Goal: Task Accomplishment & Management: Complete application form

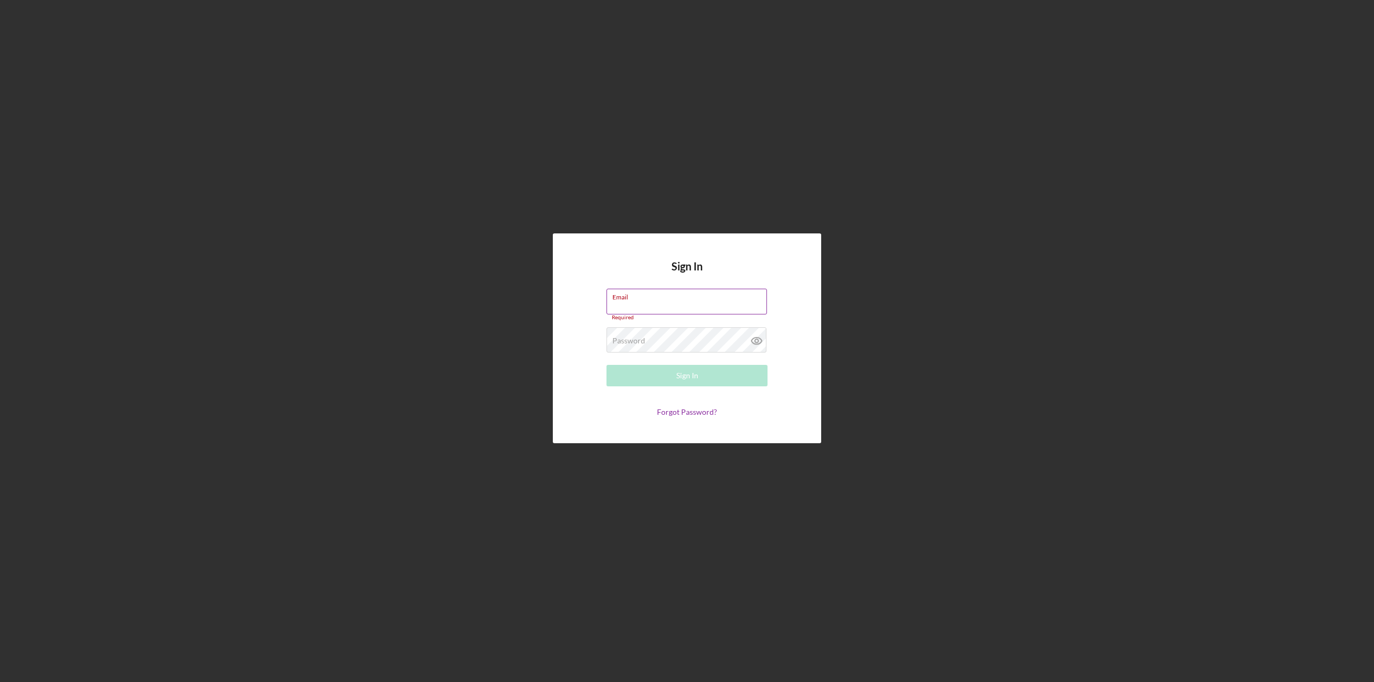
type input "[PERSON_NAME][EMAIL_ADDRESS][DOMAIN_NAME]"
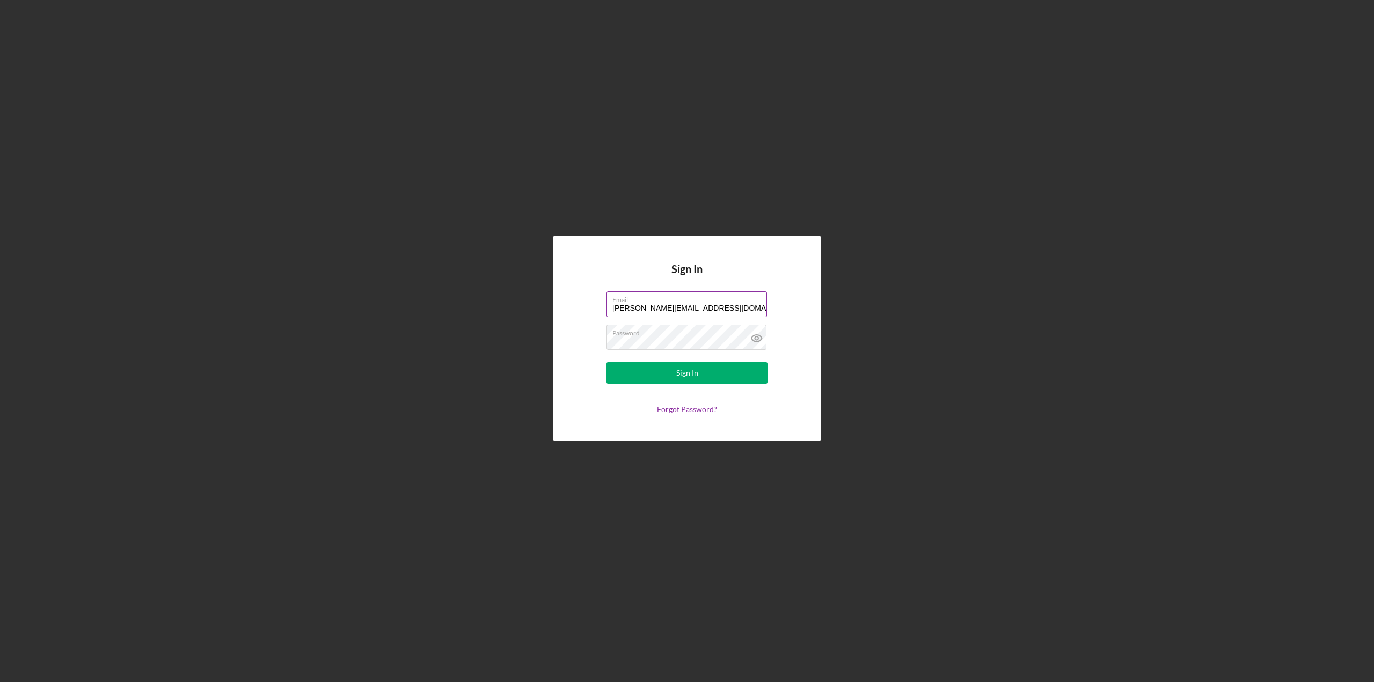
click at [606, 362] on button "Sign In" at bounding box center [686, 372] width 161 height 21
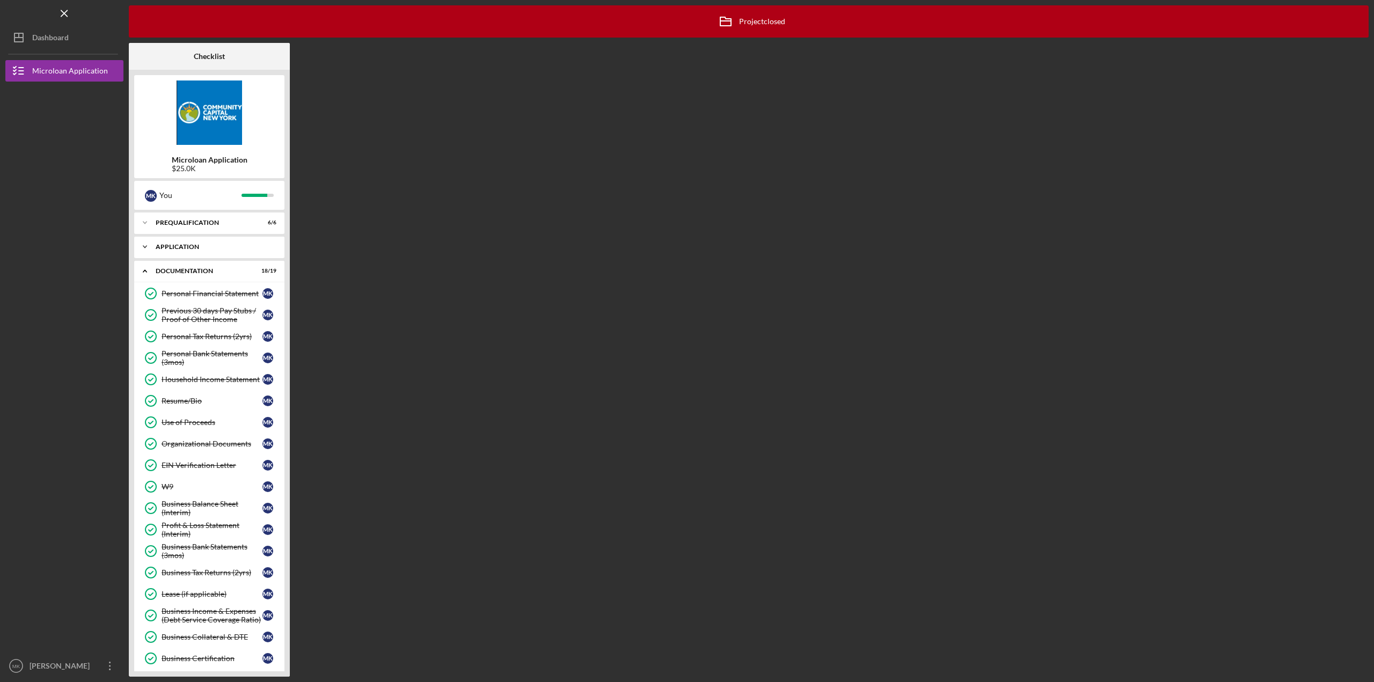
click at [175, 246] on div "Application" at bounding box center [213, 247] width 115 height 6
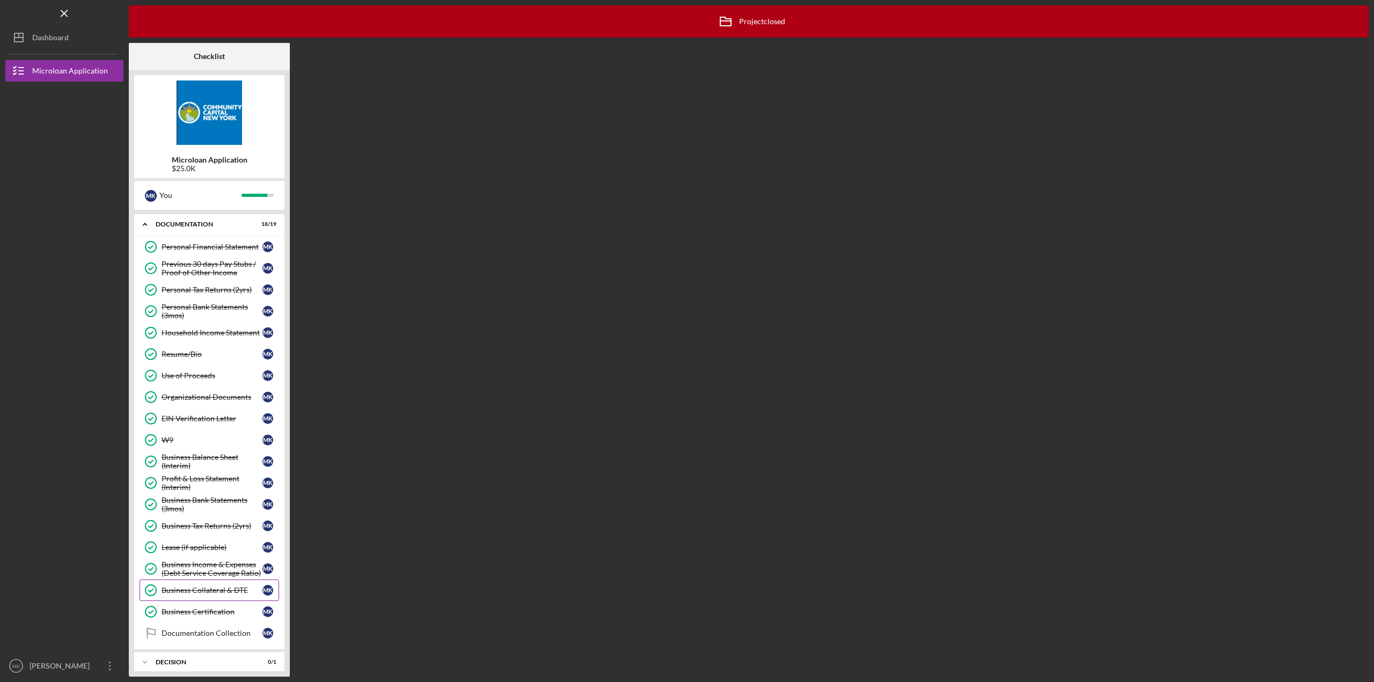
scroll to position [270, 0]
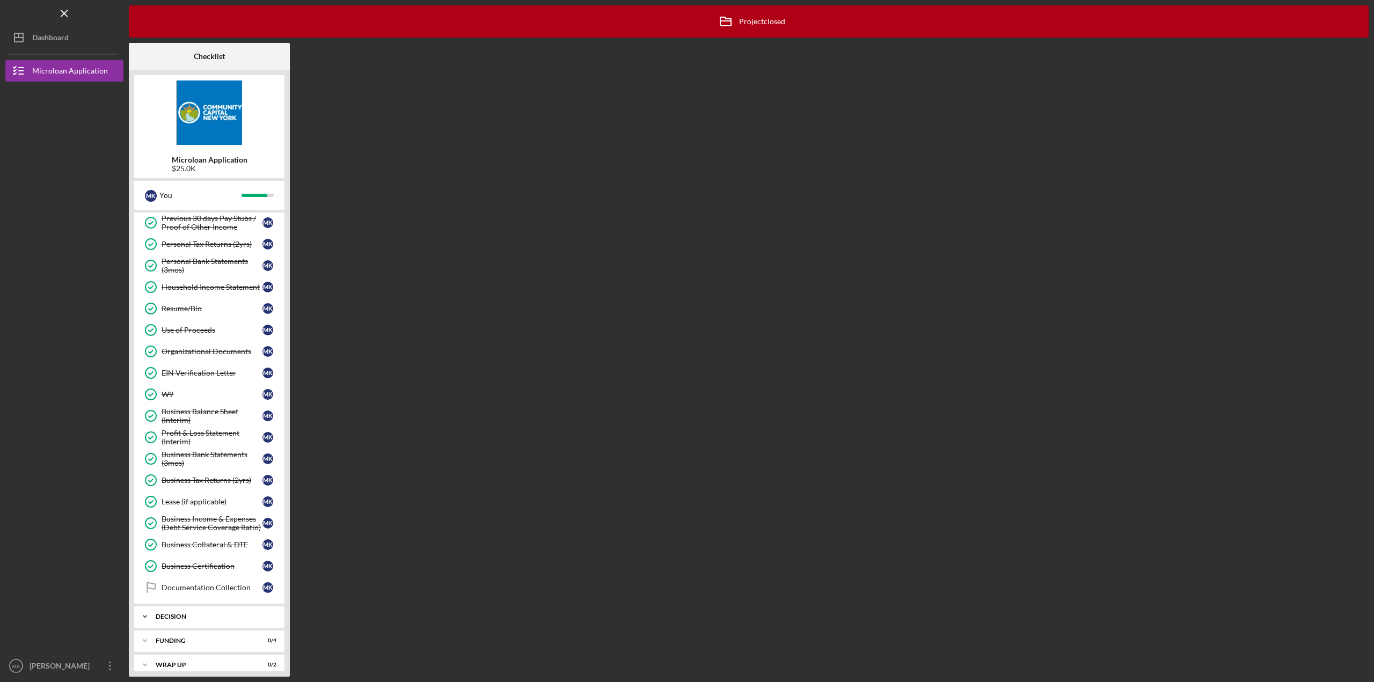
click at [178, 606] on div "Icon/Expander Decision 0 / 1" at bounding box center [209, 616] width 150 height 21
click at [199, 628] on link "Decision Decision M K" at bounding box center [210, 638] width 140 height 21
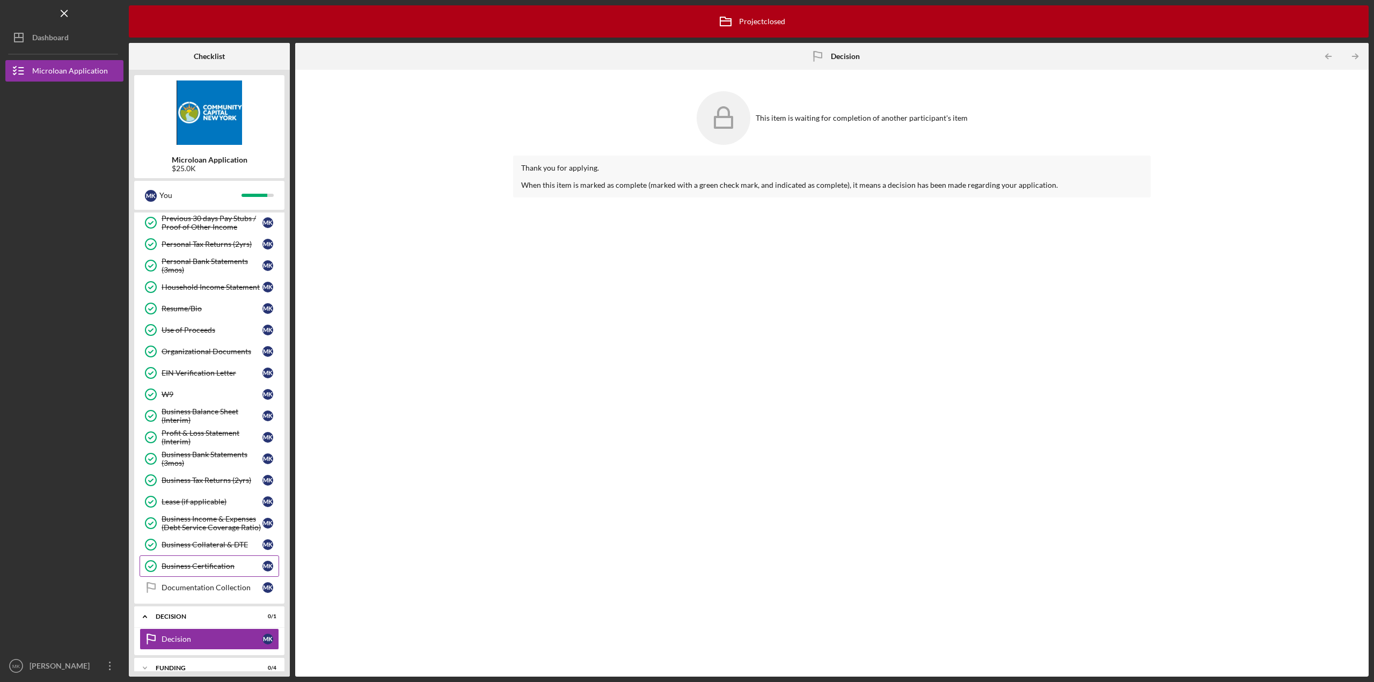
click at [197, 562] on div "Business Certification" at bounding box center [212, 566] width 101 height 9
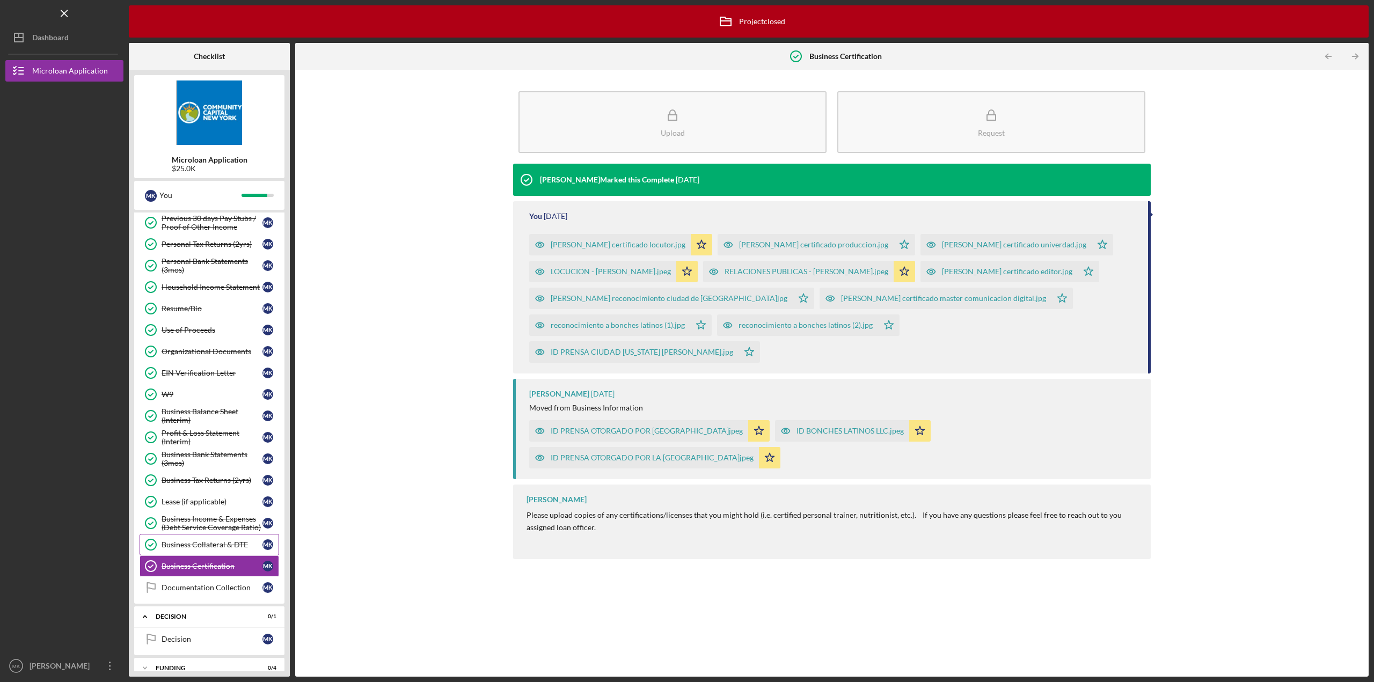
click at [210, 540] on div "Business Collateral & DTE" at bounding box center [212, 544] width 101 height 9
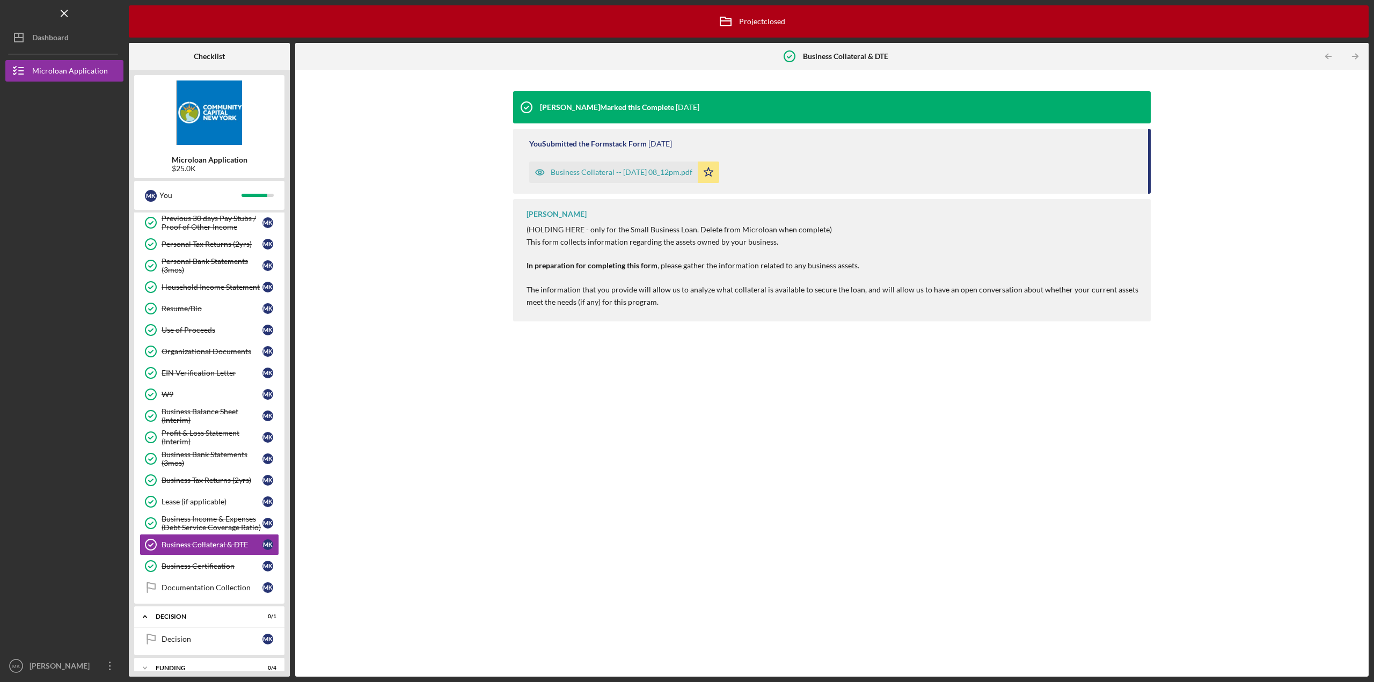
click at [597, 167] on div "Business Collateral -- [DATE] 08_12pm.pdf" at bounding box center [613, 172] width 169 height 21
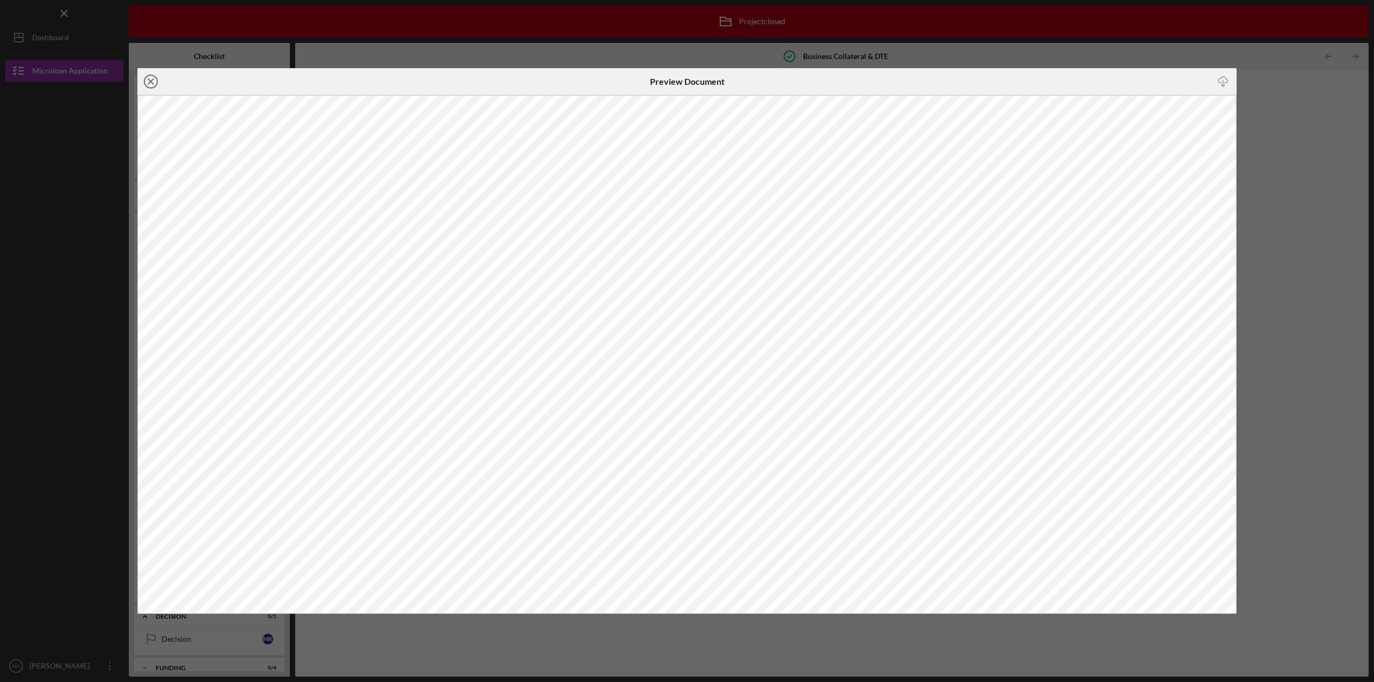
click at [155, 84] on icon "Icon/Close" at bounding box center [150, 81] width 27 height 27
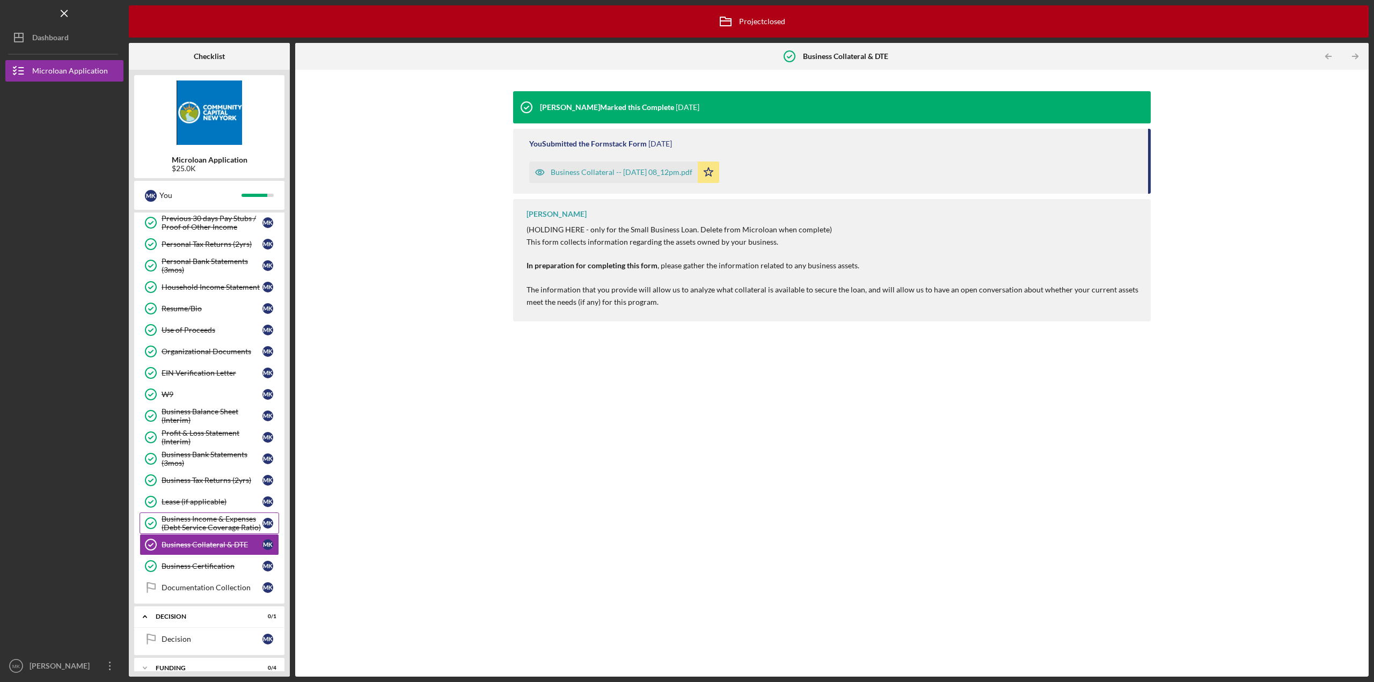
click at [217, 515] on div "Business Income & Expenses (Debt Service Coverage Ratio)" at bounding box center [212, 523] width 101 height 17
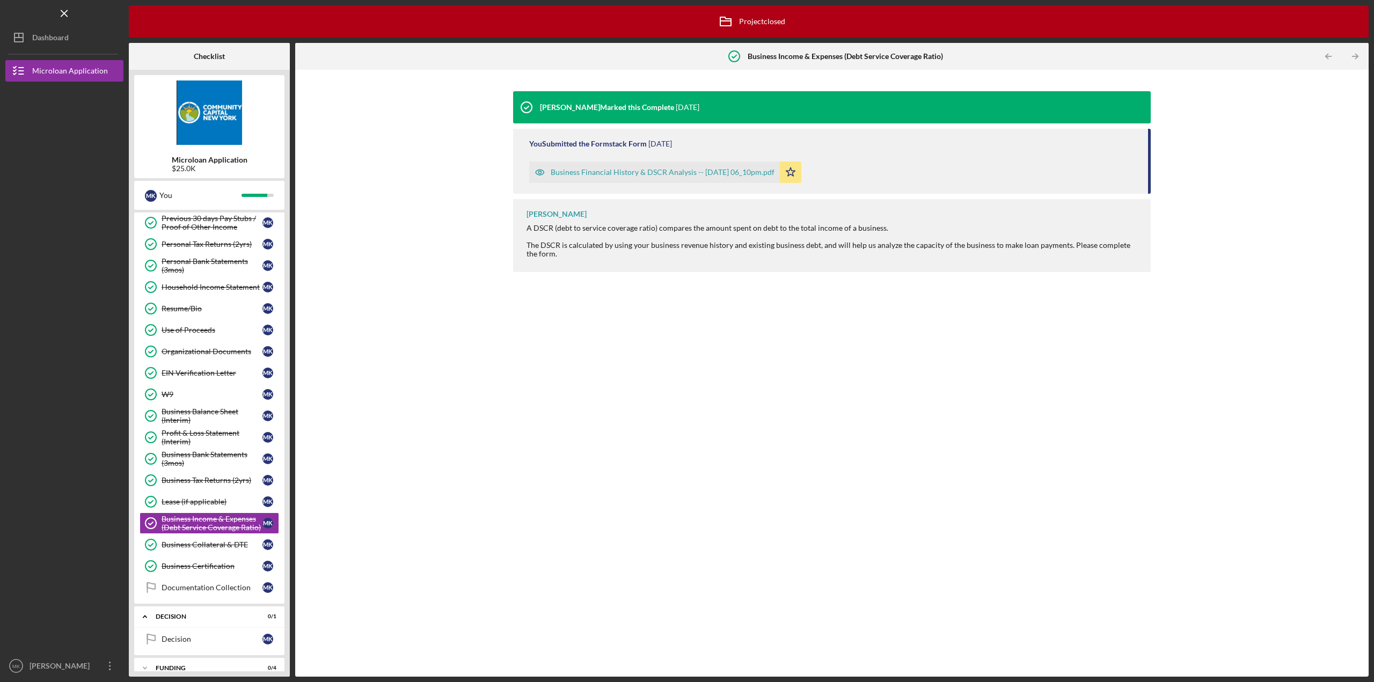
click at [665, 174] on div "Business Financial History & DSCR Analysis -- [DATE] 06_10pm.pdf" at bounding box center [663, 172] width 224 height 9
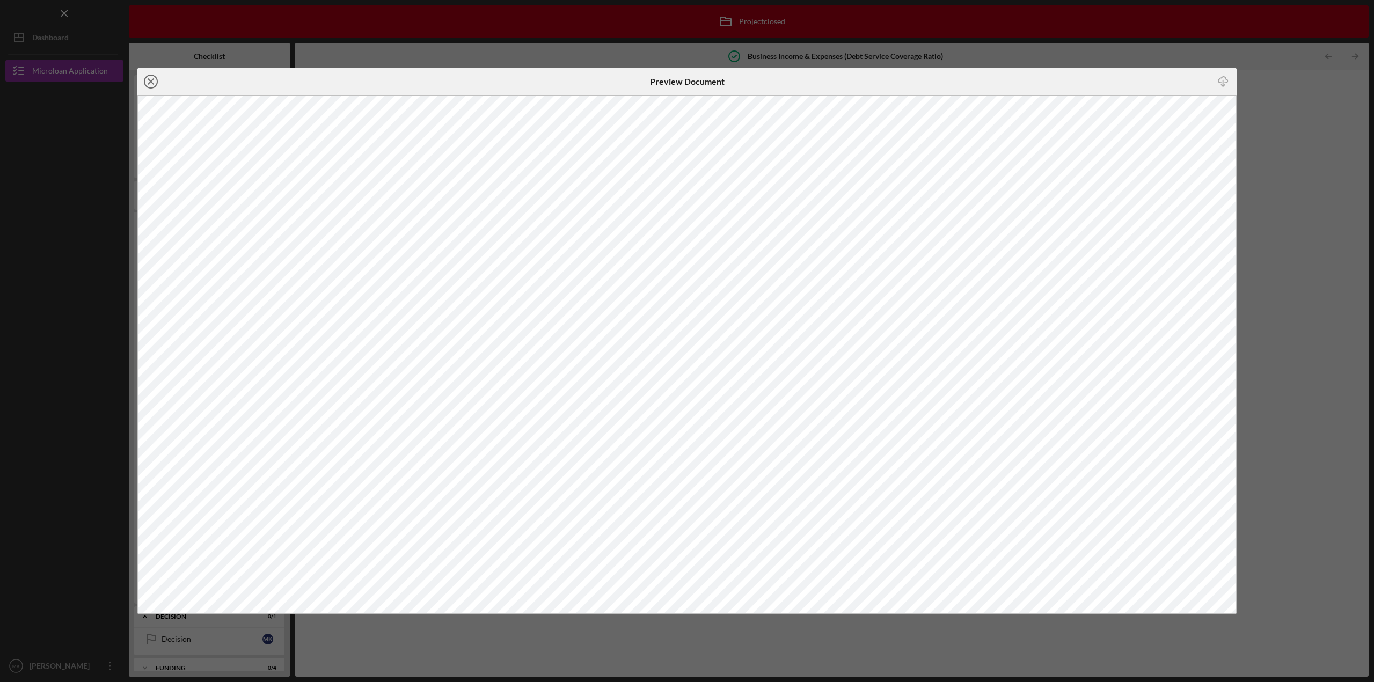
click at [150, 83] on icon "Icon/Close" at bounding box center [150, 81] width 27 height 27
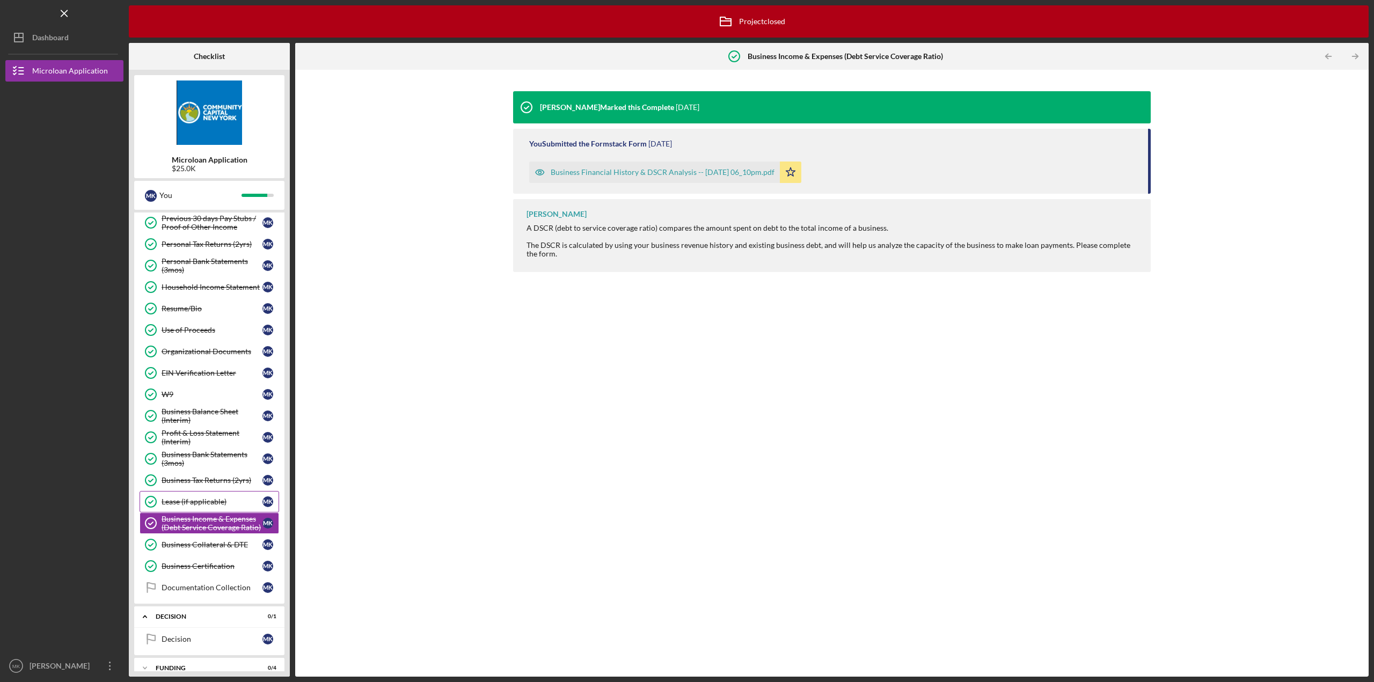
click at [190, 497] on div "Lease (if applicable)" at bounding box center [212, 501] width 101 height 9
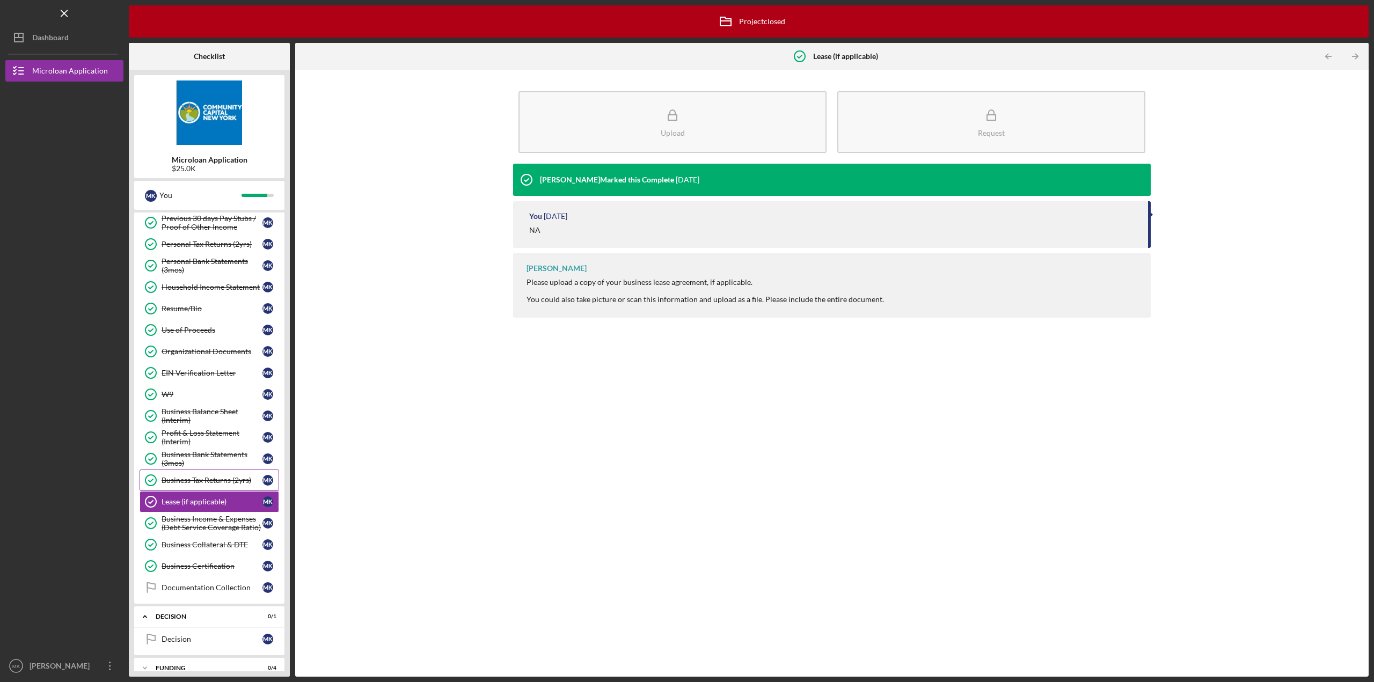
click at [203, 476] on div "Business Tax Returns (2yrs)" at bounding box center [212, 480] width 101 height 9
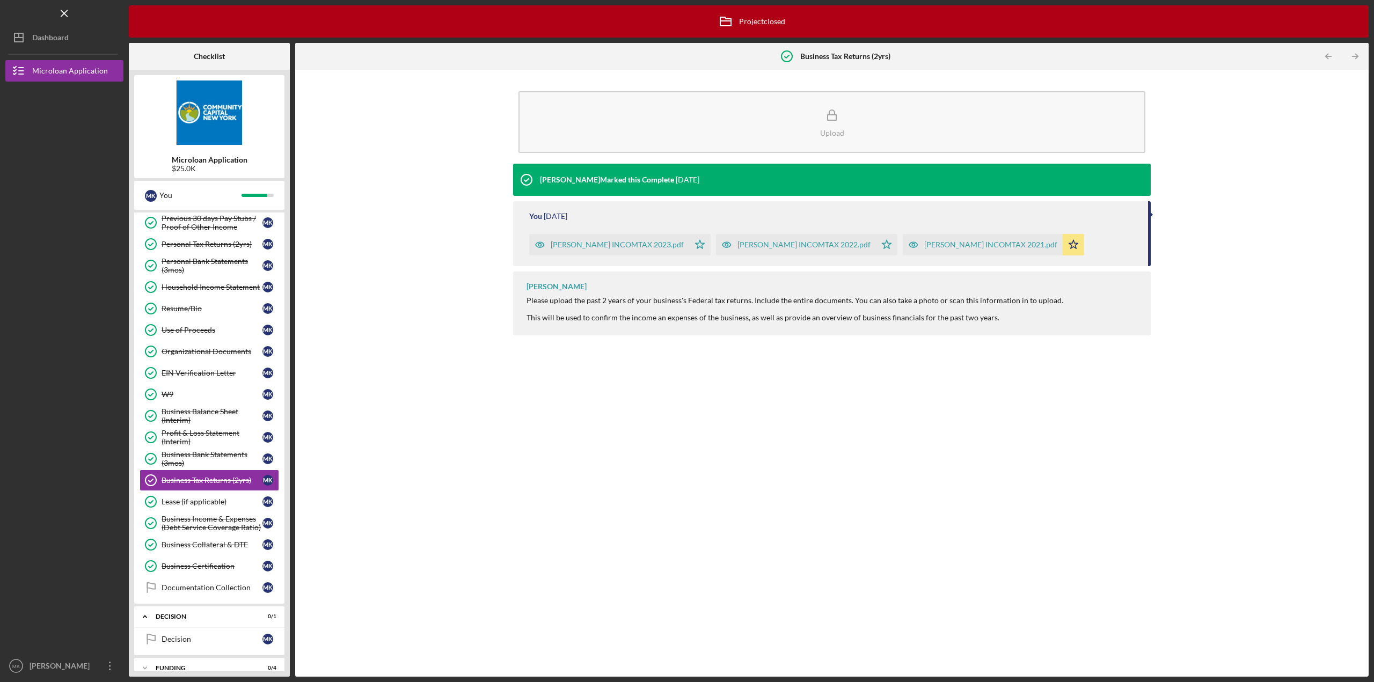
click at [588, 245] on div "[PERSON_NAME] INCOMTAX 2023.pdf" at bounding box center [617, 244] width 133 height 9
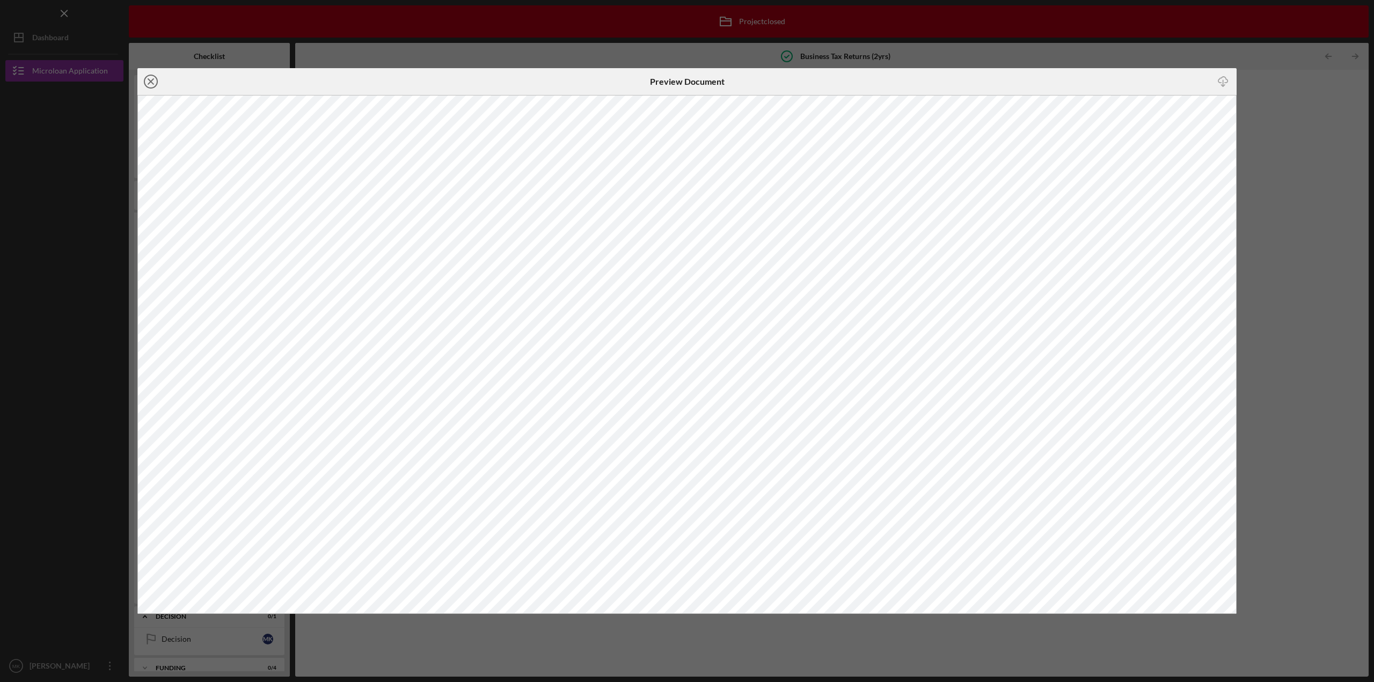
click at [151, 84] on icon "Icon/Close" at bounding box center [150, 81] width 27 height 27
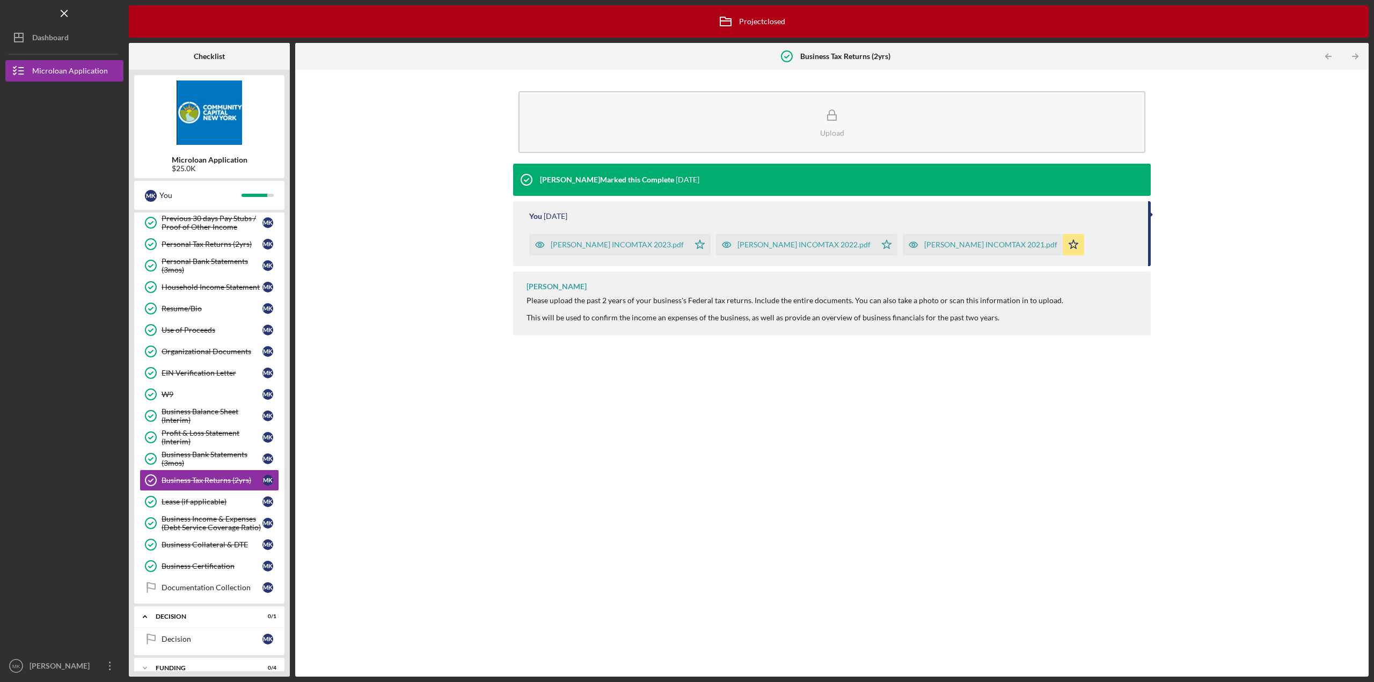
click at [772, 245] on div "[PERSON_NAME] INCOMTAX 2022.pdf" at bounding box center [803, 244] width 133 height 9
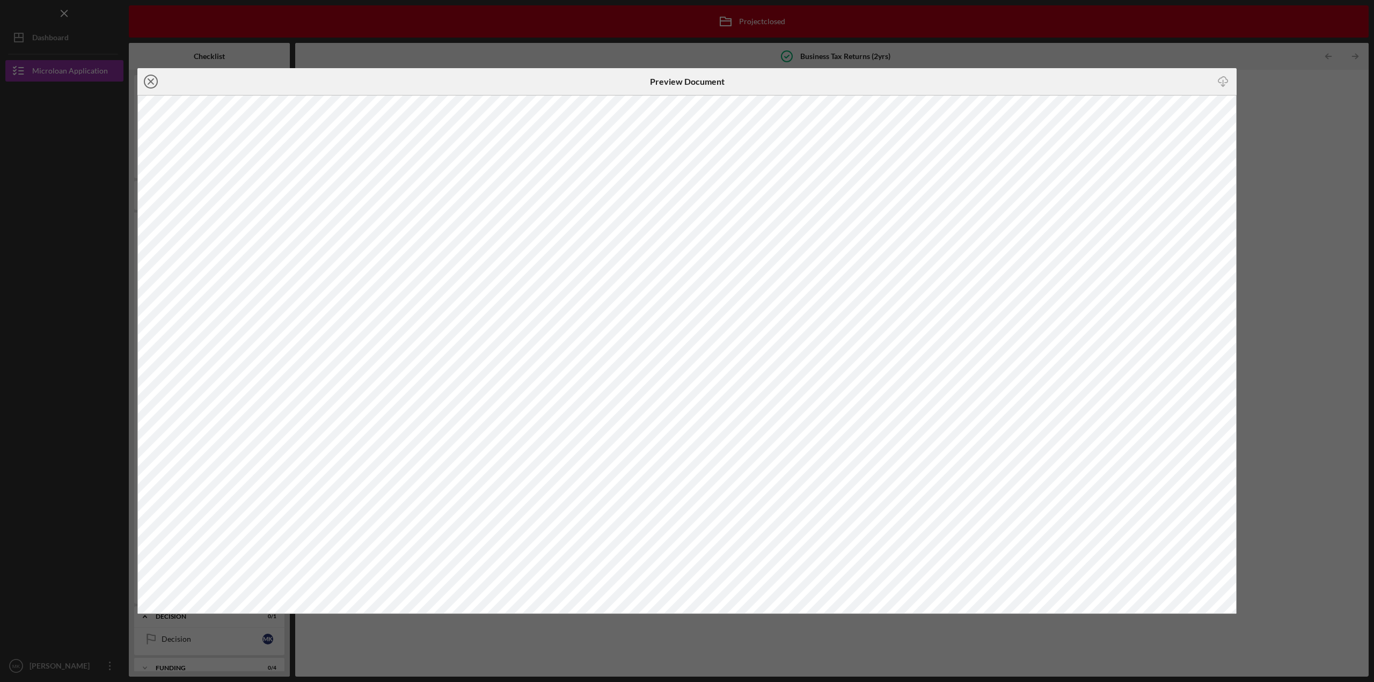
click at [151, 82] on line at bounding box center [150, 81] width 5 height 5
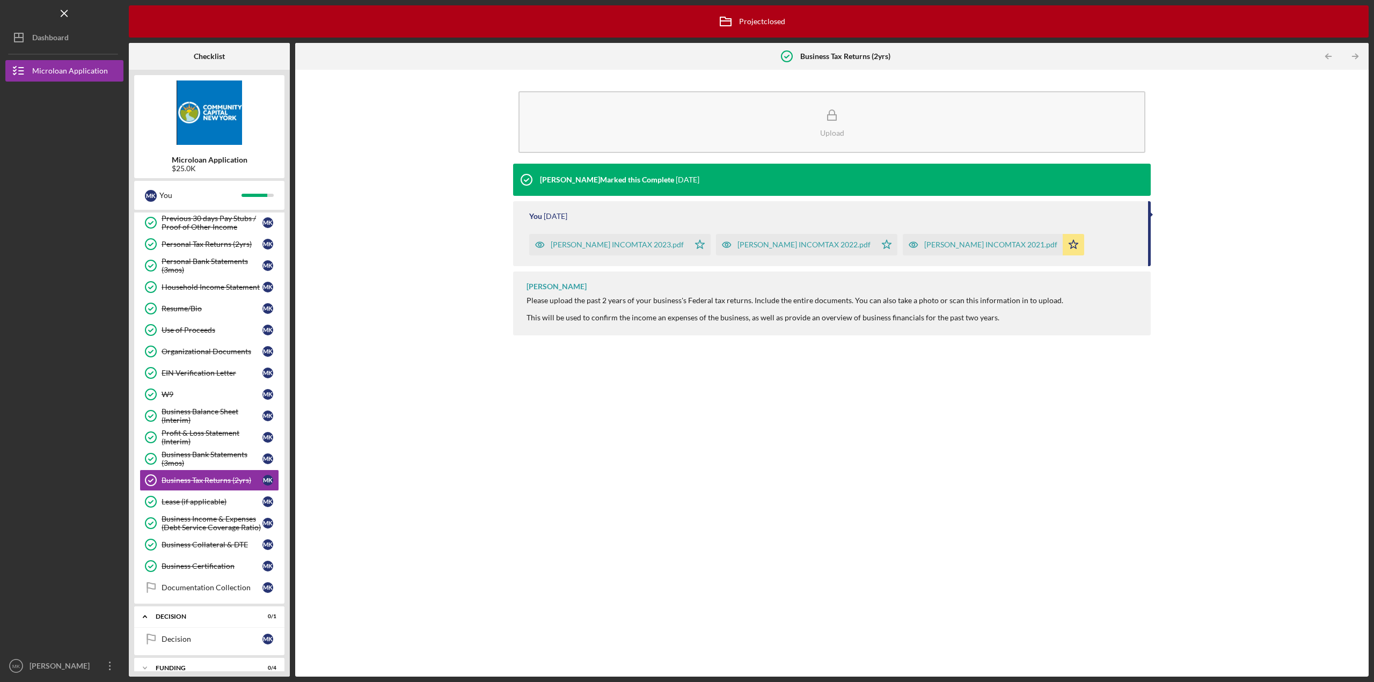
click at [924, 248] on div "[PERSON_NAME] INCOMTAX 2021.pdf" at bounding box center [990, 244] width 133 height 9
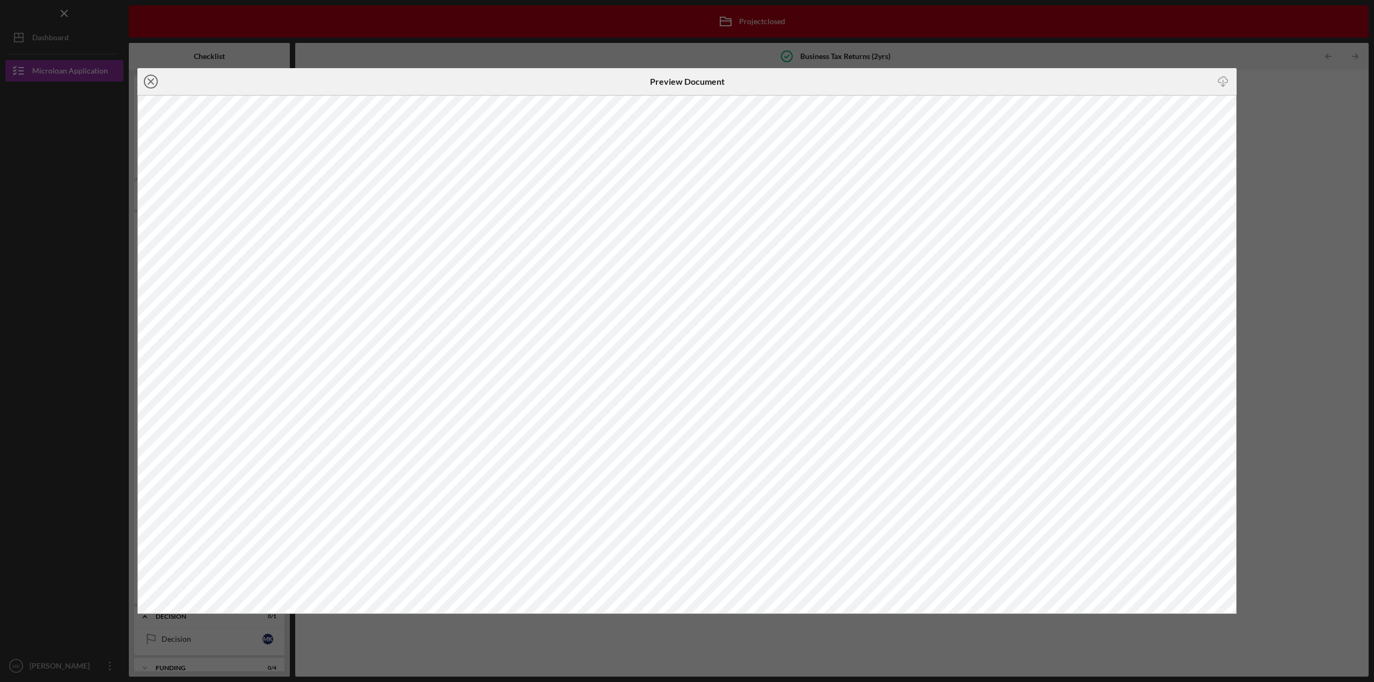
click at [151, 84] on icon "Icon/Close" at bounding box center [150, 81] width 27 height 27
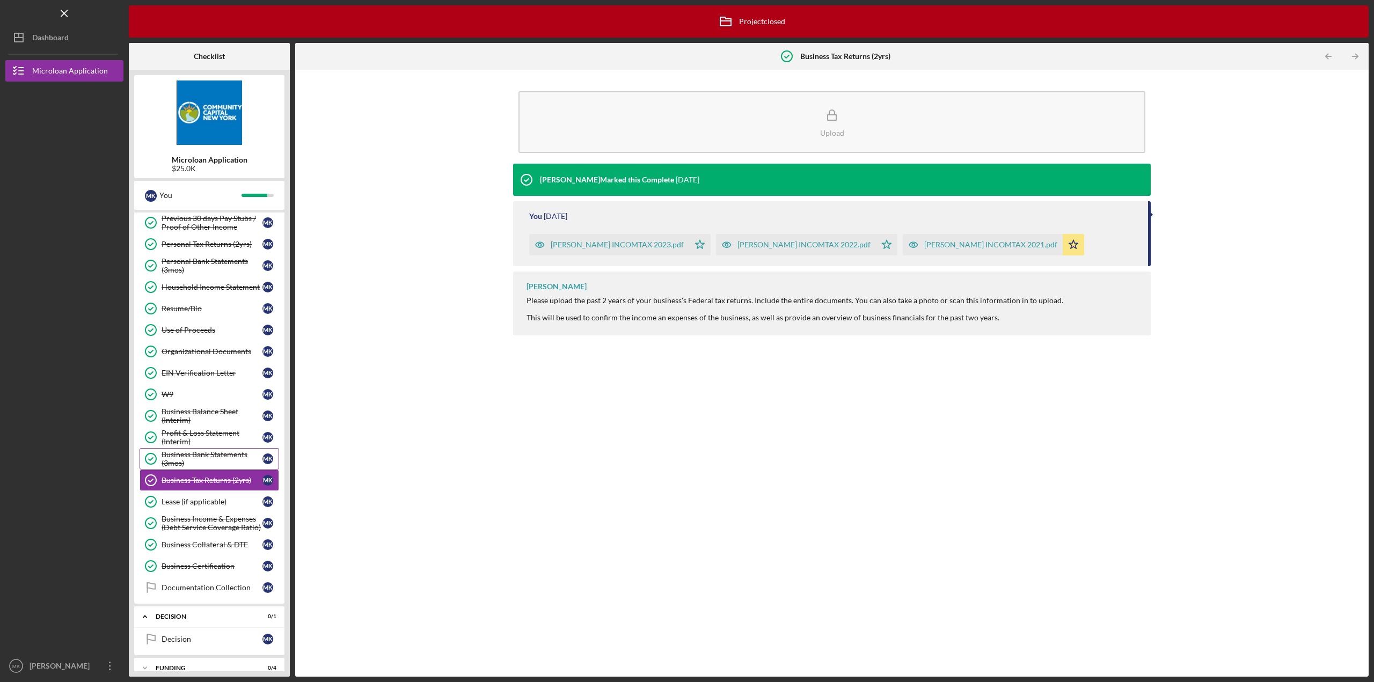
click at [184, 450] on div "Business Bank Statements (3mos)" at bounding box center [212, 458] width 101 height 17
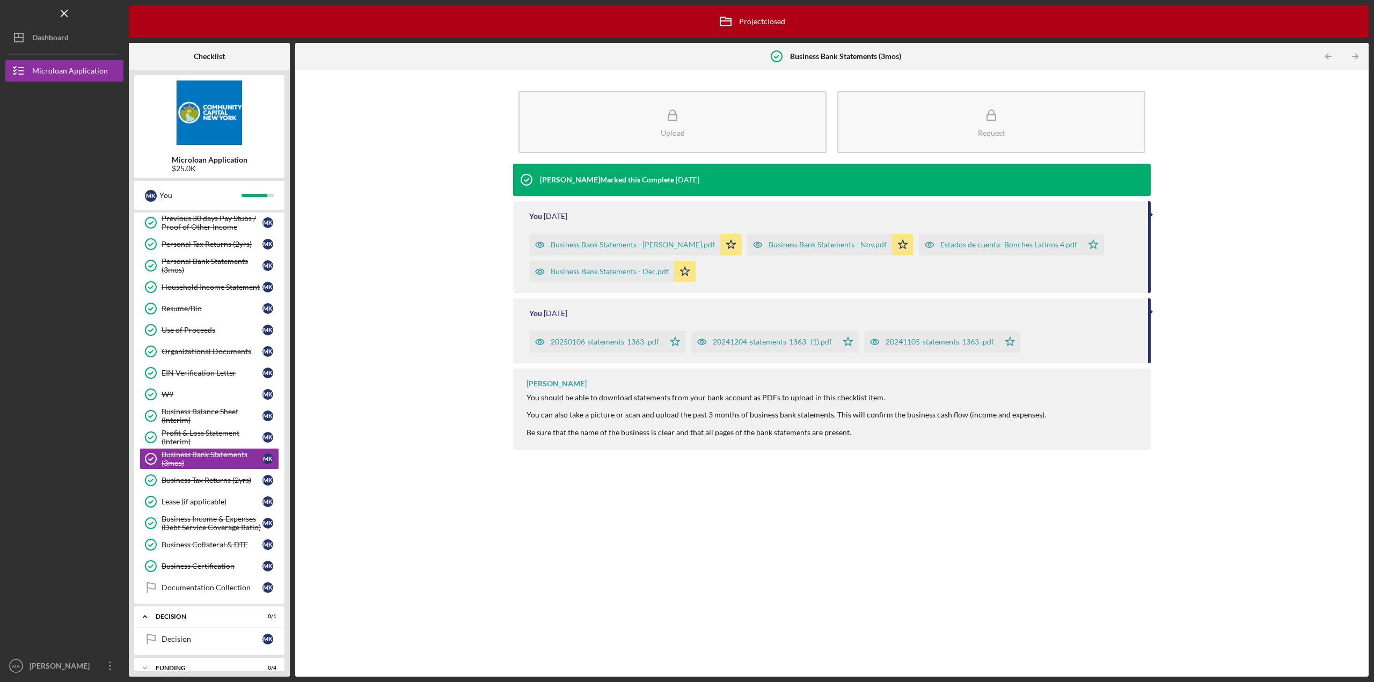
click at [768, 242] on div "Business Bank Statements - Nov.pdf" at bounding box center [827, 244] width 118 height 9
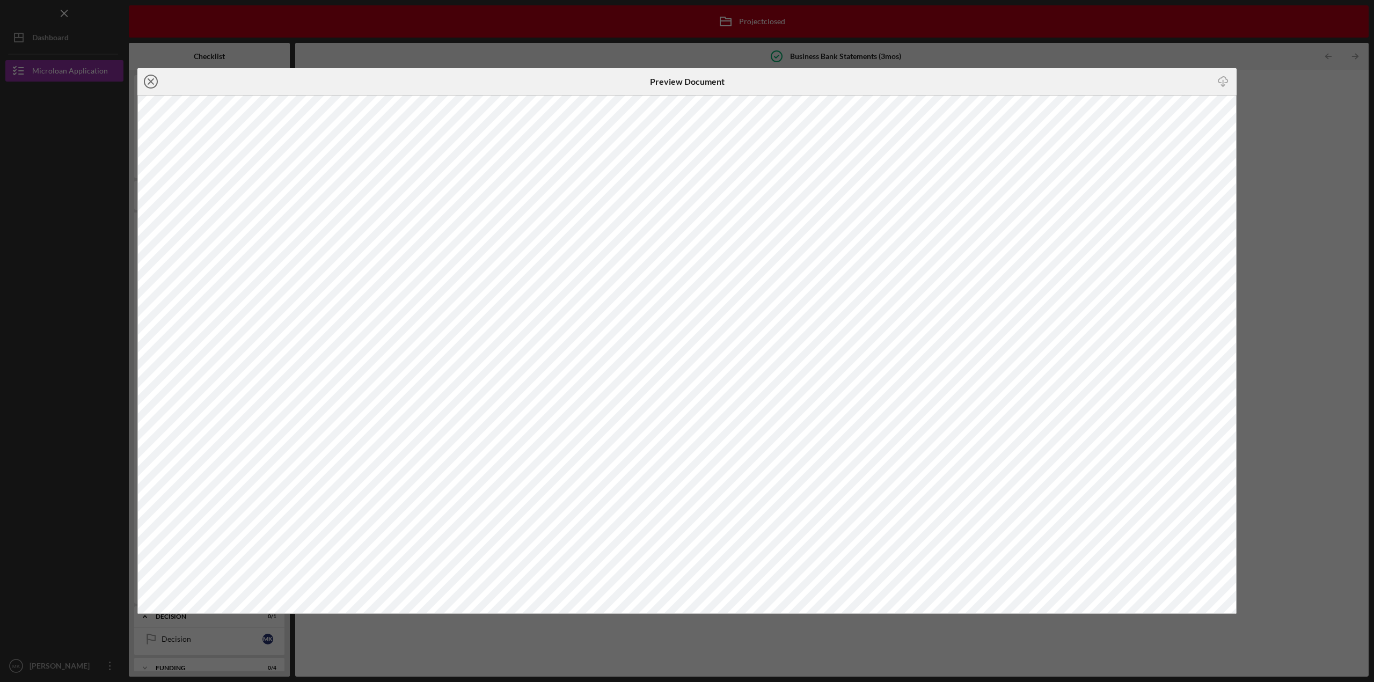
click at [145, 81] on icon "Icon/Close" at bounding box center [150, 81] width 27 height 27
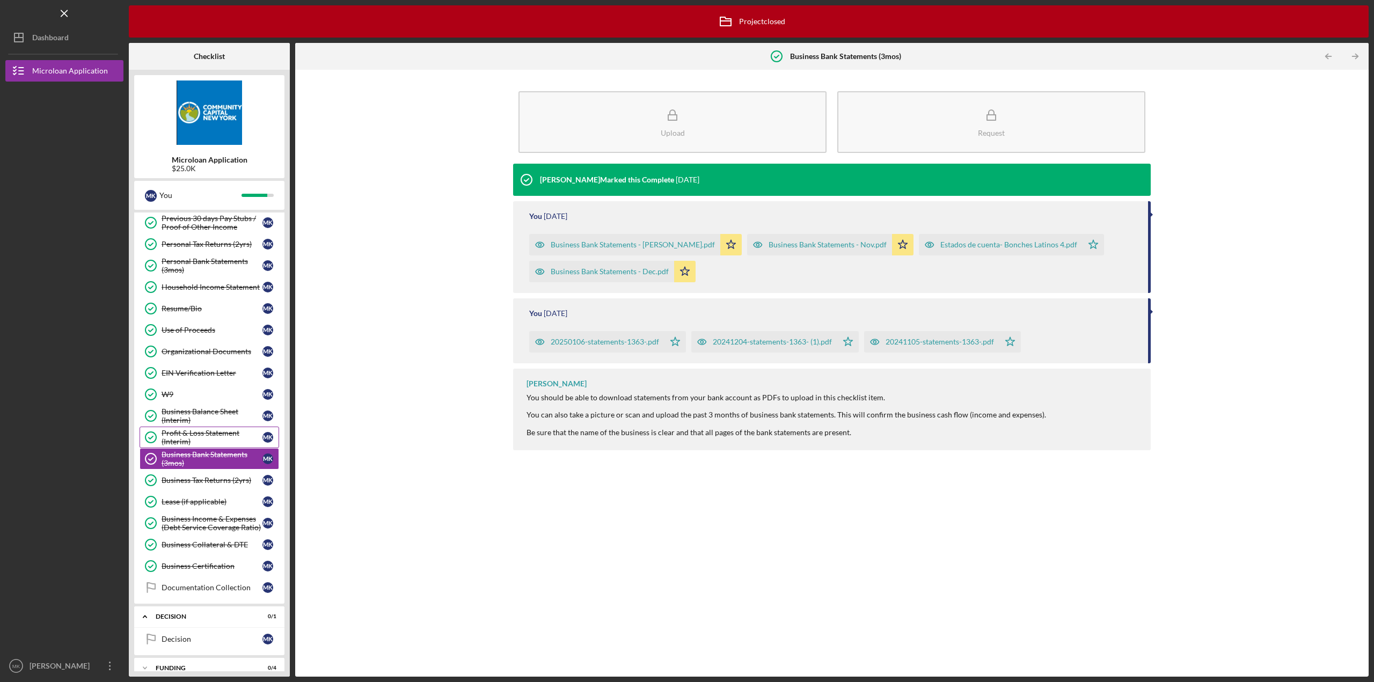
click at [196, 429] on div "Profit & Loss Statement (Interim)" at bounding box center [212, 437] width 101 height 17
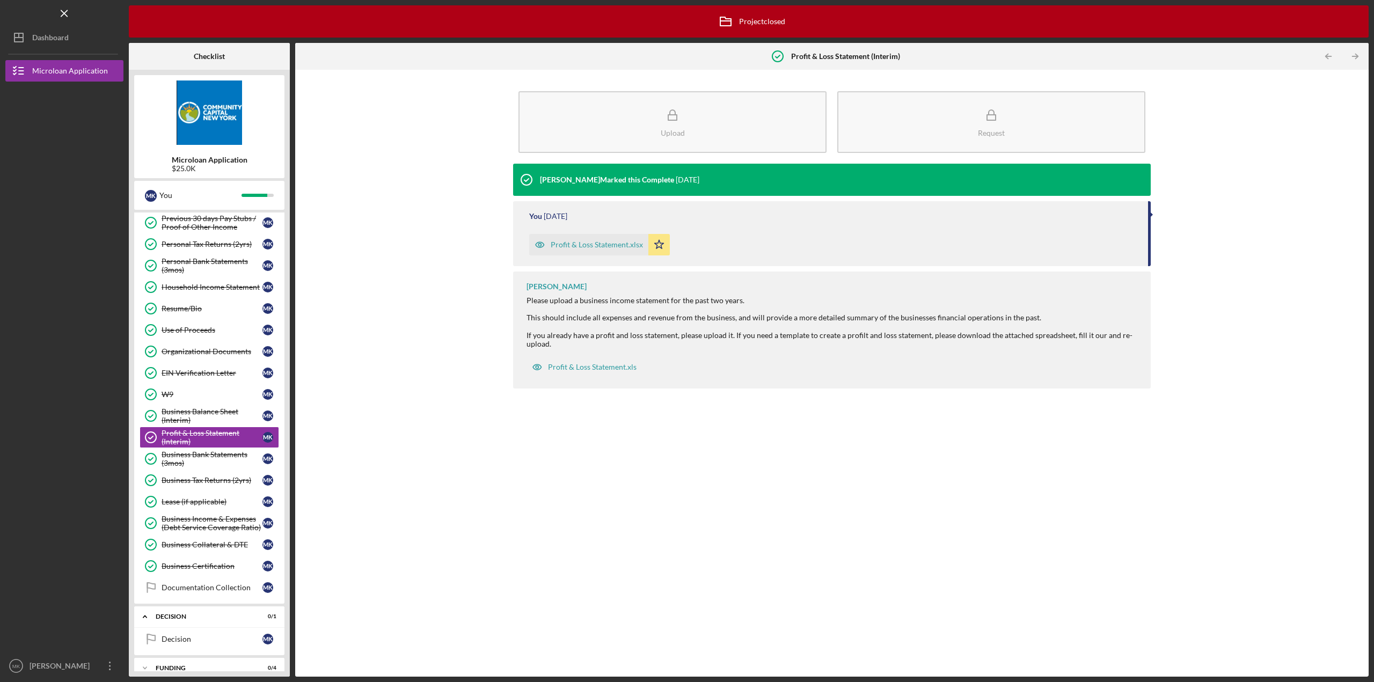
click at [599, 244] on div "Profit & Loss Statement.xlsx" at bounding box center [597, 244] width 92 height 9
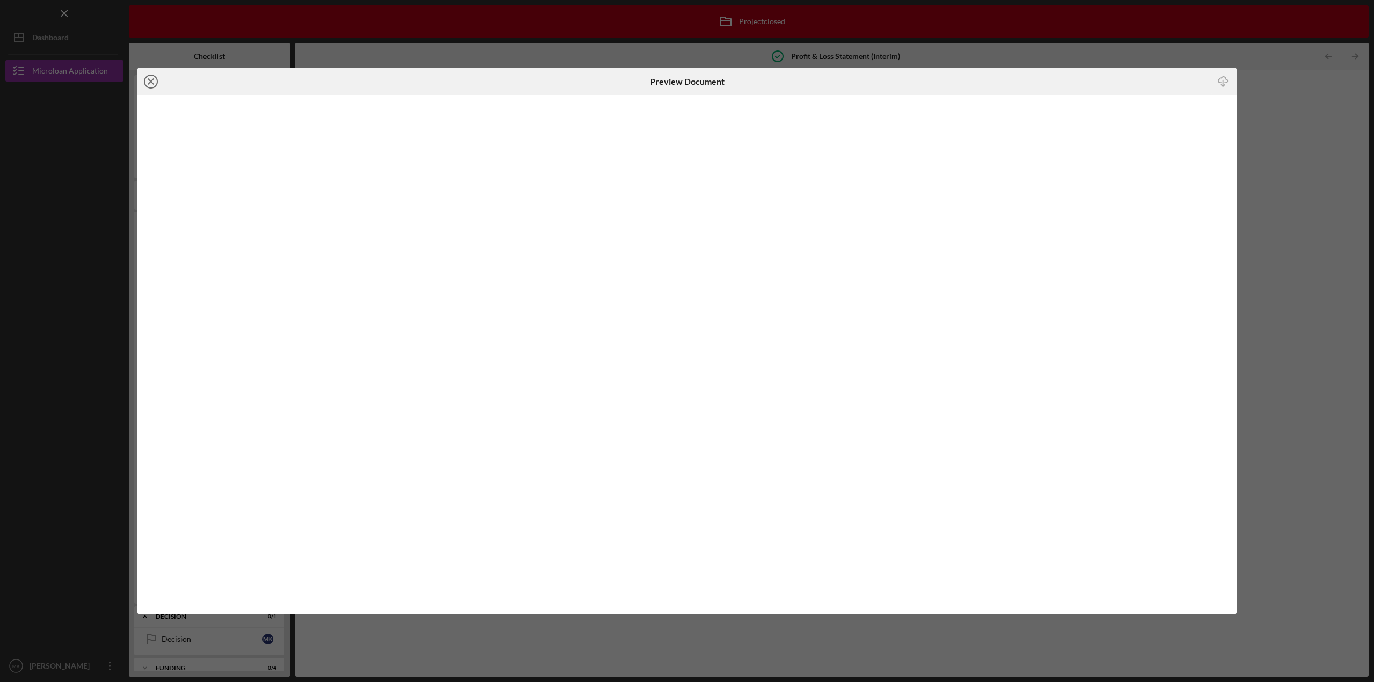
click at [149, 83] on line at bounding box center [150, 81] width 5 height 5
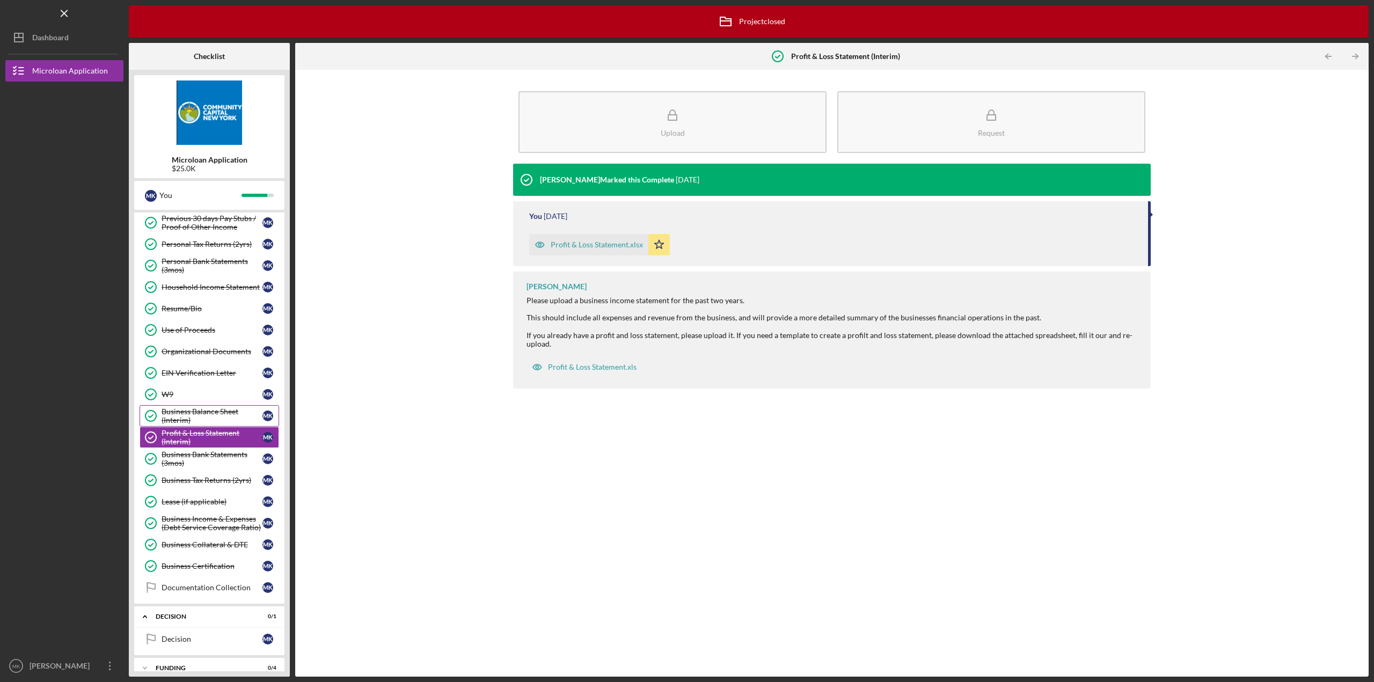
drag, startPoint x: 182, startPoint y: 404, endPoint x: 172, endPoint y: 394, distance: 14.4
click at [182, 407] on div "Business Balance Sheet (Interim)" at bounding box center [212, 415] width 101 height 17
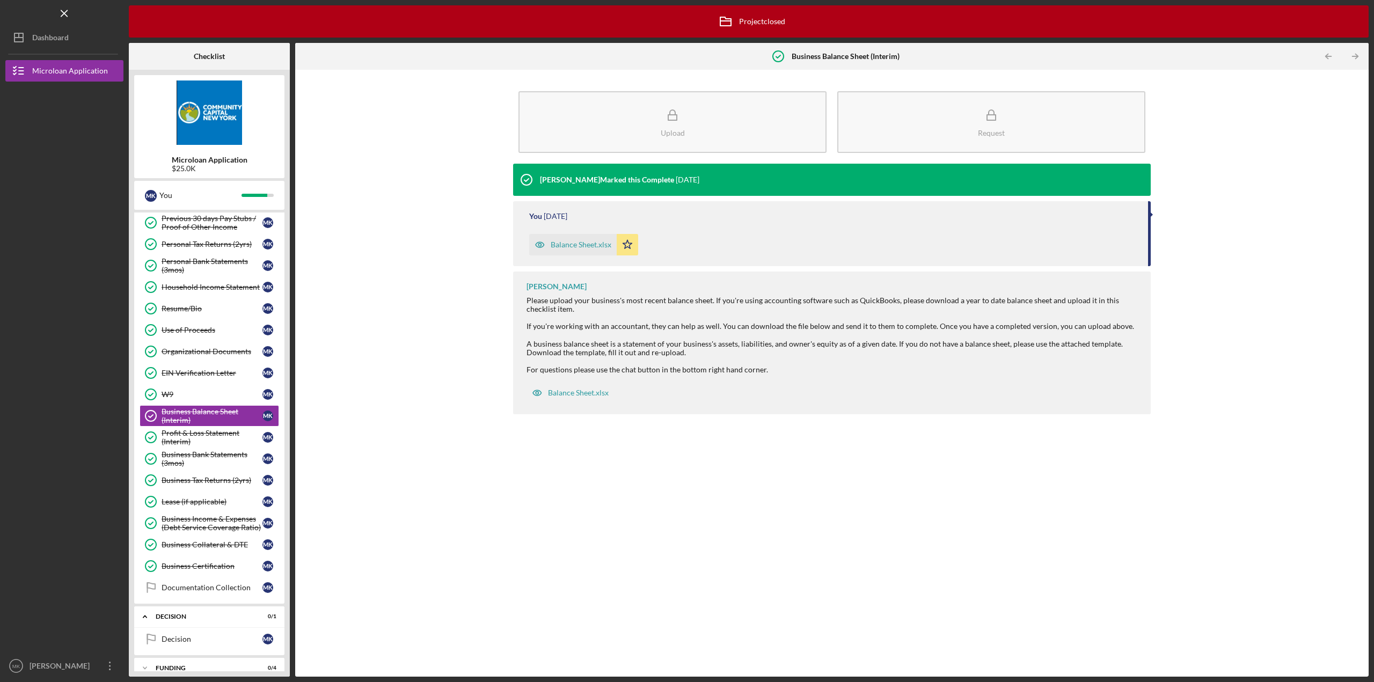
click at [565, 239] on div "Balance Sheet.xlsx" at bounding box center [572, 244] width 87 height 21
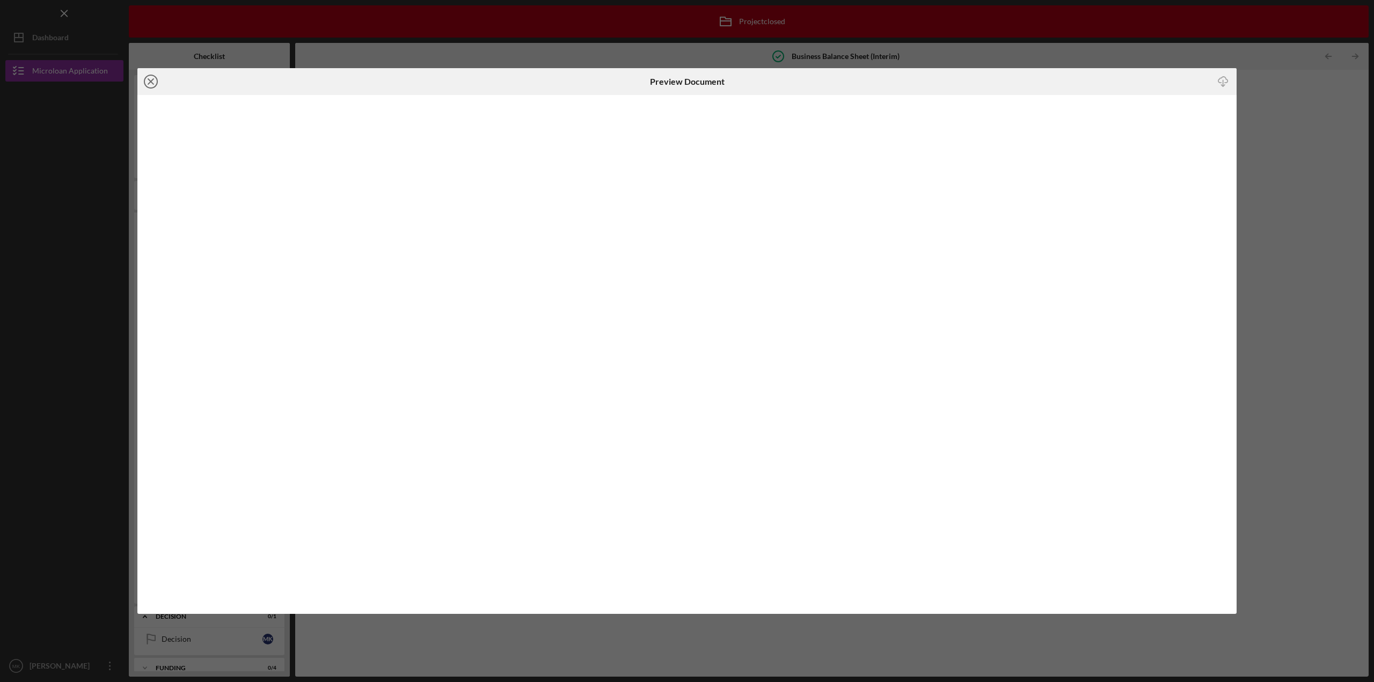
click at [146, 80] on icon "Icon/Close" at bounding box center [150, 81] width 27 height 27
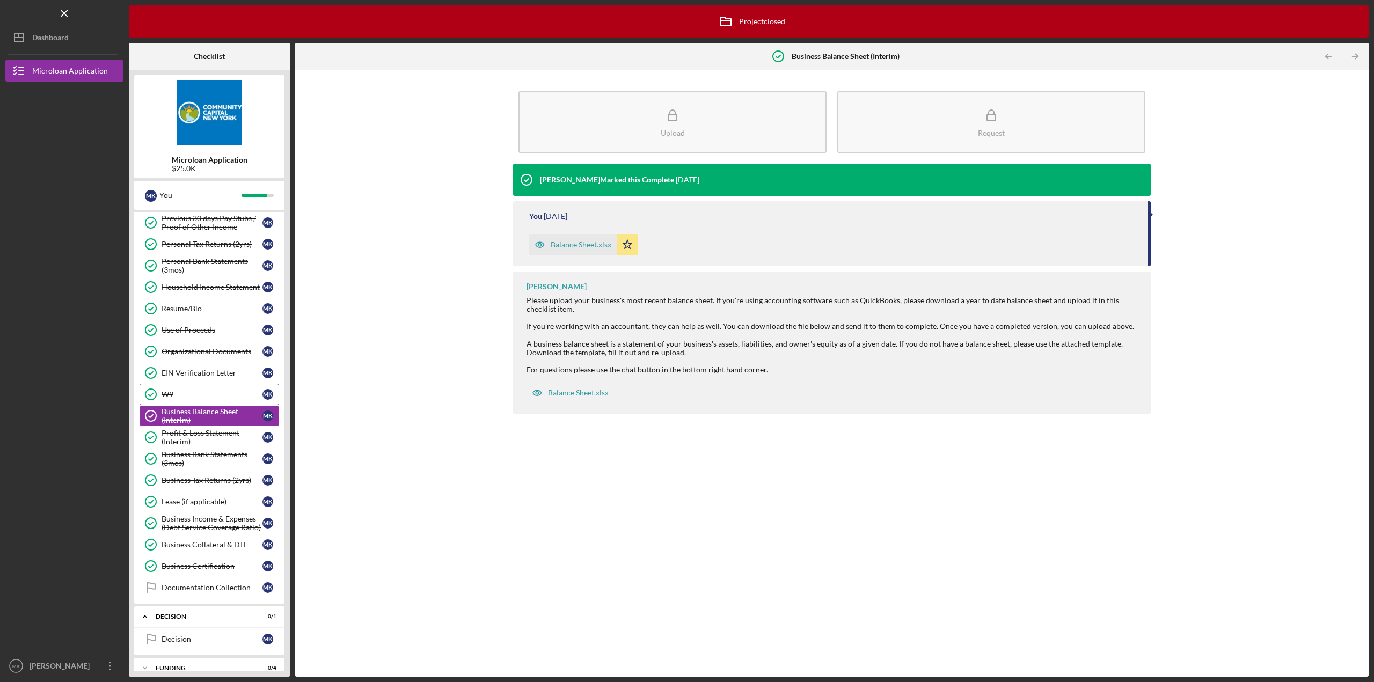
click at [173, 390] on div "W9" at bounding box center [212, 394] width 101 height 9
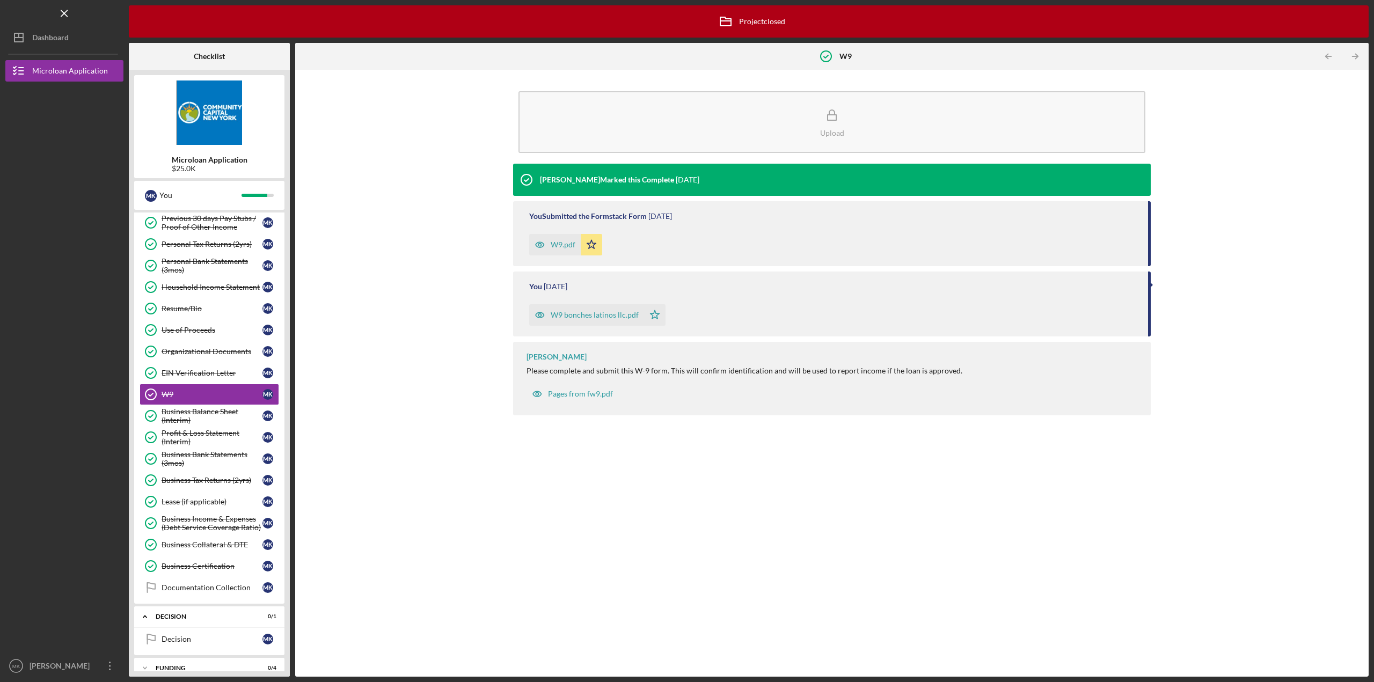
click at [556, 314] on div "W9 bonches latinos llc.pdf" at bounding box center [595, 315] width 88 height 9
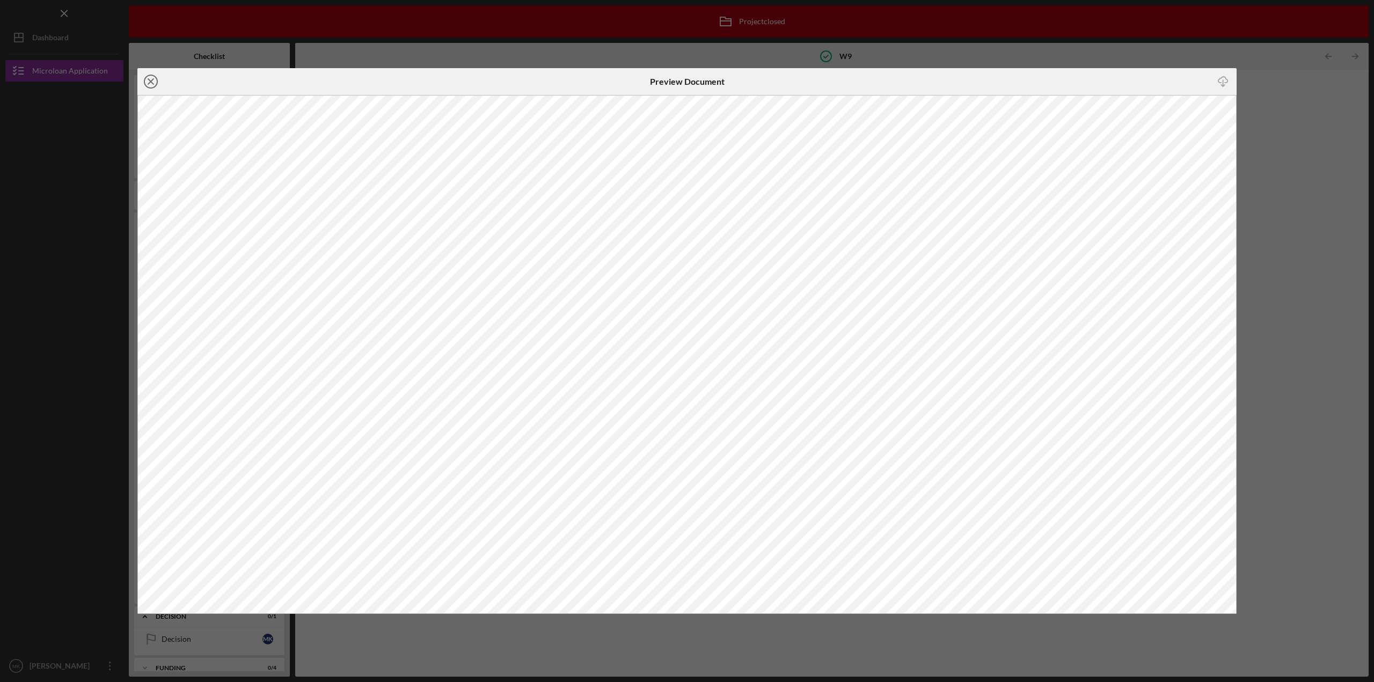
click at [147, 82] on icon "Icon/Close" at bounding box center [150, 81] width 27 height 27
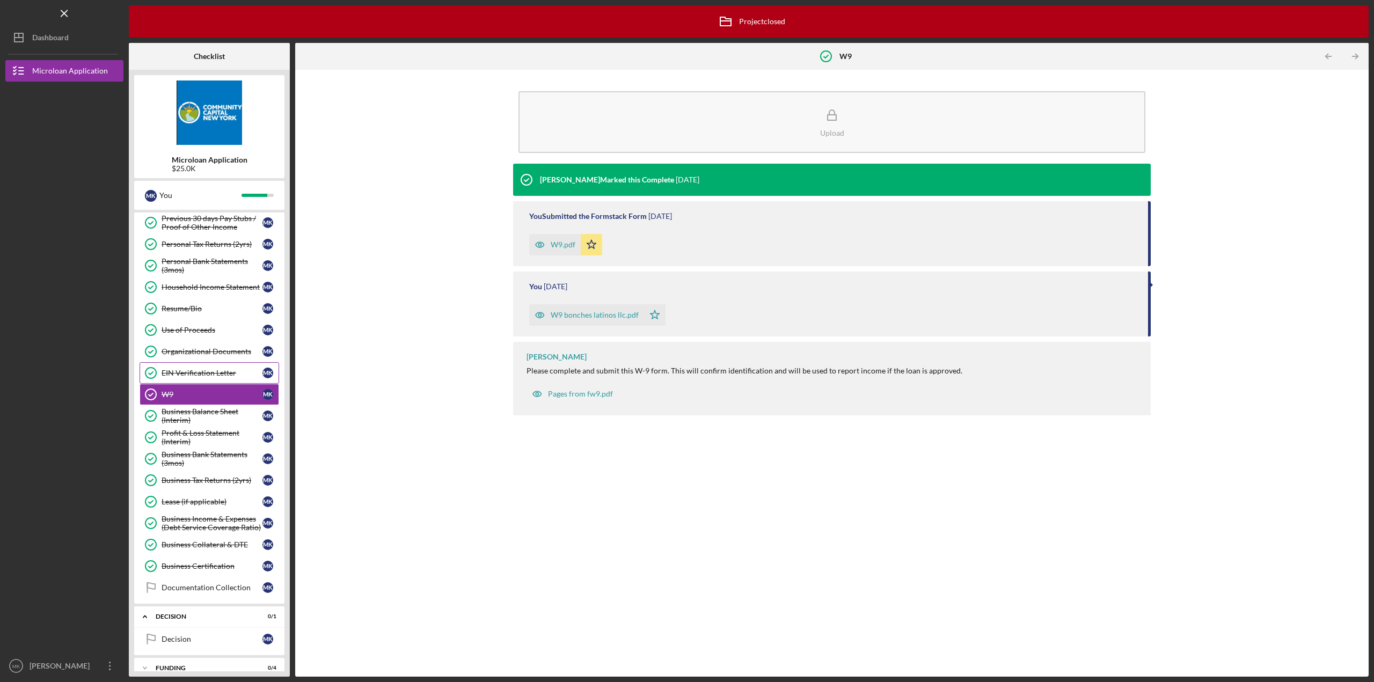
click at [195, 369] on div "EIN Verification Letter" at bounding box center [212, 373] width 101 height 9
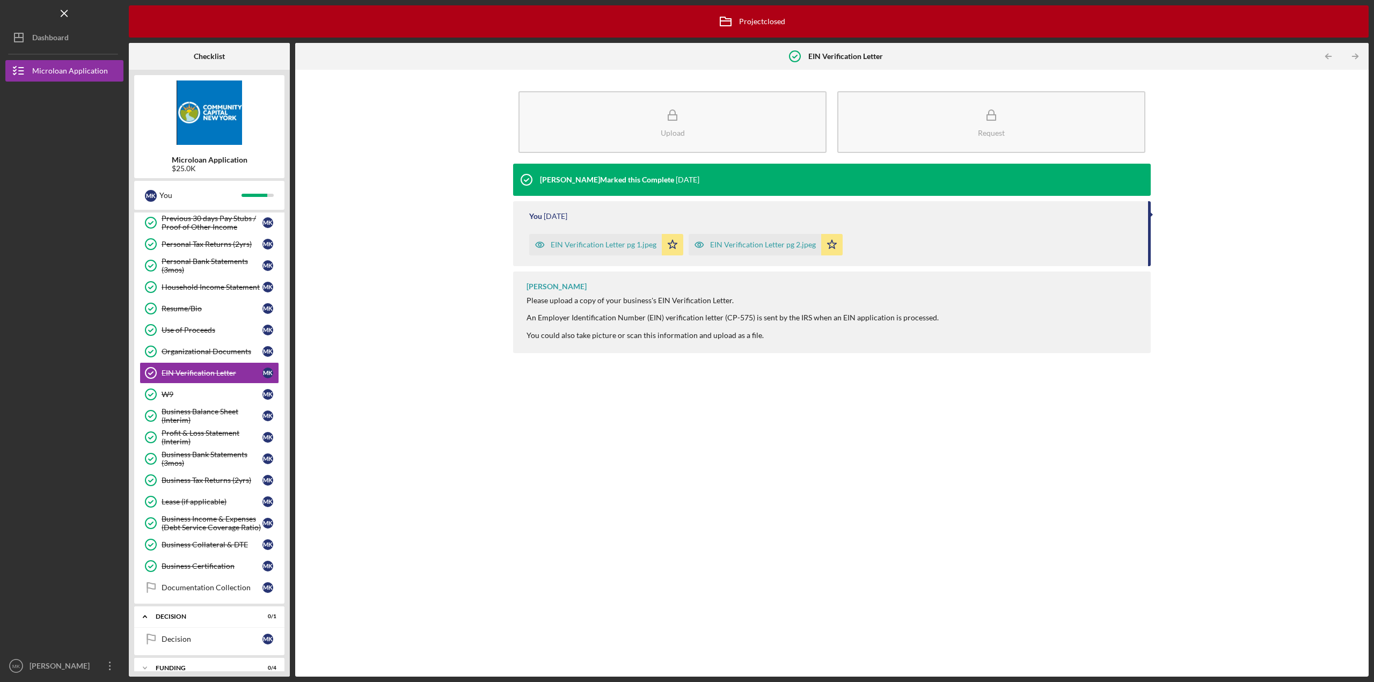
click at [597, 246] on div "EIN Verification Letter pg 1.jpeg" at bounding box center [604, 244] width 106 height 9
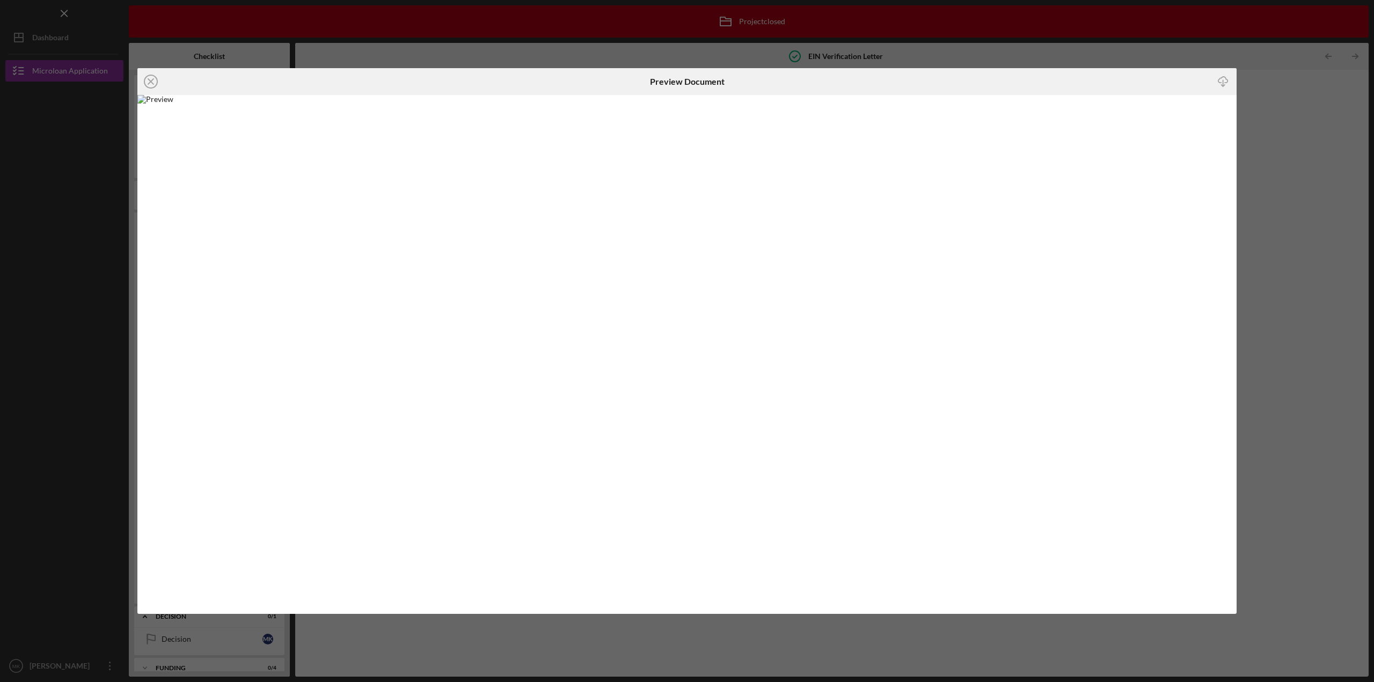
click at [1221, 82] on icon "Icon/Download" at bounding box center [1223, 82] width 24 height 24
click at [150, 82] on line at bounding box center [150, 81] width 5 height 5
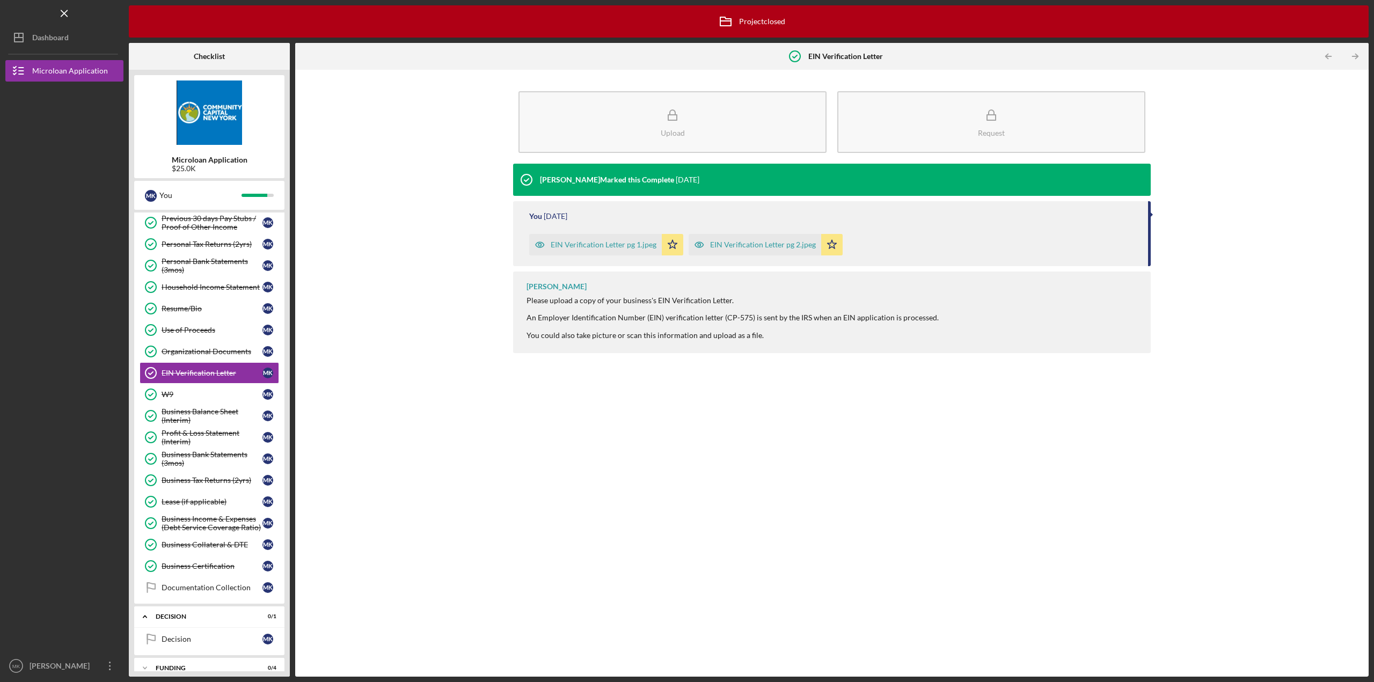
click at [726, 250] on div "EIN Verification Letter pg 2.jpeg" at bounding box center [755, 244] width 133 height 21
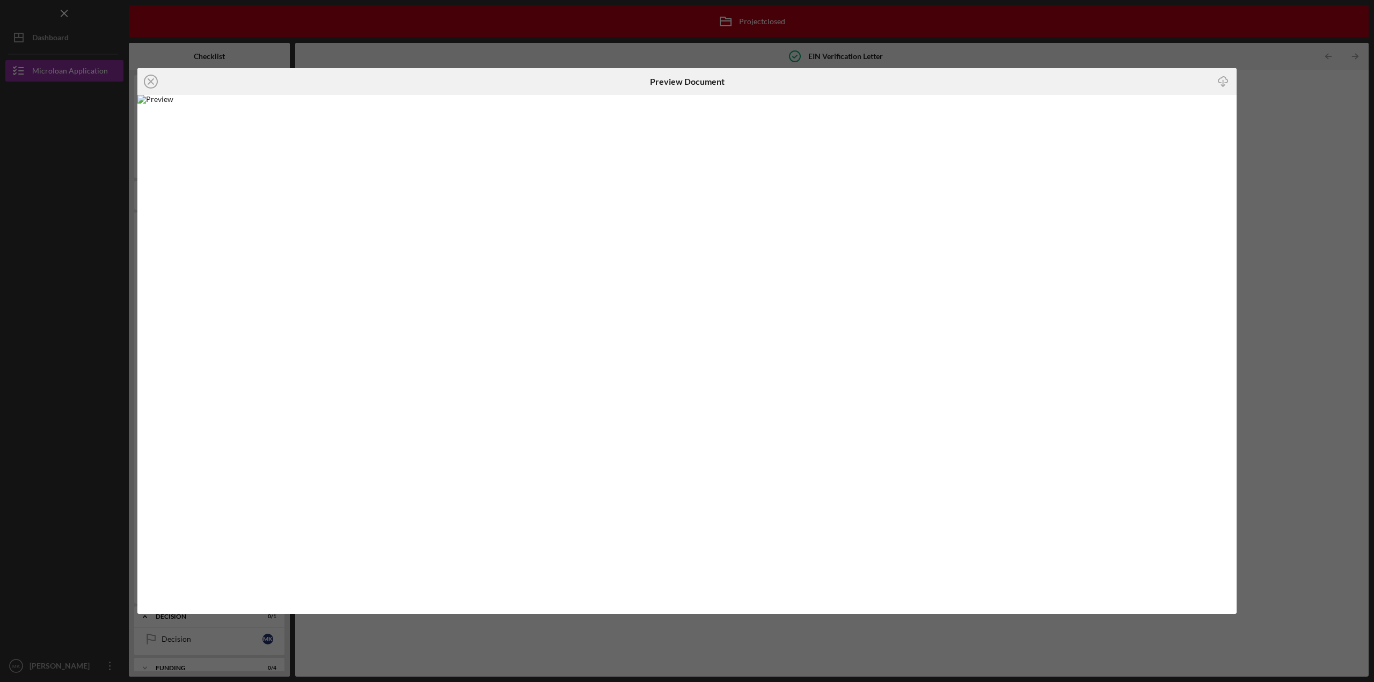
click at [1224, 80] on icon "Icon/Download" at bounding box center [1223, 82] width 24 height 24
click at [150, 82] on line at bounding box center [150, 81] width 5 height 5
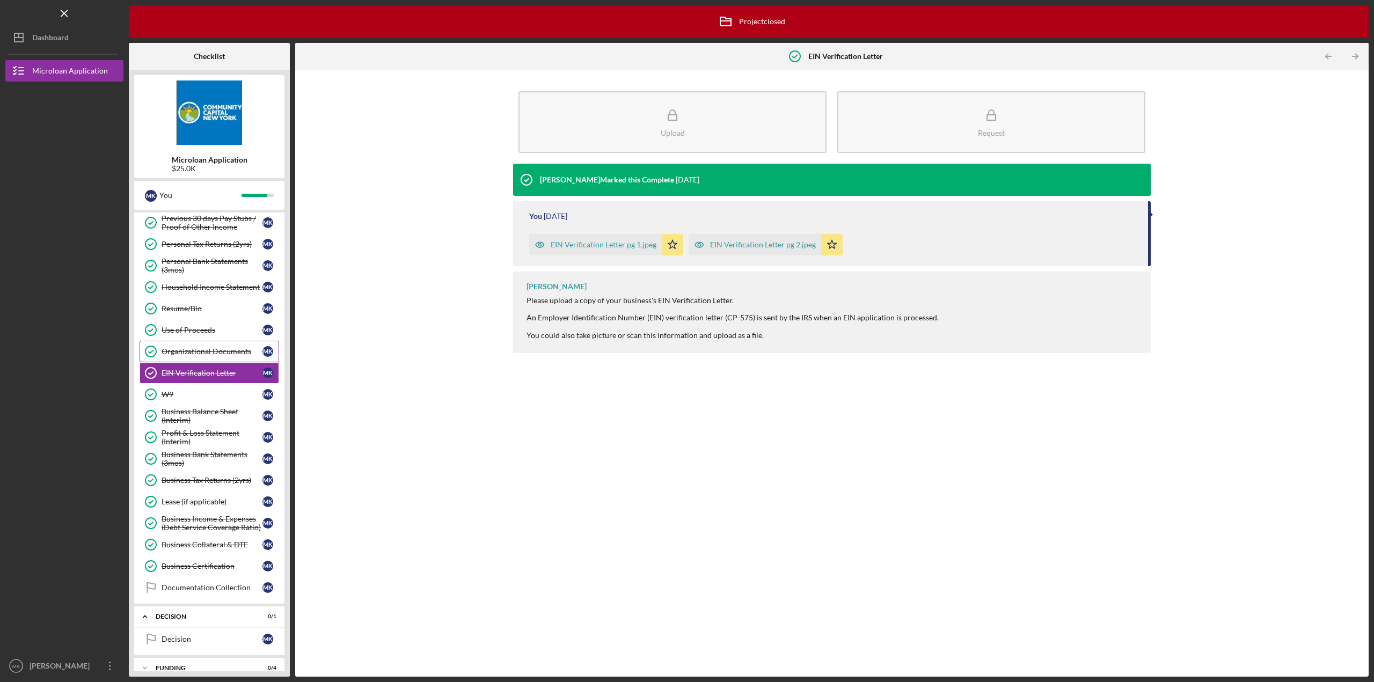
click at [180, 347] on div "Organizational Documents" at bounding box center [212, 351] width 101 height 9
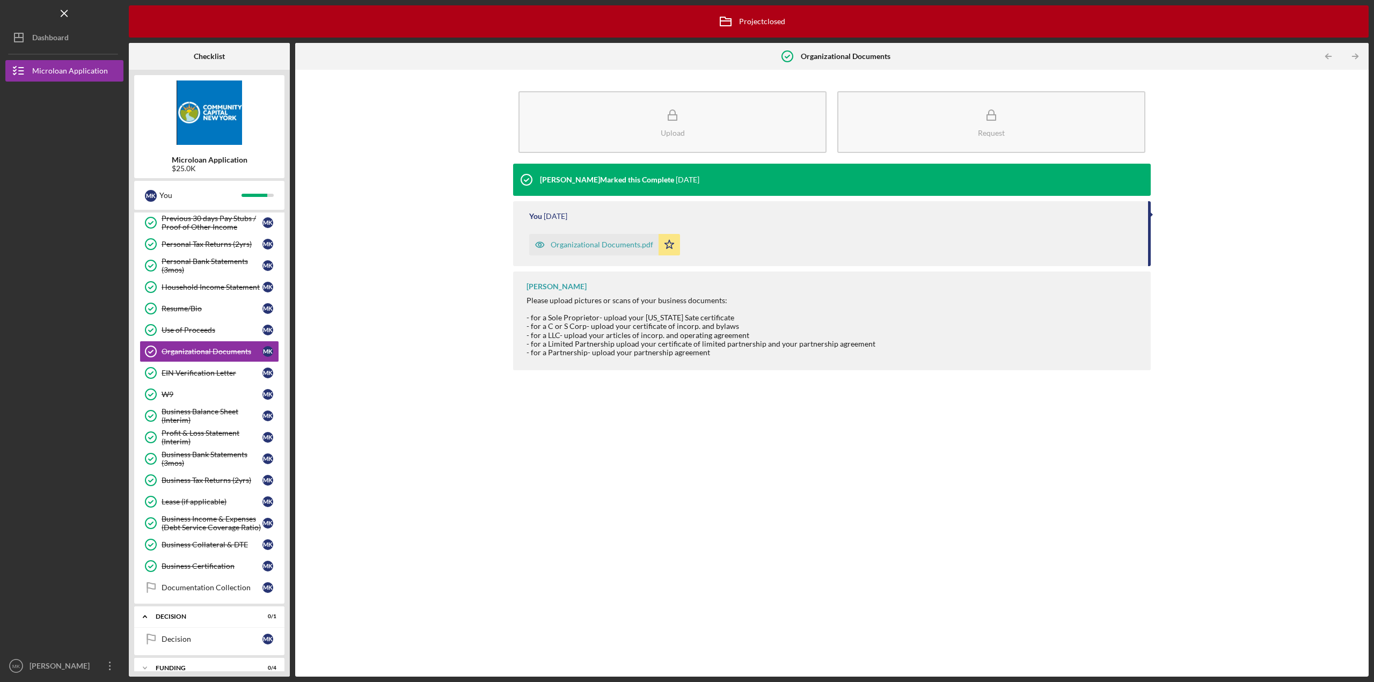
click at [577, 250] on div "Organizational Documents.pdf" at bounding box center [593, 244] width 129 height 21
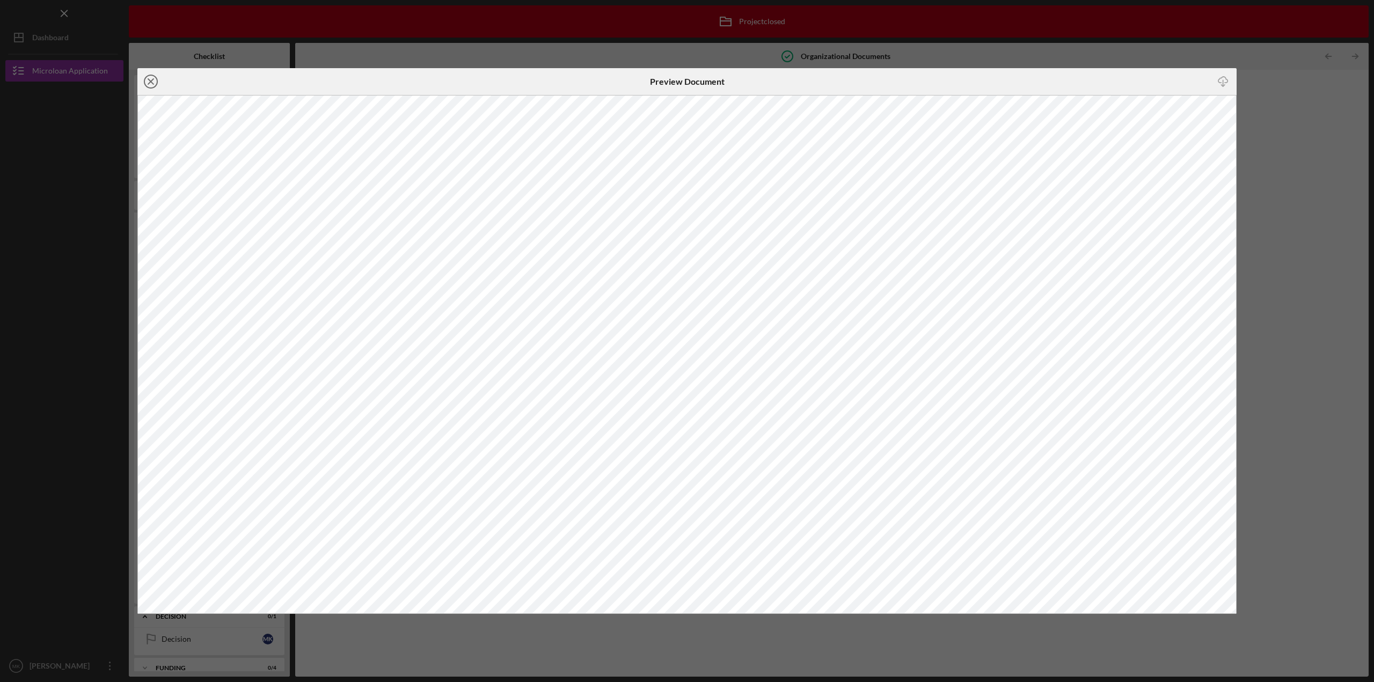
click at [148, 79] on line at bounding box center [150, 81] width 5 height 5
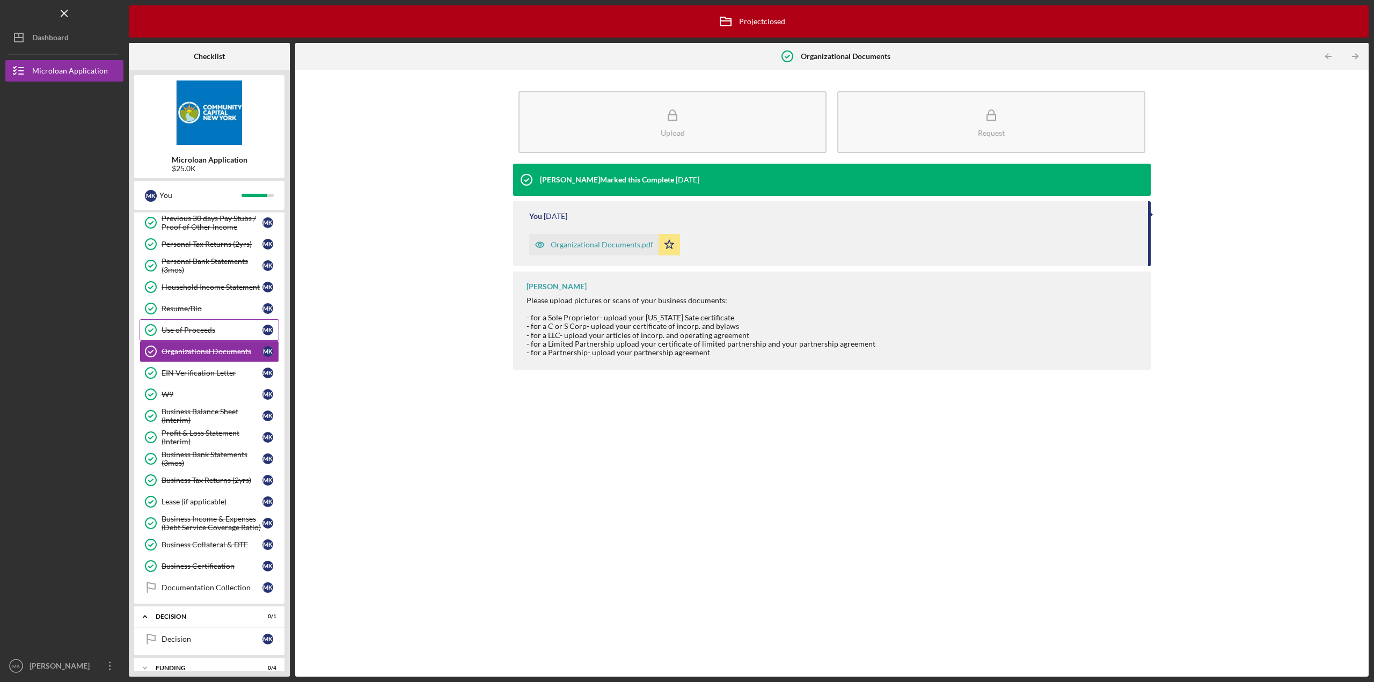
drag, startPoint x: 193, startPoint y: 323, endPoint x: 218, endPoint y: 329, distance: 26.0
click at [193, 326] on div "Use of Proceeds" at bounding box center [212, 330] width 101 height 9
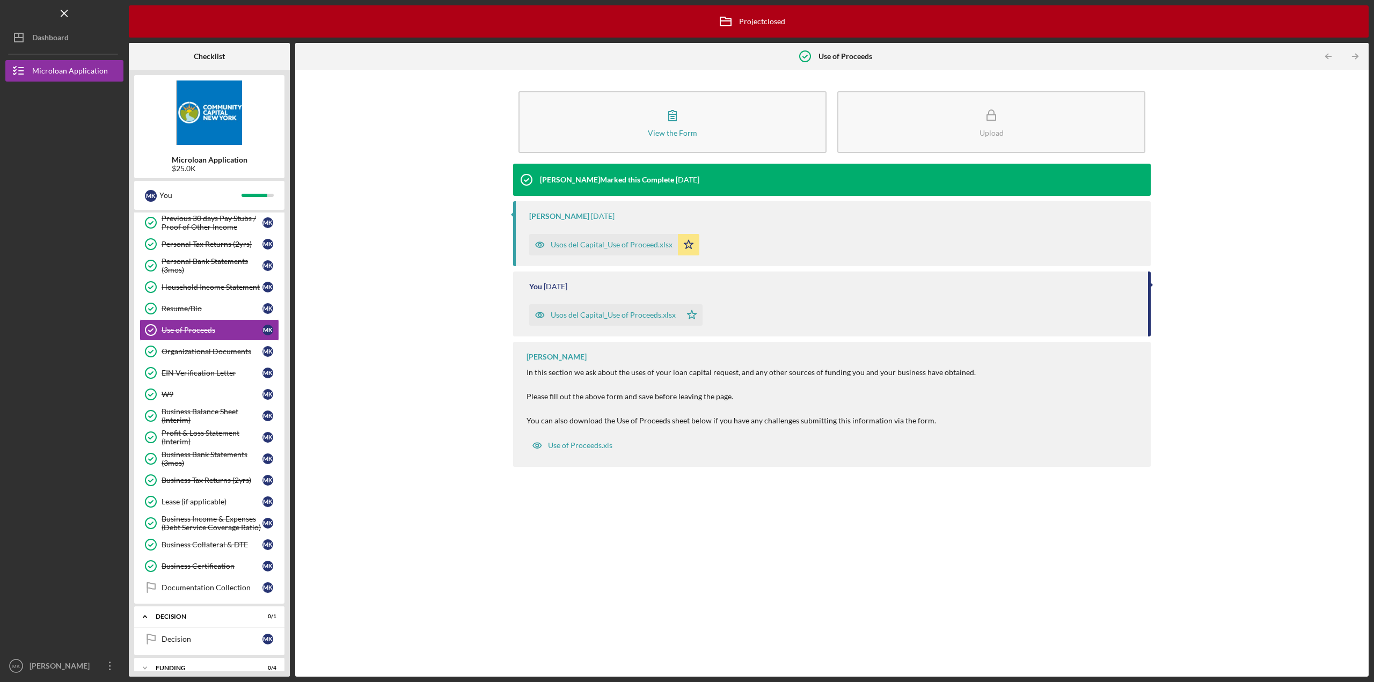
click at [602, 244] on div "Usos del Capital_Use of Proceed.xlsx" at bounding box center [612, 244] width 122 height 9
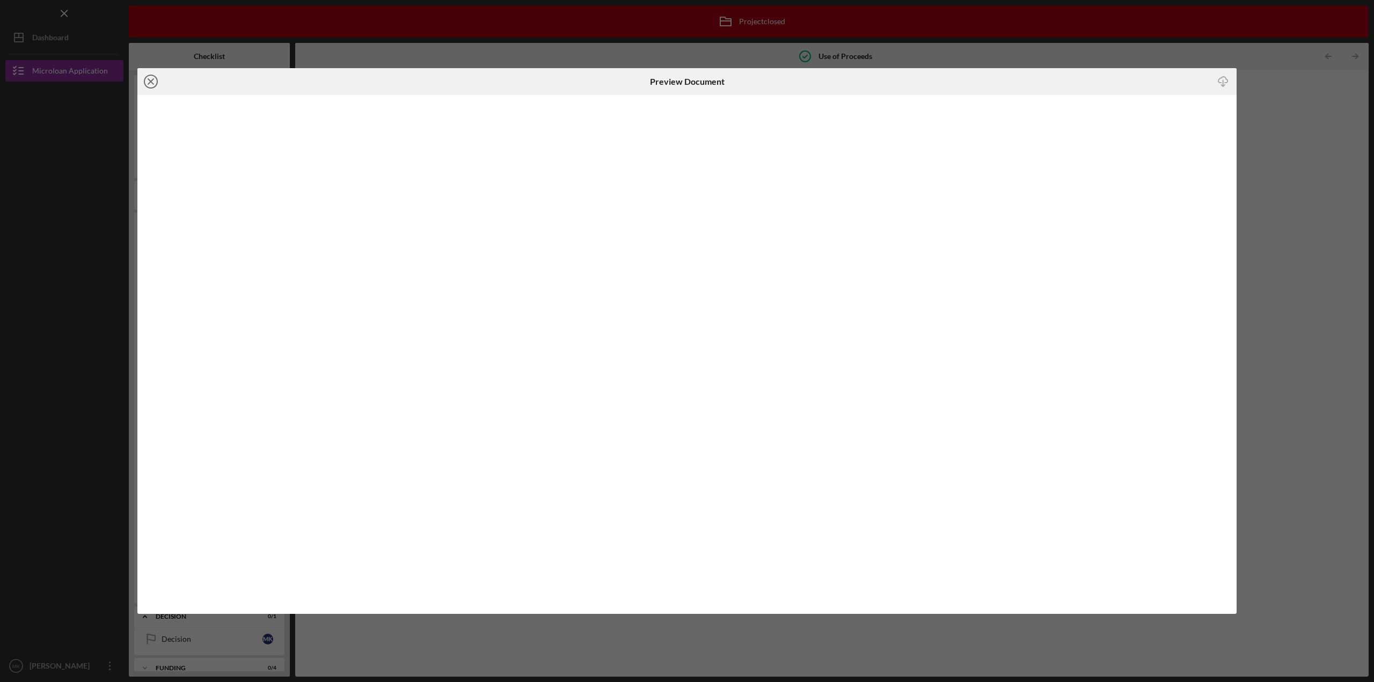
click at [153, 84] on line at bounding box center [150, 81] width 5 height 5
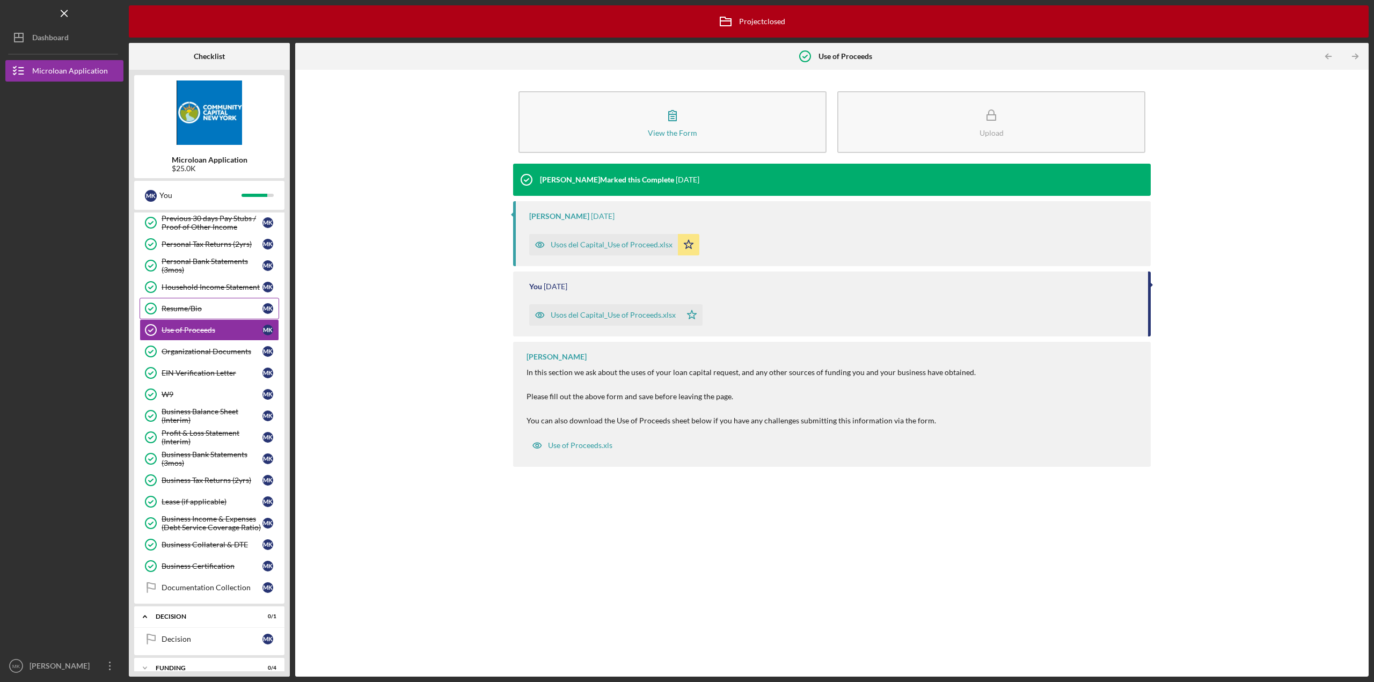
click at [193, 304] on div "Resume/Bio" at bounding box center [212, 308] width 101 height 9
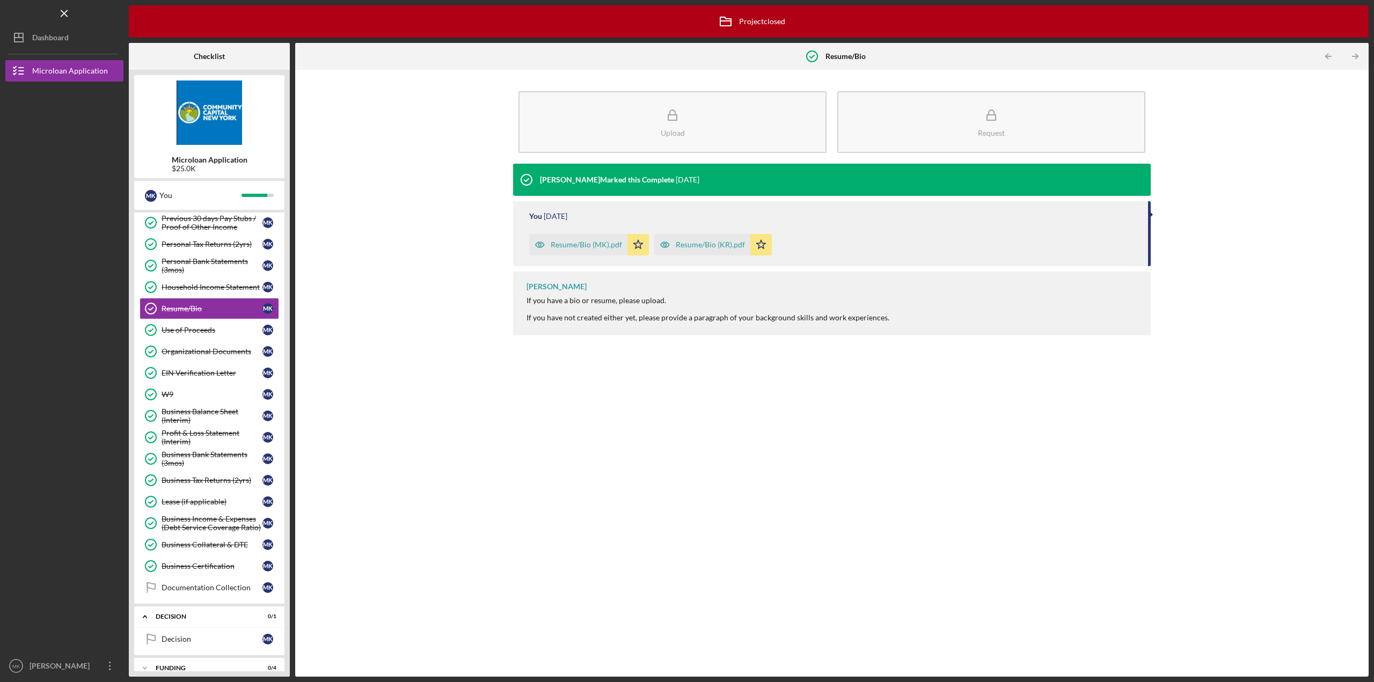
click at [580, 247] on div "Resume/Bio (MK).pdf" at bounding box center [586, 244] width 71 height 9
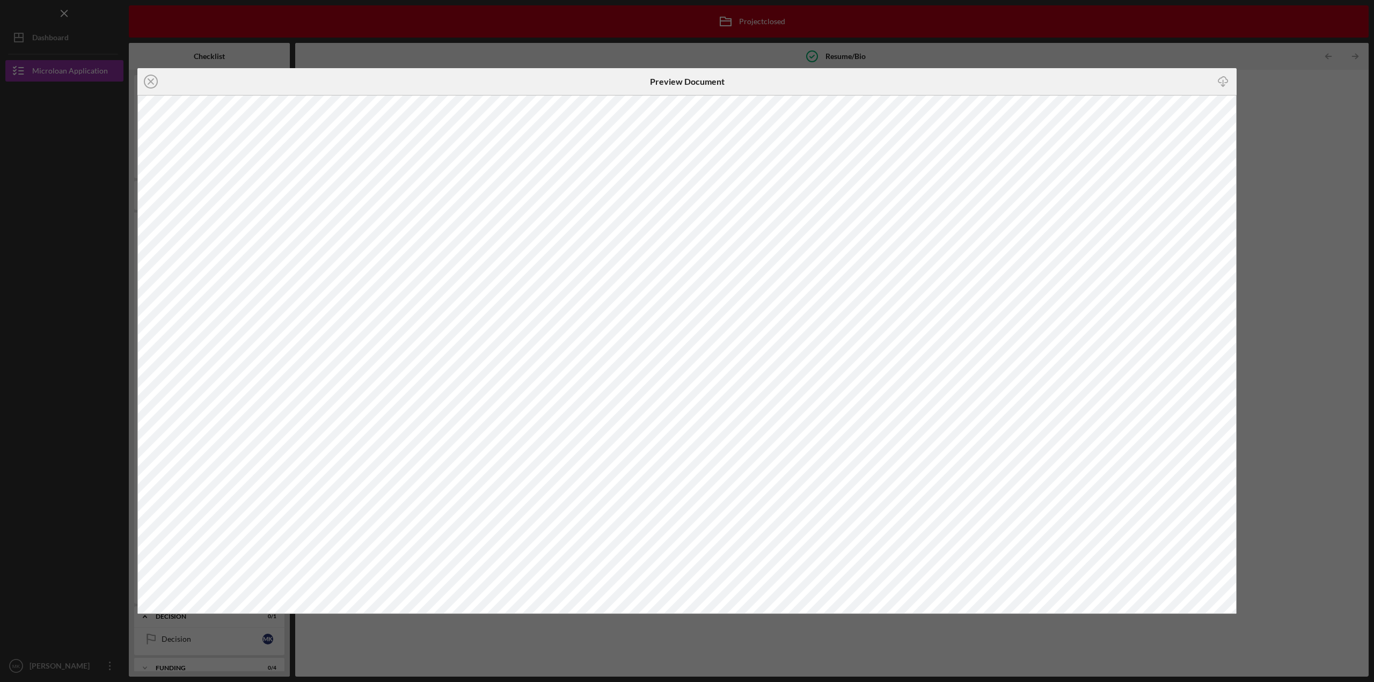
drag, startPoint x: 148, startPoint y: 80, endPoint x: 149, endPoint y: 86, distance: 6.0
click at [148, 80] on icon "Icon/Close" at bounding box center [150, 81] width 27 height 27
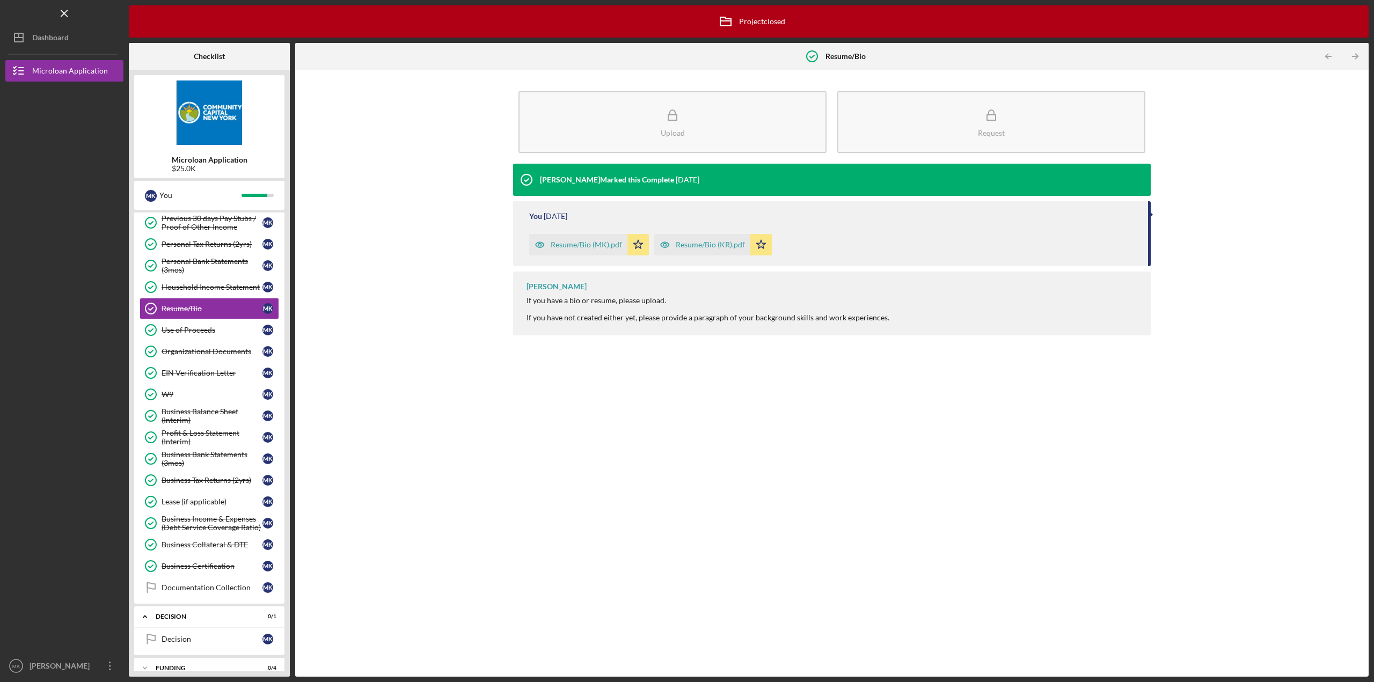
click at [704, 243] on div "Resume/Bio (KR).pdf" at bounding box center [710, 244] width 69 height 9
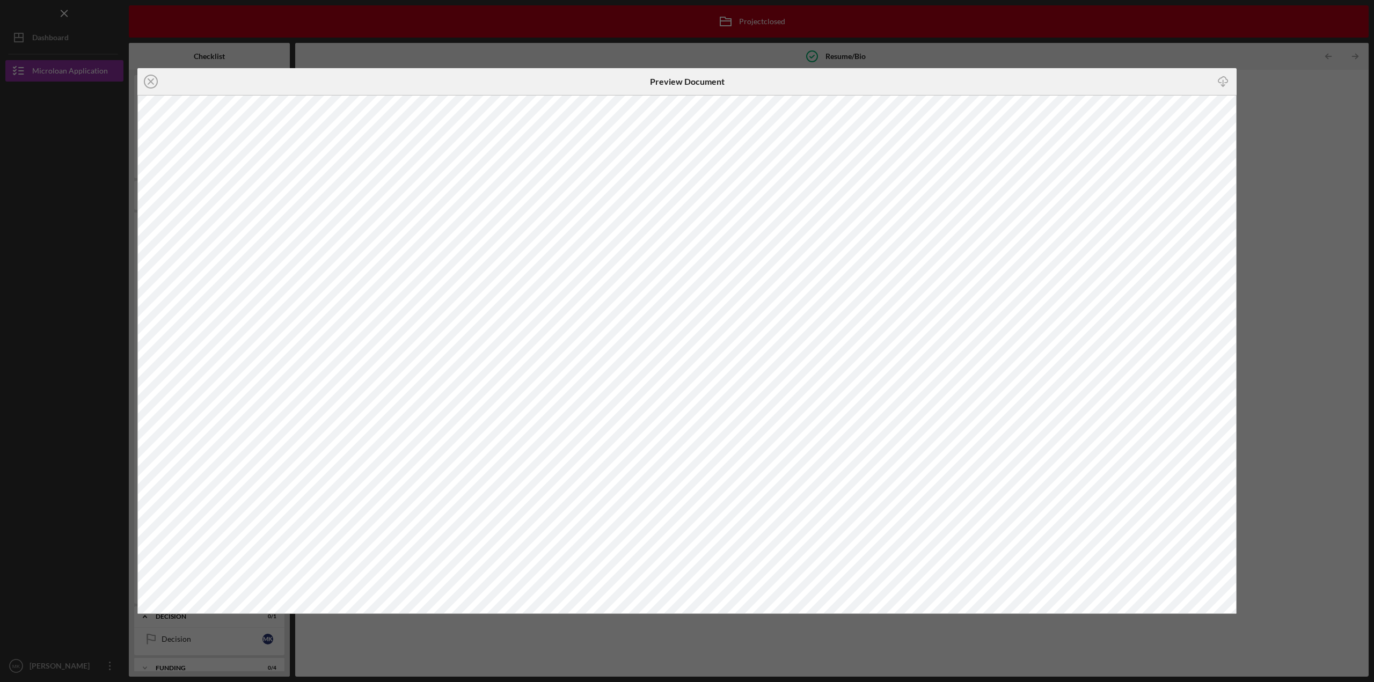
click at [1219, 80] on icon "Icon/Download" at bounding box center [1223, 82] width 24 height 24
click at [153, 84] on line at bounding box center [150, 81] width 5 height 5
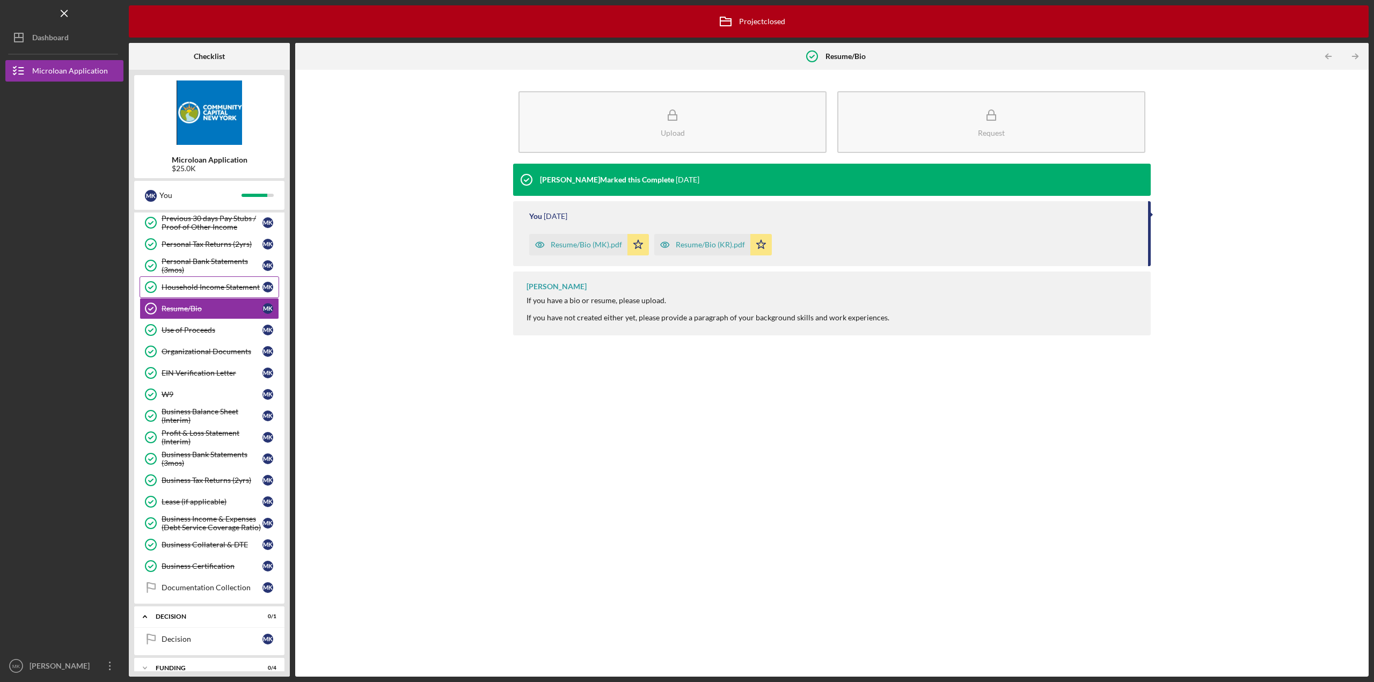
click at [196, 284] on div "Household Income Statement" at bounding box center [212, 287] width 101 height 9
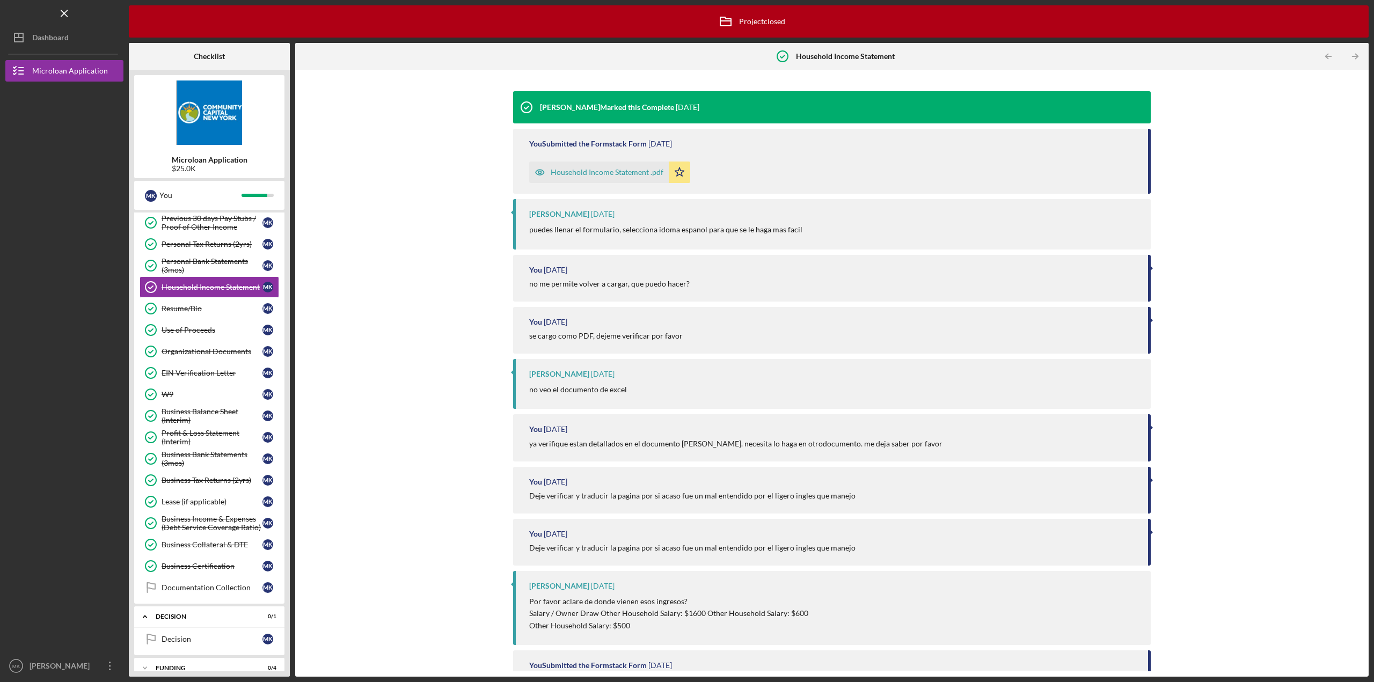
scroll to position [104, 0]
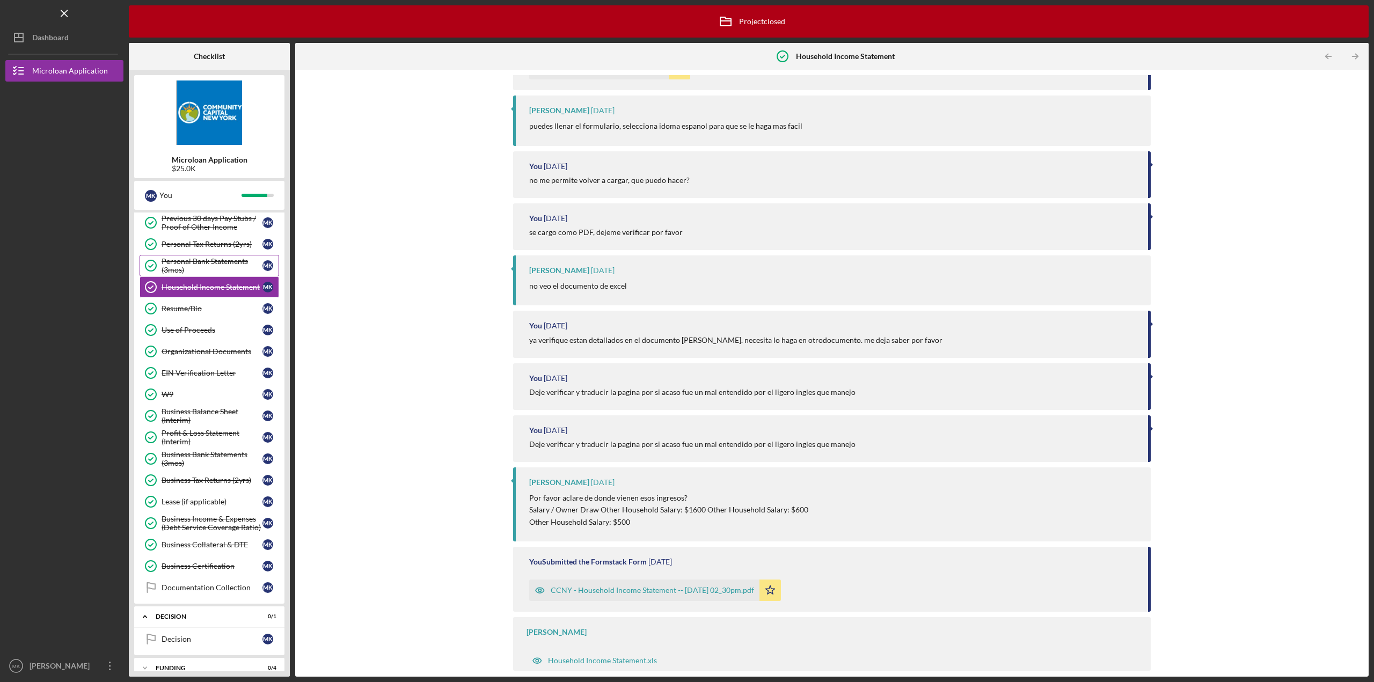
click at [197, 257] on div "Personal Bank Statements (3mos)" at bounding box center [212, 265] width 101 height 17
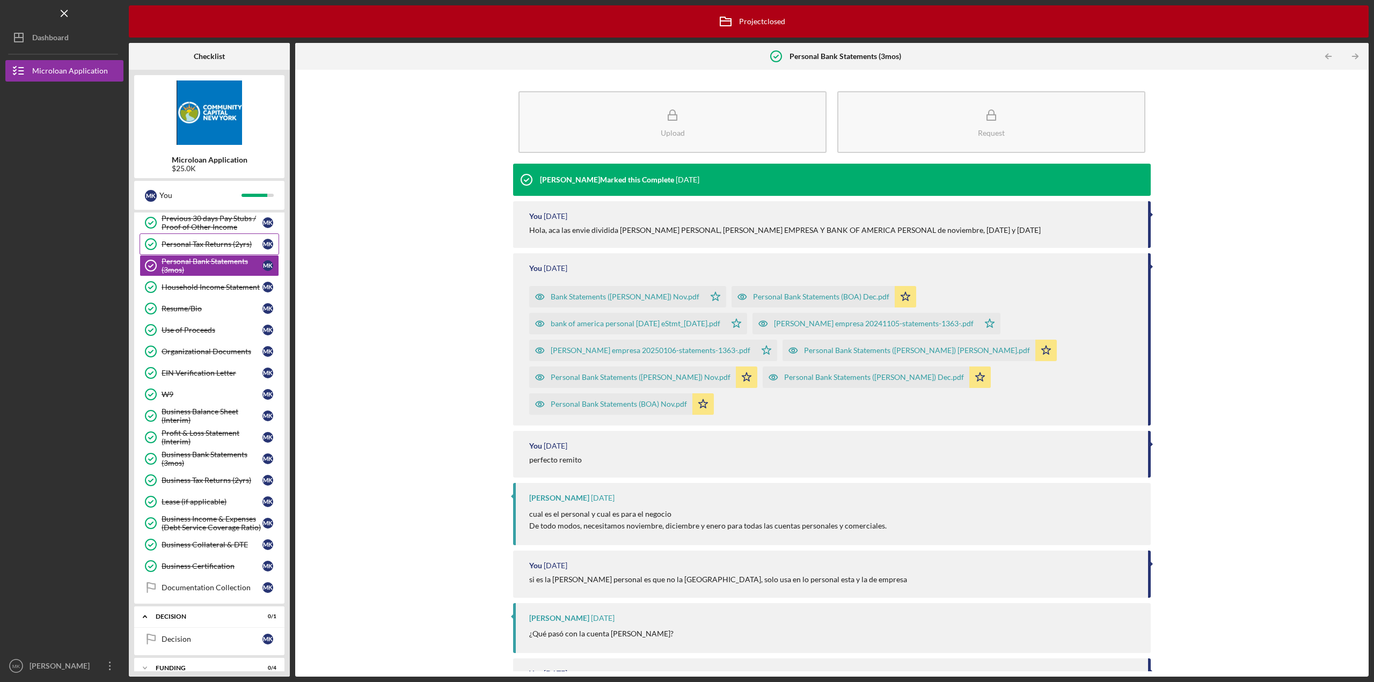
click at [178, 241] on div "Personal Tax Returns (2yrs)" at bounding box center [212, 244] width 101 height 9
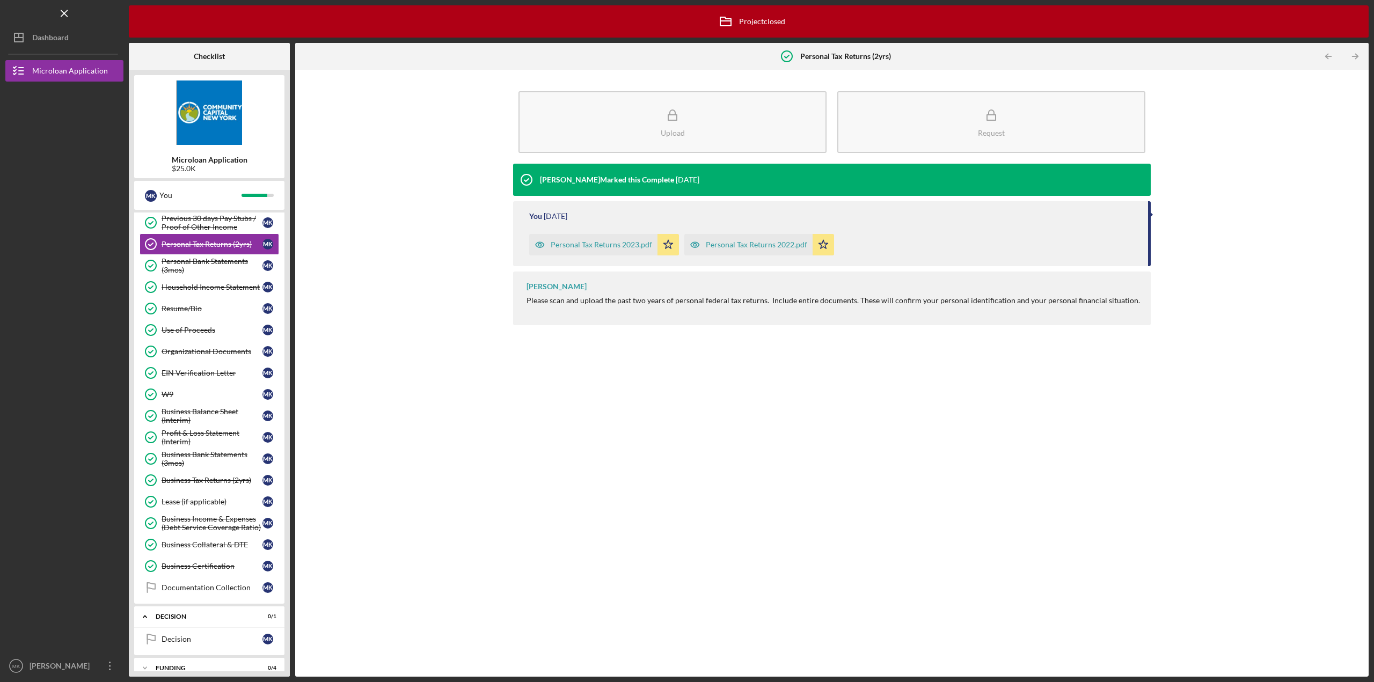
click at [590, 246] on div "Personal Tax Returns 2023.pdf" at bounding box center [601, 244] width 101 height 9
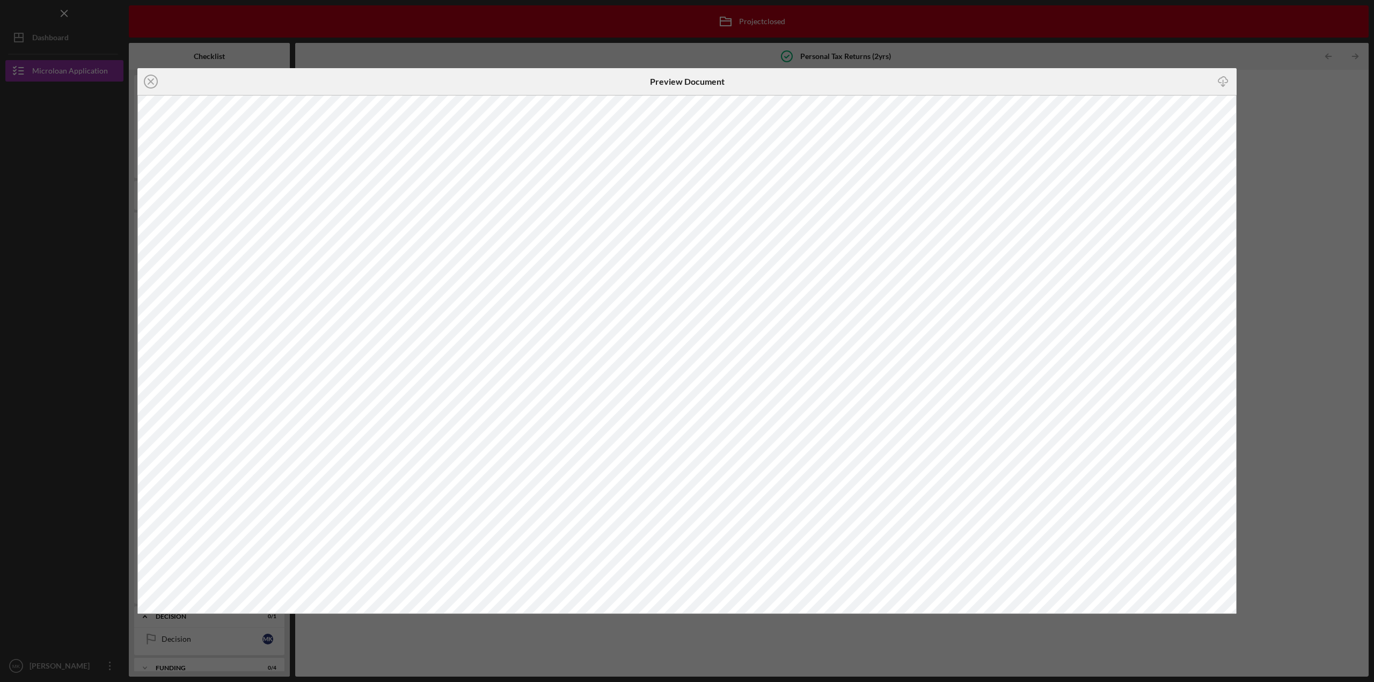
drag, startPoint x: 154, startPoint y: 83, endPoint x: 222, endPoint y: 131, distance: 83.5
click at [155, 84] on icon "Icon/Close" at bounding box center [150, 81] width 27 height 27
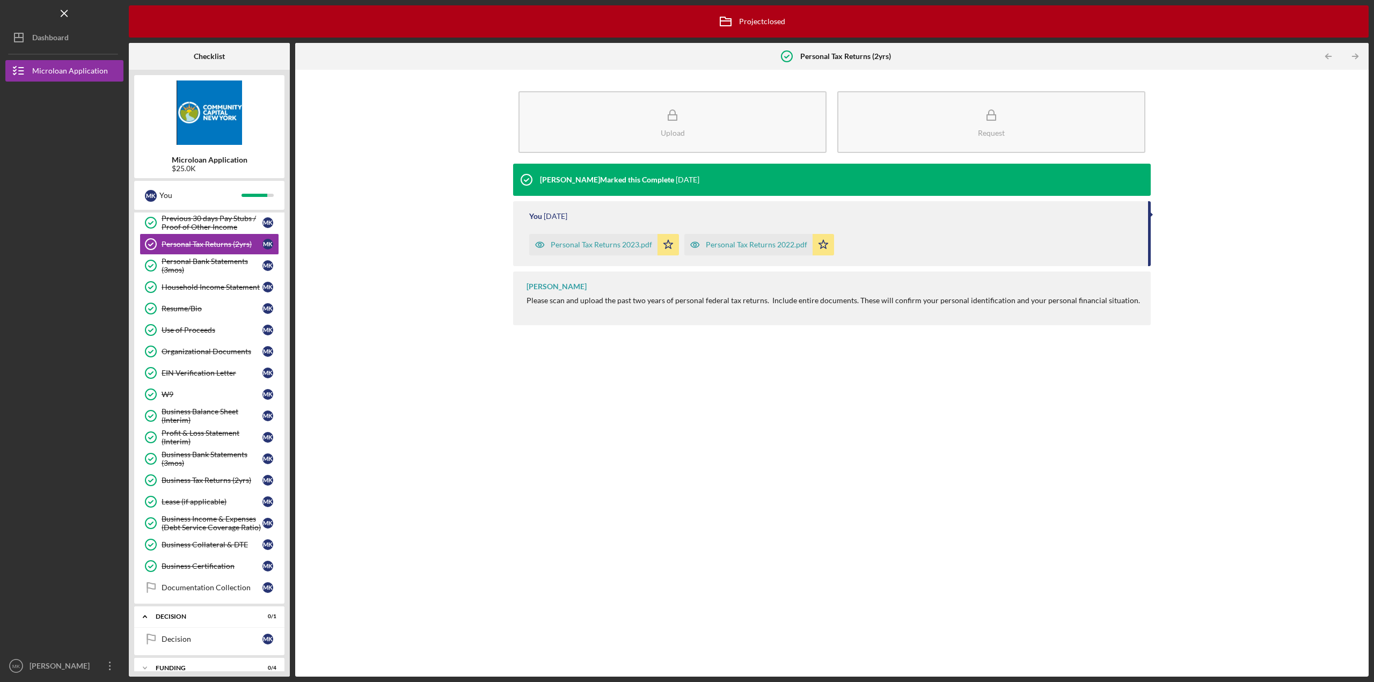
click at [733, 244] on div "Personal Tax Returns 2022.pdf" at bounding box center [756, 244] width 101 height 9
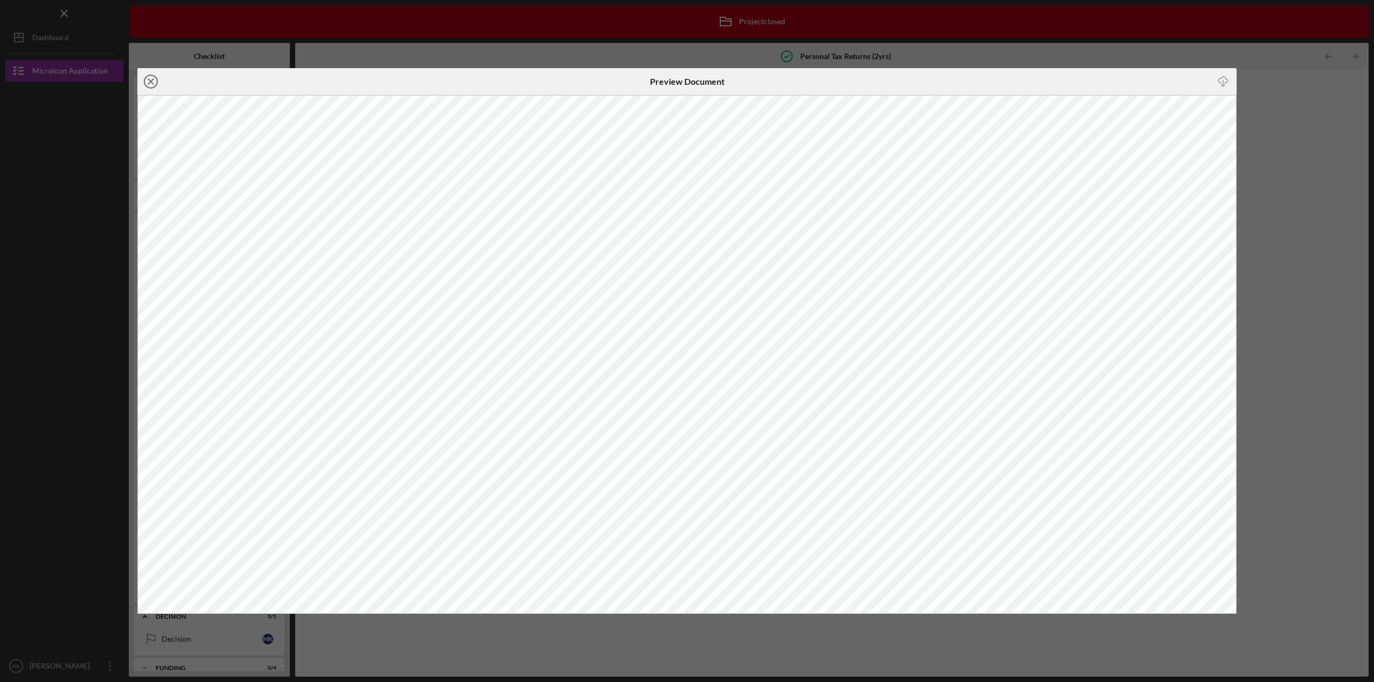
click at [146, 81] on icon "Icon/Close" at bounding box center [150, 81] width 27 height 27
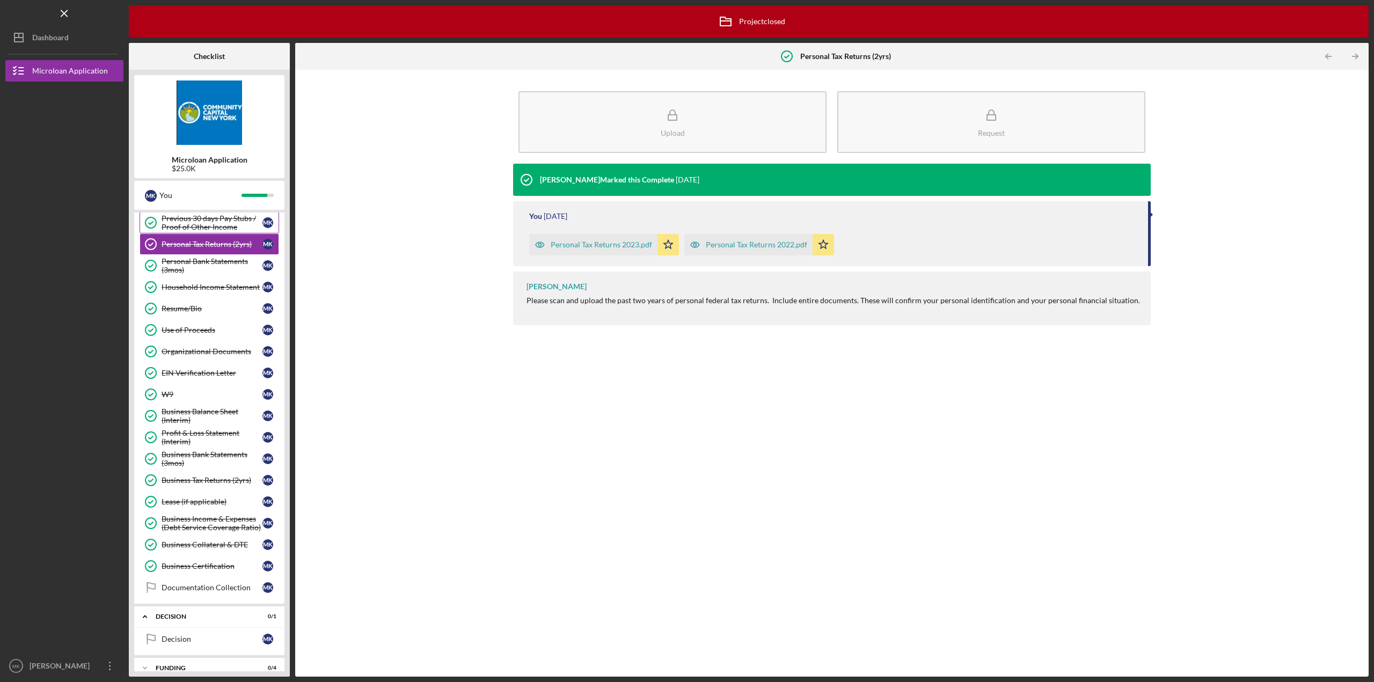
click at [177, 216] on div "Previous 30 days Pay Stubs / Proof of Other Income" at bounding box center [212, 222] width 101 height 17
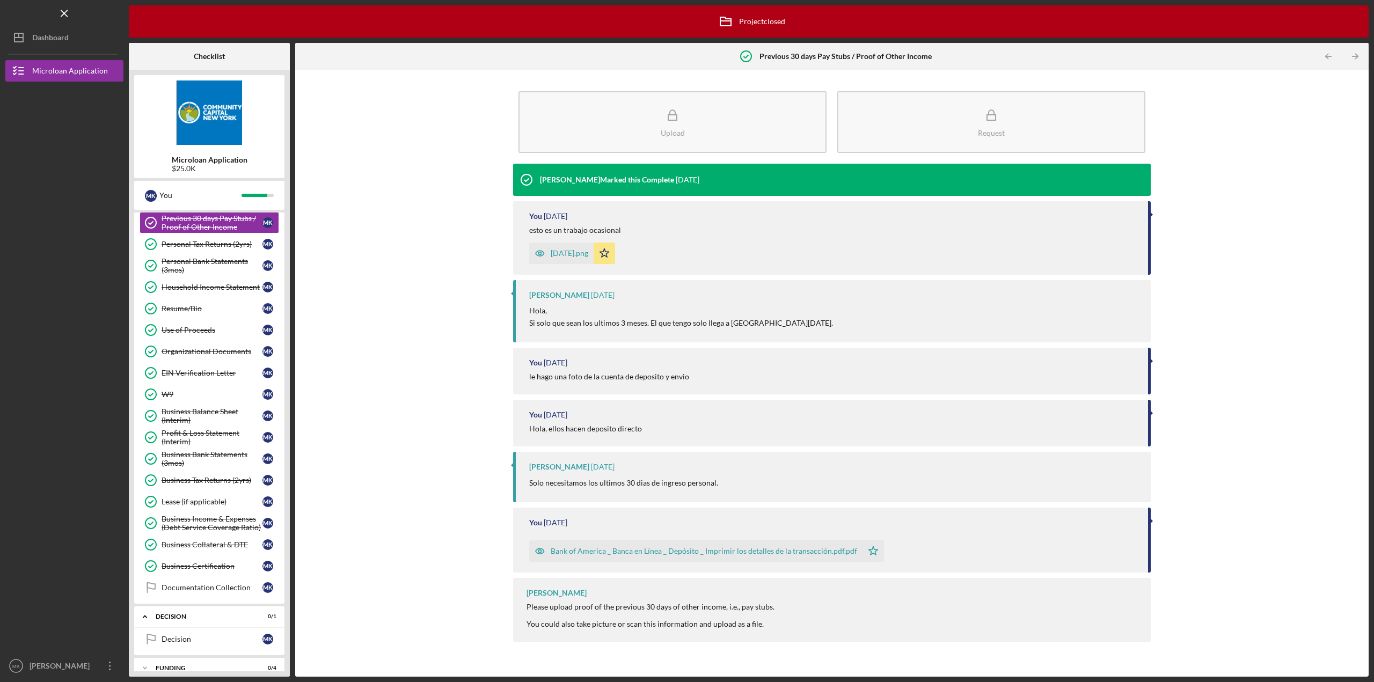
click at [559, 245] on div "[DATE].png" at bounding box center [561, 253] width 64 height 21
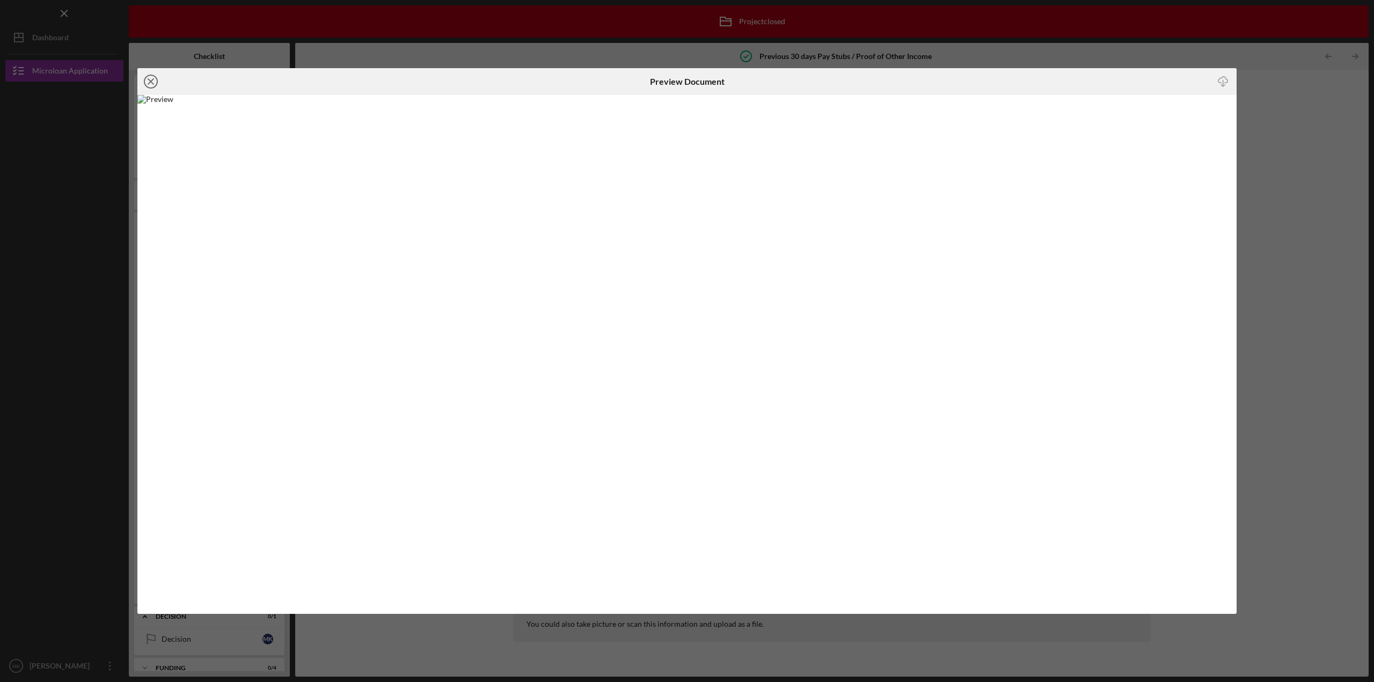
click at [154, 84] on icon "Icon/Close" at bounding box center [150, 81] width 27 height 27
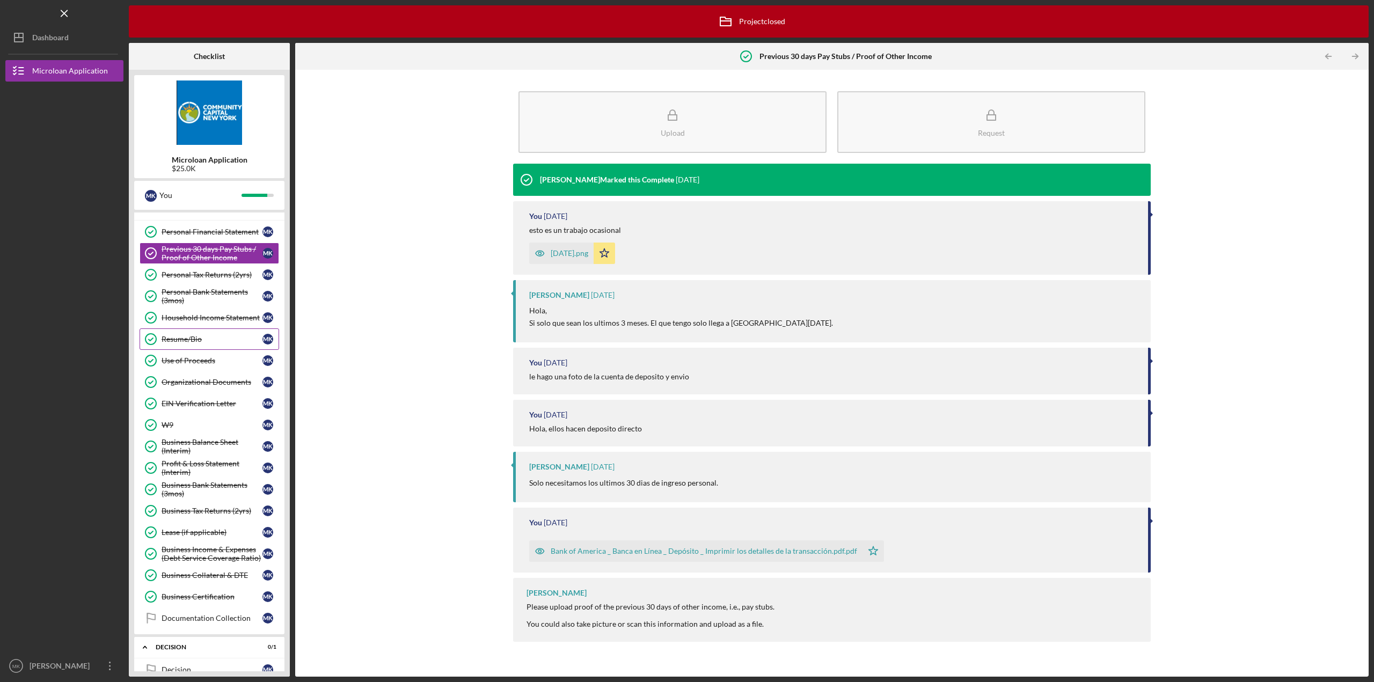
scroll to position [216, 0]
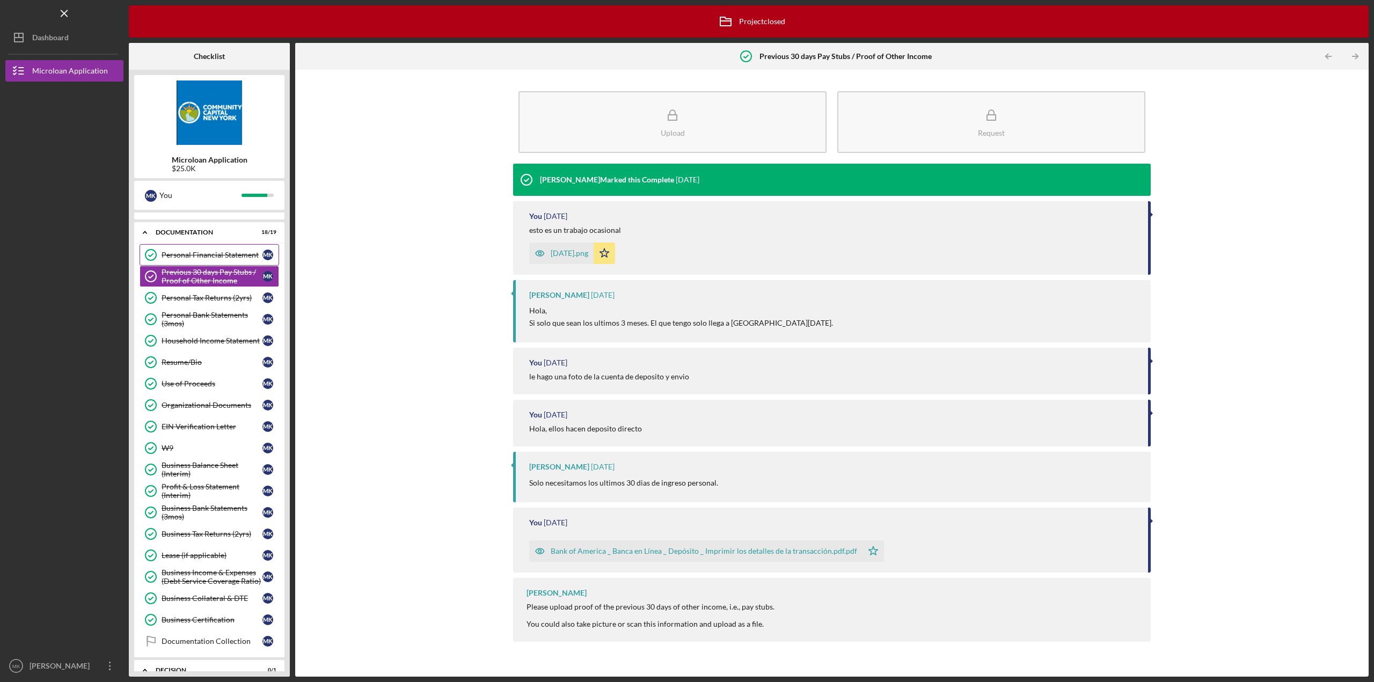
click at [199, 253] on div "Personal Financial Statement" at bounding box center [212, 255] width 101 height 9
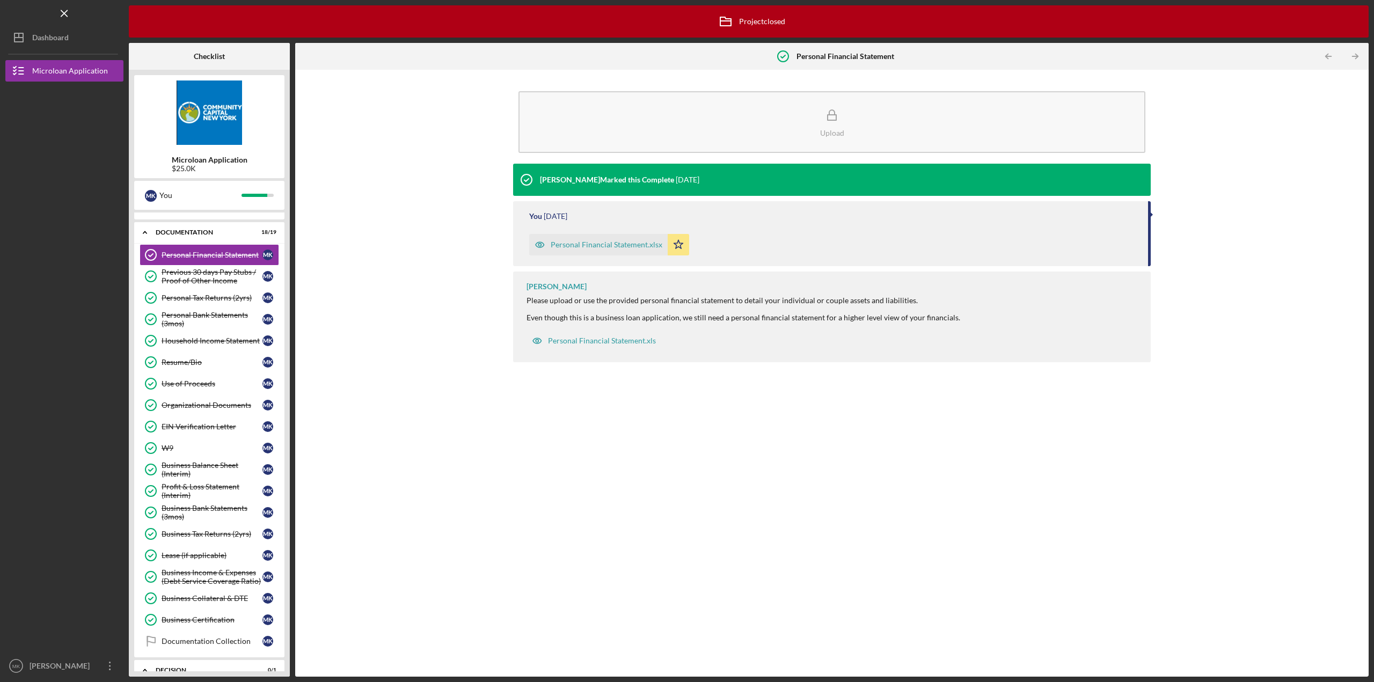
click at [588, 245] on div "Personal Financial Statement.xlsx" at bounding box center [607, 244] width 112 height 9
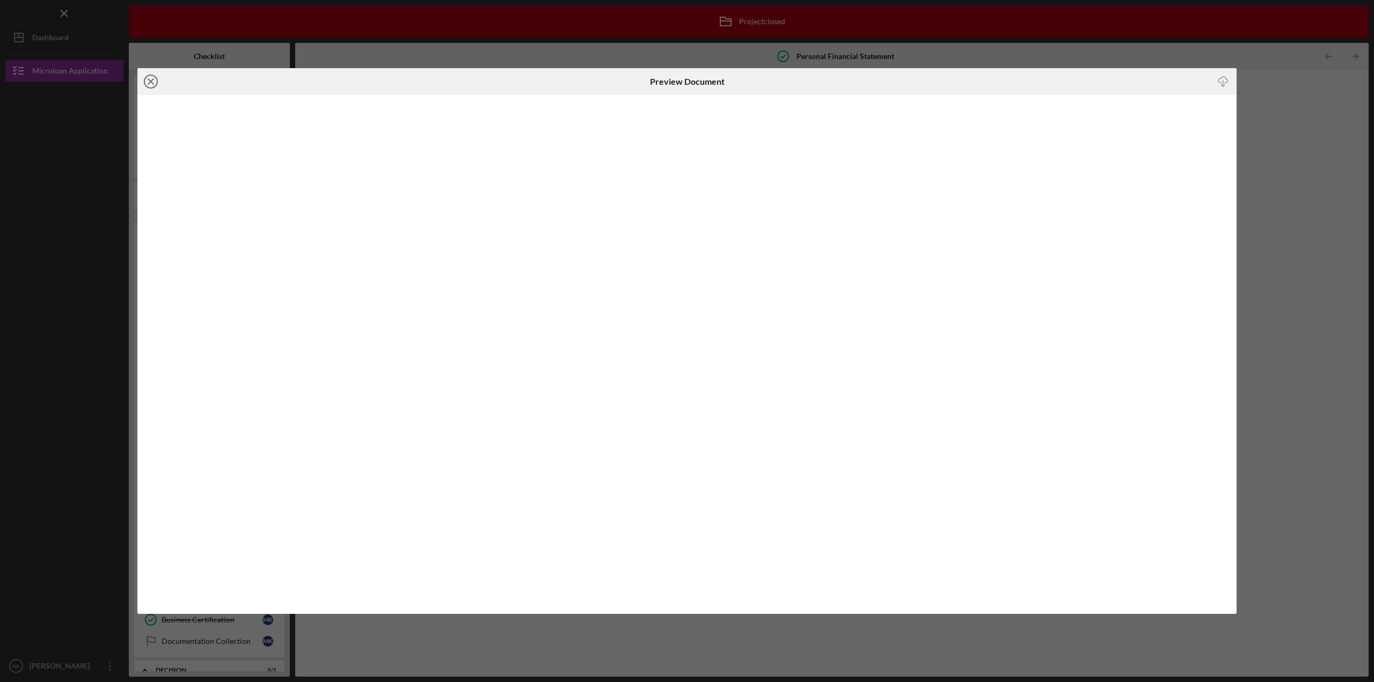
click at [150, 78] on icon "Icon/Close" at bounding box center [150, 81] width 27 height 27
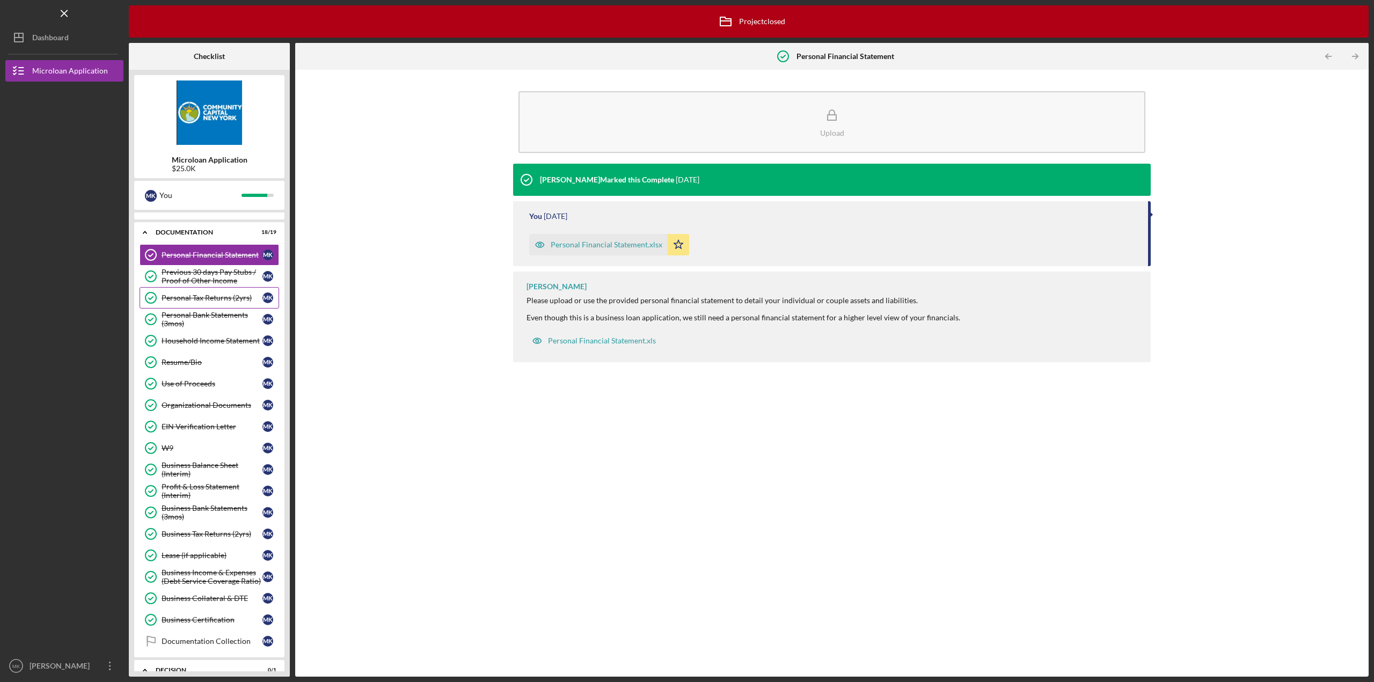
scroll to position [55, 0]
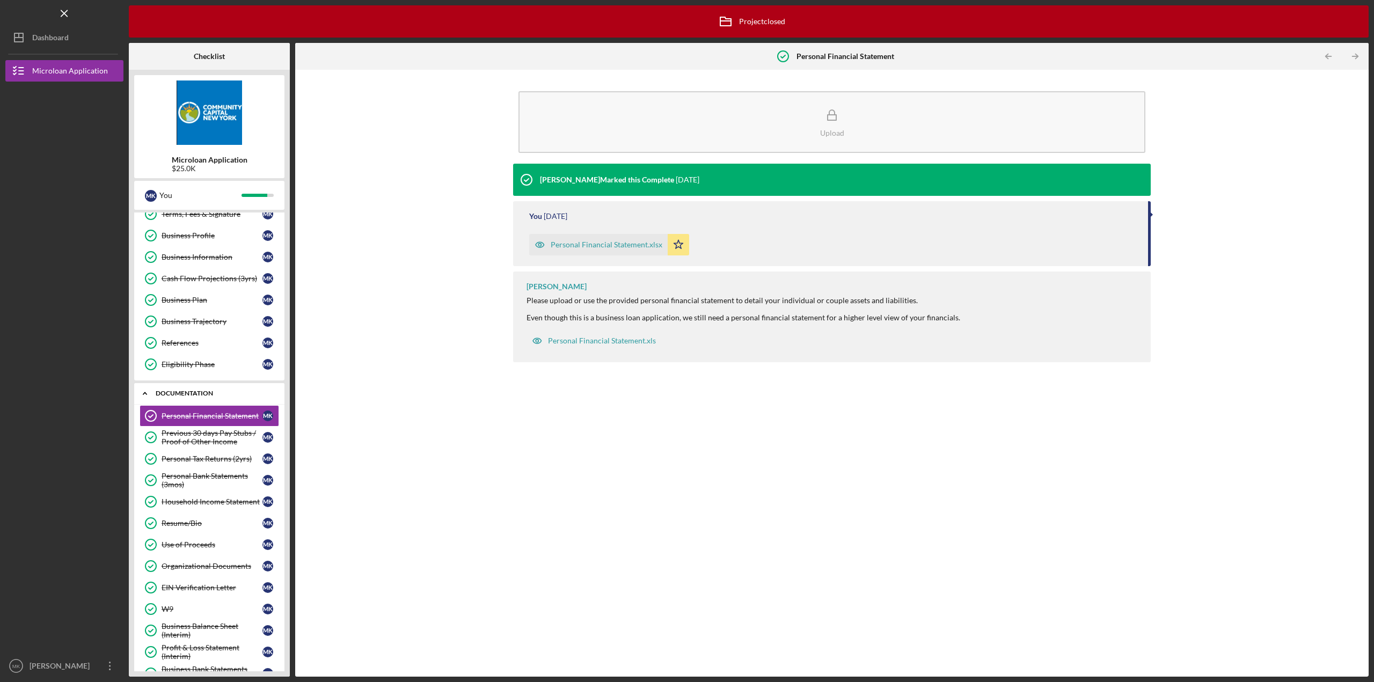
drag, startPoint x: 143, startPoint y: 390, endPoint x: 166, endPoint y: 371, distance: 30.1
click at [144, 390] on icon "Icon/Expander" at bounding box center [144, 393] width 21 height 21
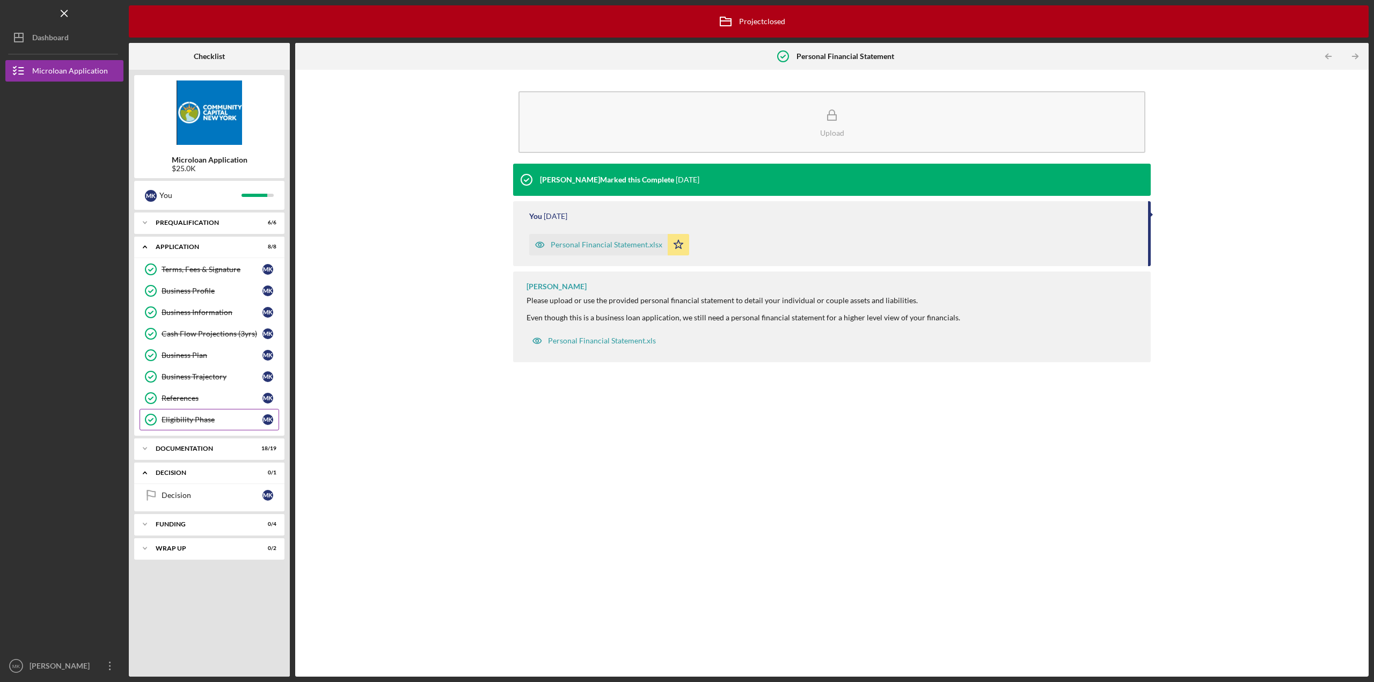
click at [199, 416] on div "Eligibility Phase" at bounding box center [212, 419] width 101 height 9
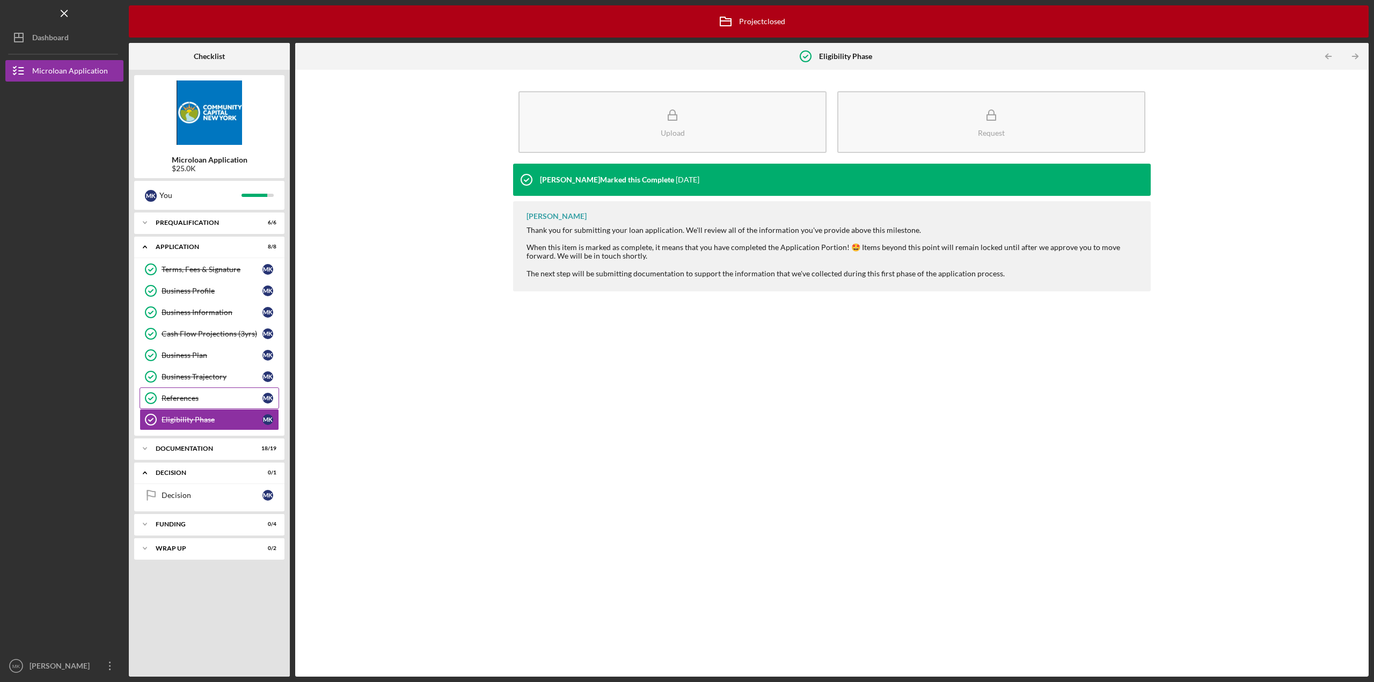
click at [191, 394] on div "References" at bounding box center [212, 398] width 101 height 9
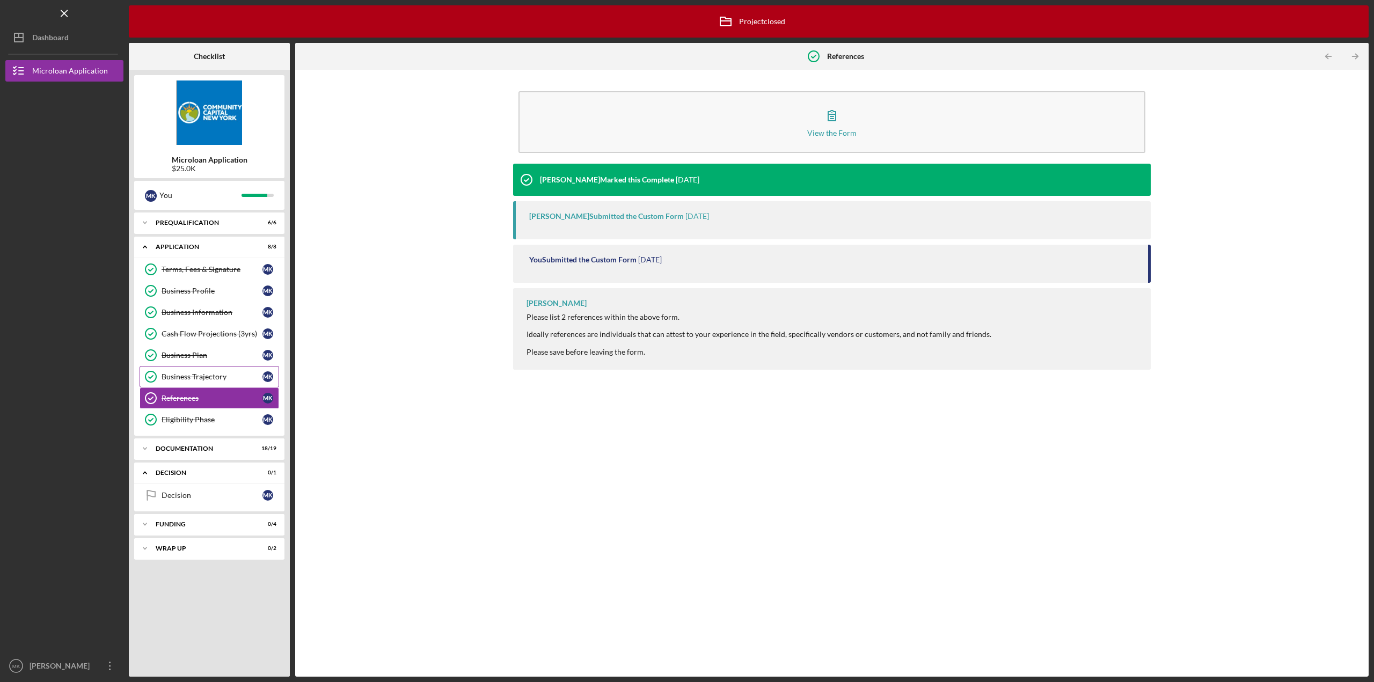
click at [190, 376] on div "Business Trajectory" at bounding box center [212, 376] width 101 height 9
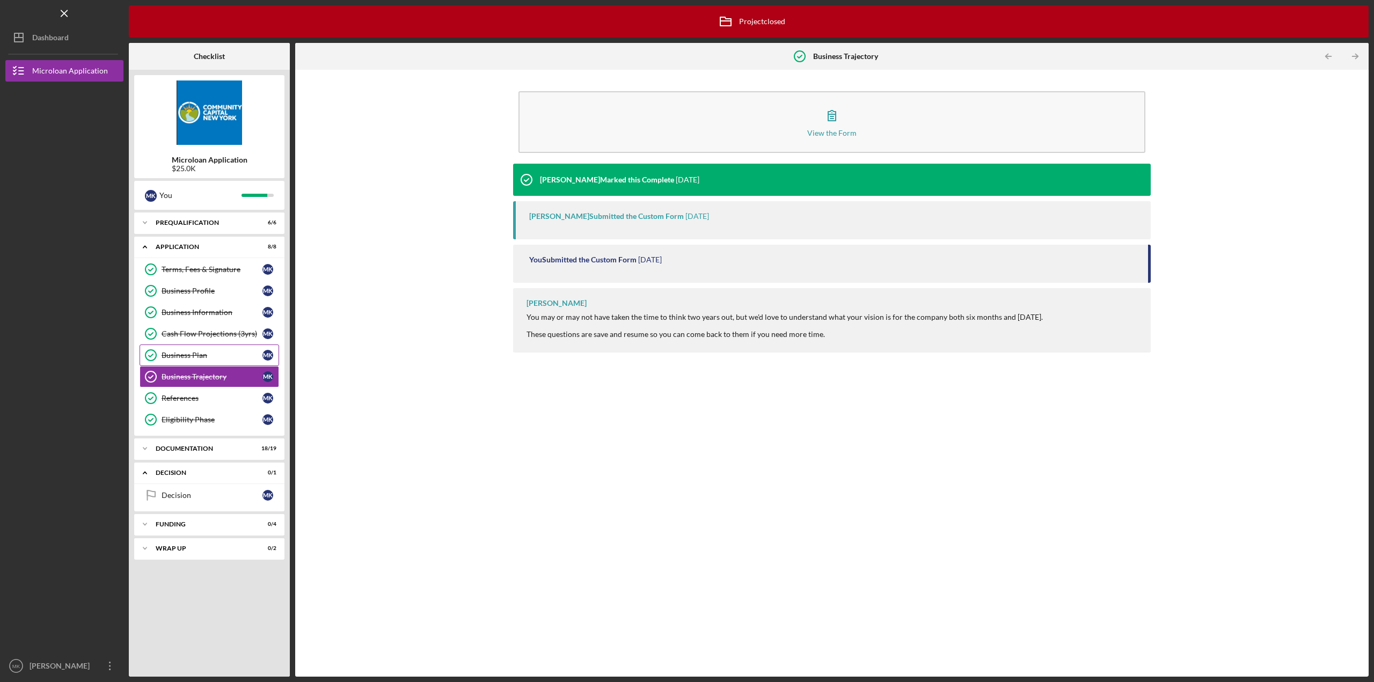
click at [186, 357] on div "Business Plan" at bounding box center [212, 355] width 101 height 9
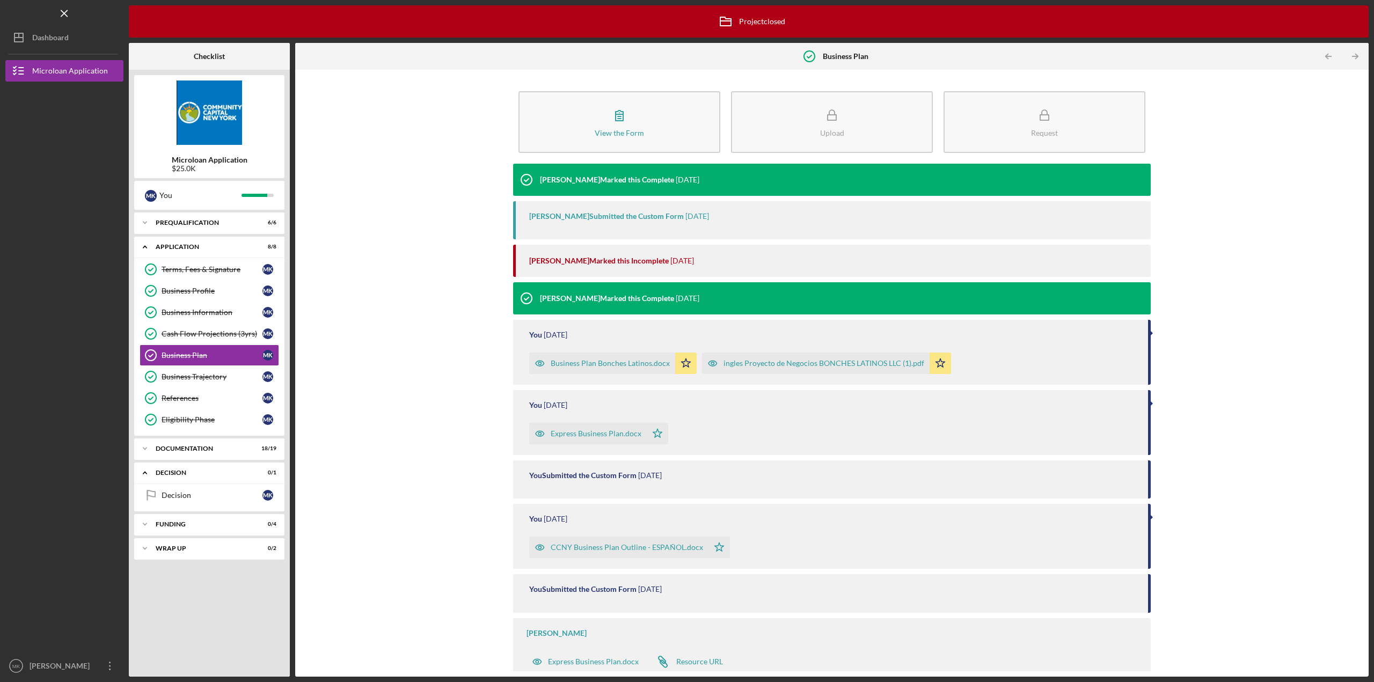
scroll to position [1, 0]
click at [187, 335] on div "Cash Flow Projections (3yrs)" at bounding box center [212, 334] width 101 height 9
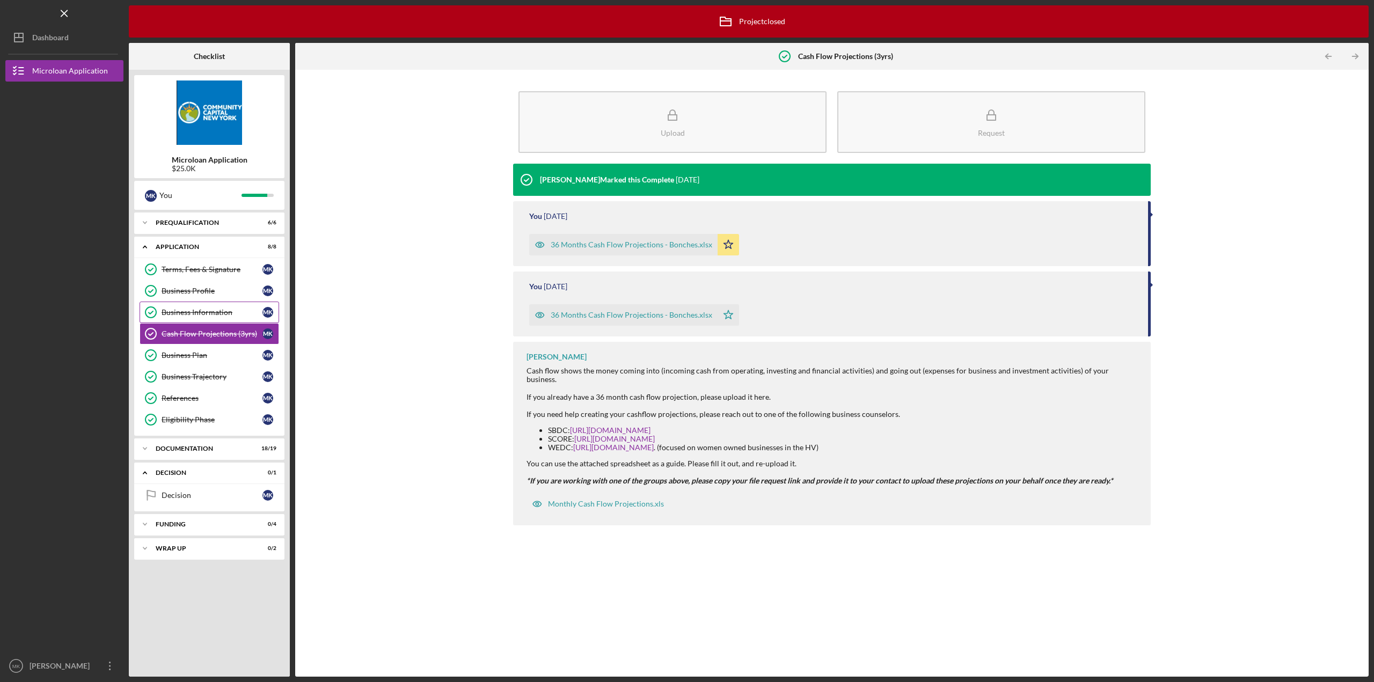
click at [174, 308] on div "Business Information" at bounding box center [212, 312] width 101 height 9
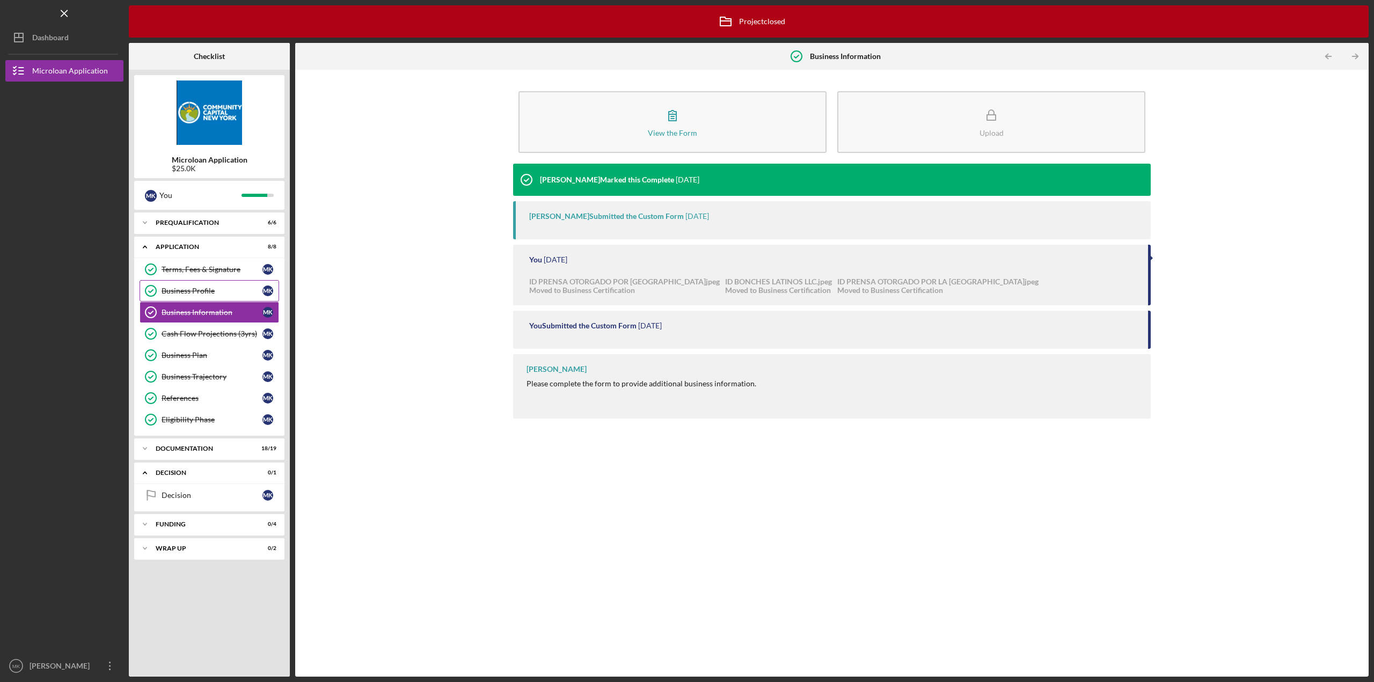
click at [173, 294] on div "Business Profile" at bounding box center [212, 291] width 101 height 9
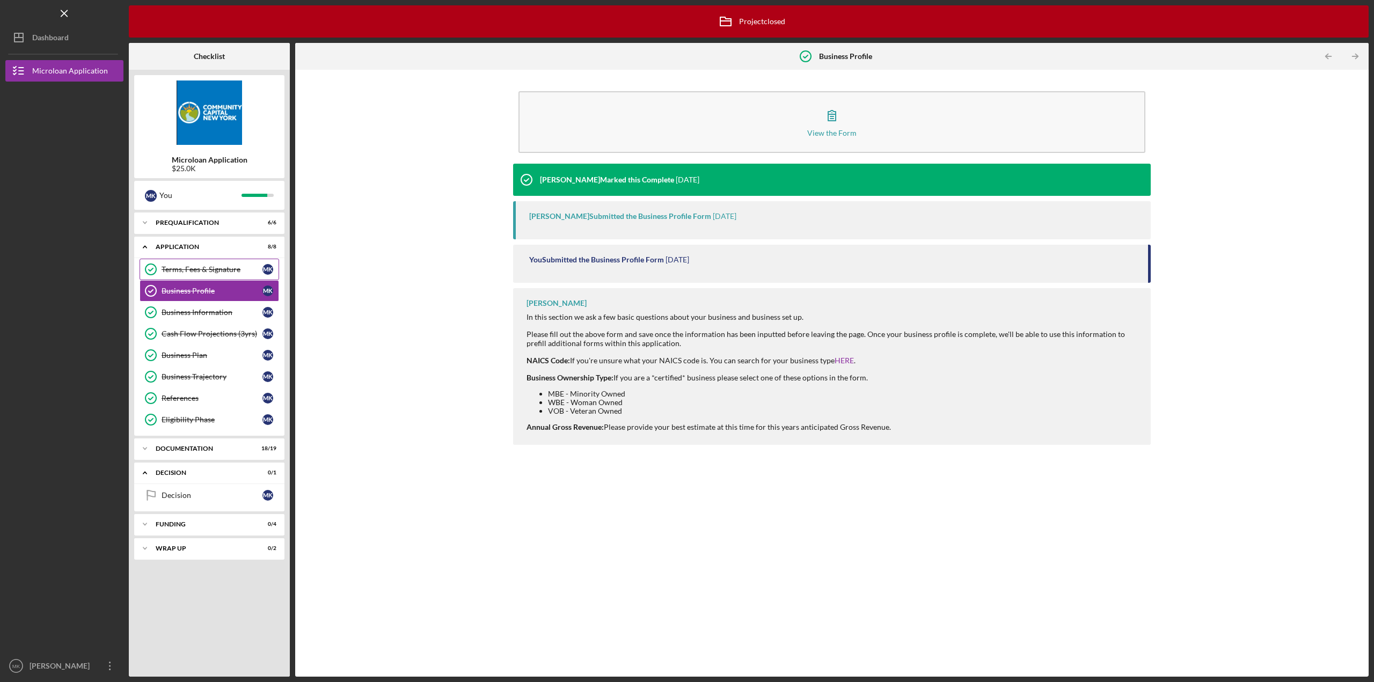
click at [175, 267] on div "Terms, Fees & Signature" at bounding box center [212, 269] width 101 height 9
